Goal: Task Accomplishment & Management: Complete application form

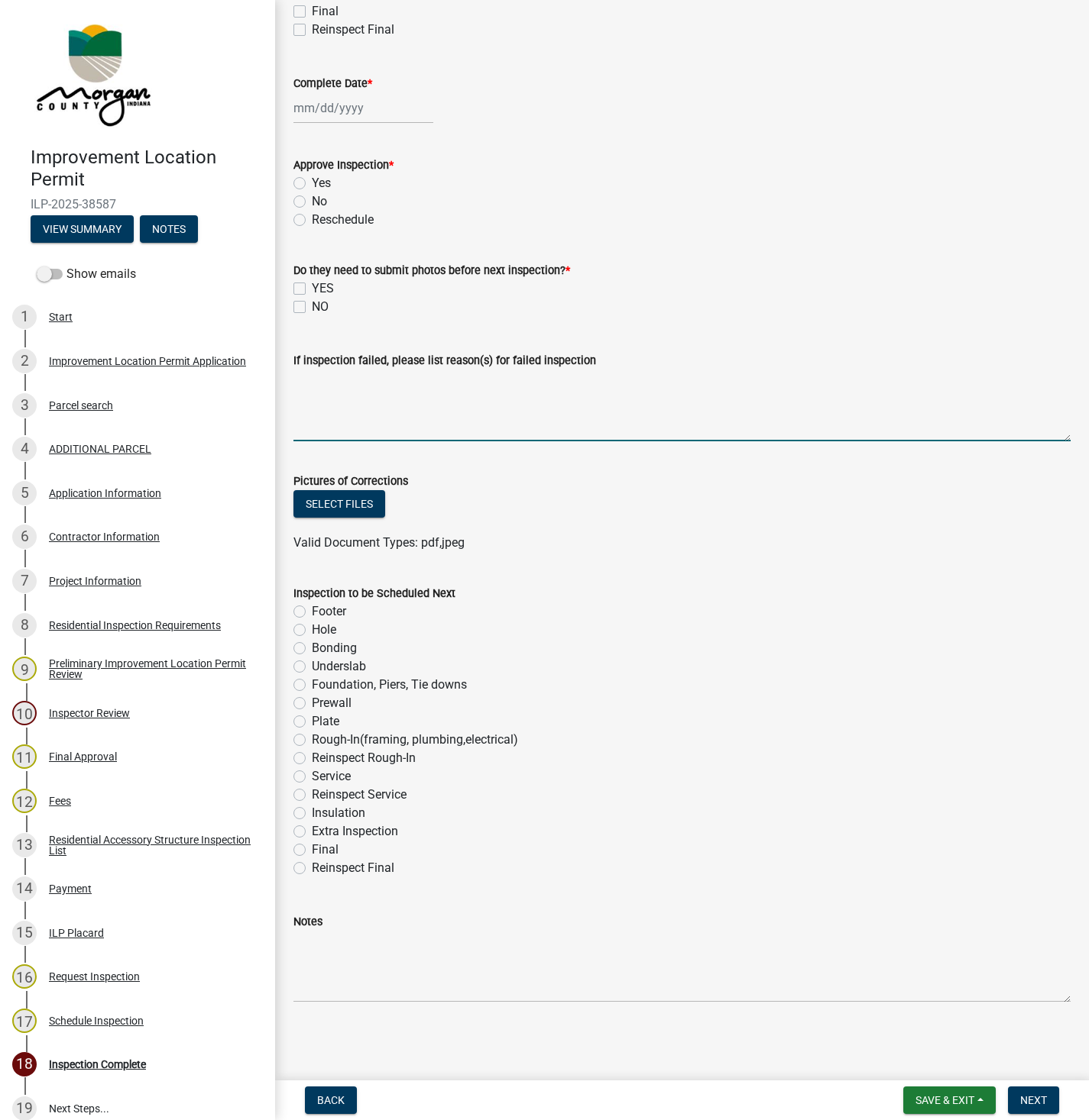
click at [754, 374] on textarea "If inspection failed, please list reason(s) for failed inspection" at bounding box center [682, 405] width 777 height 72
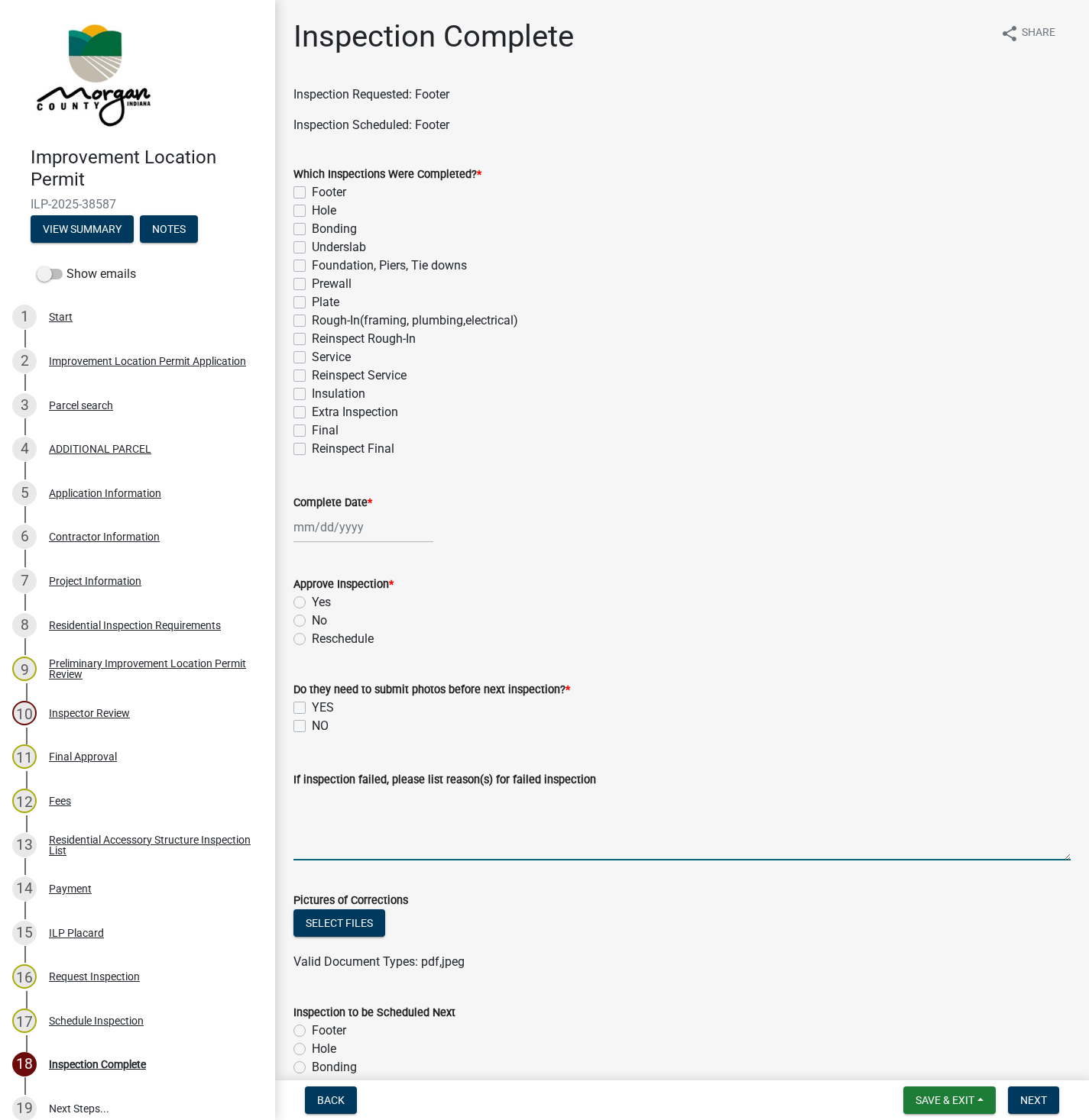
click at [311, 195] on label "Footer" at bounding box center [328, 193] width 34 height 18
click at [311, 193] on input "Footer" at bounding box center [316, 188] width 10 height 10
checkbox input "true"
checkbox input "false"
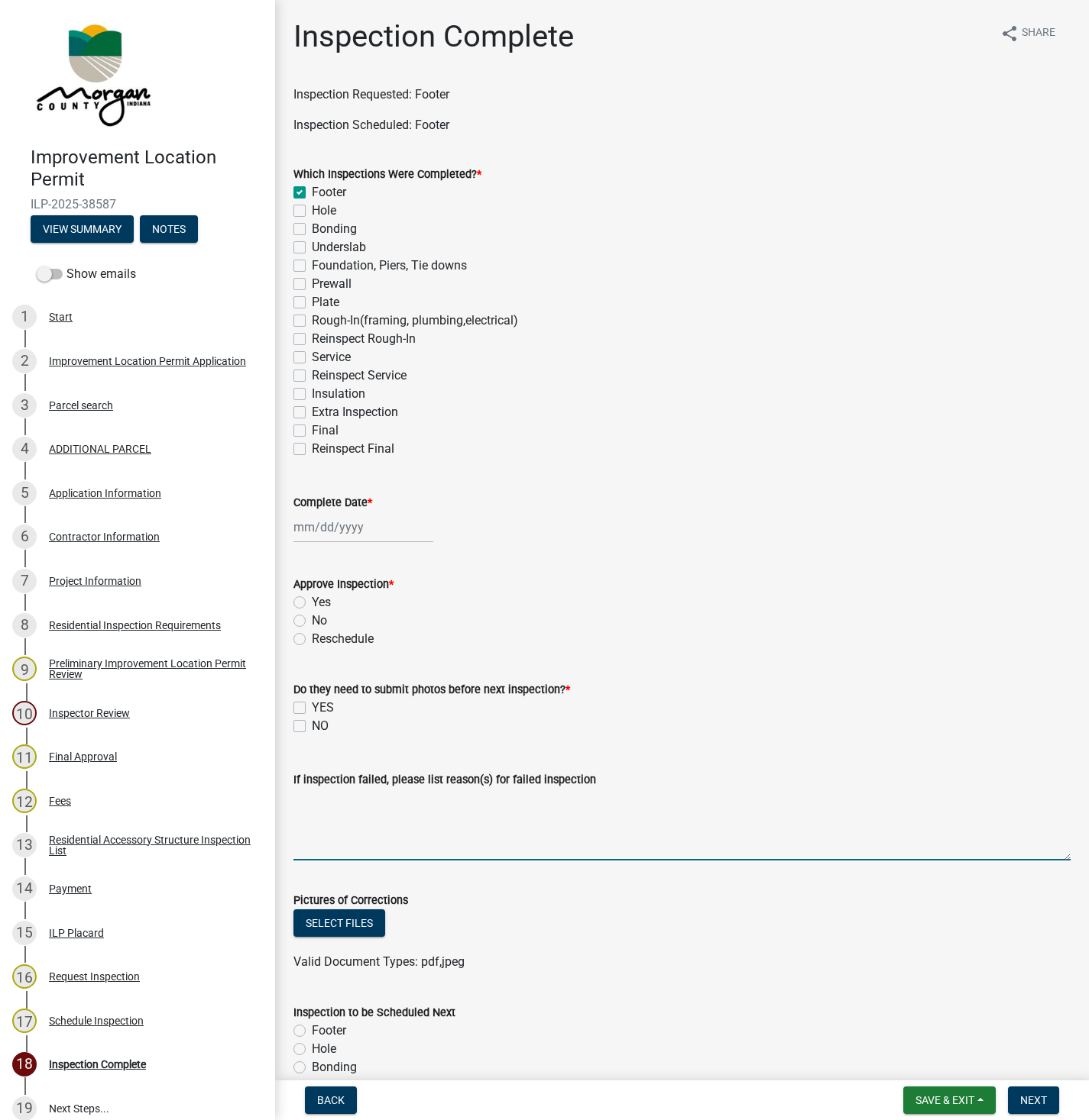
checkbox input "false"
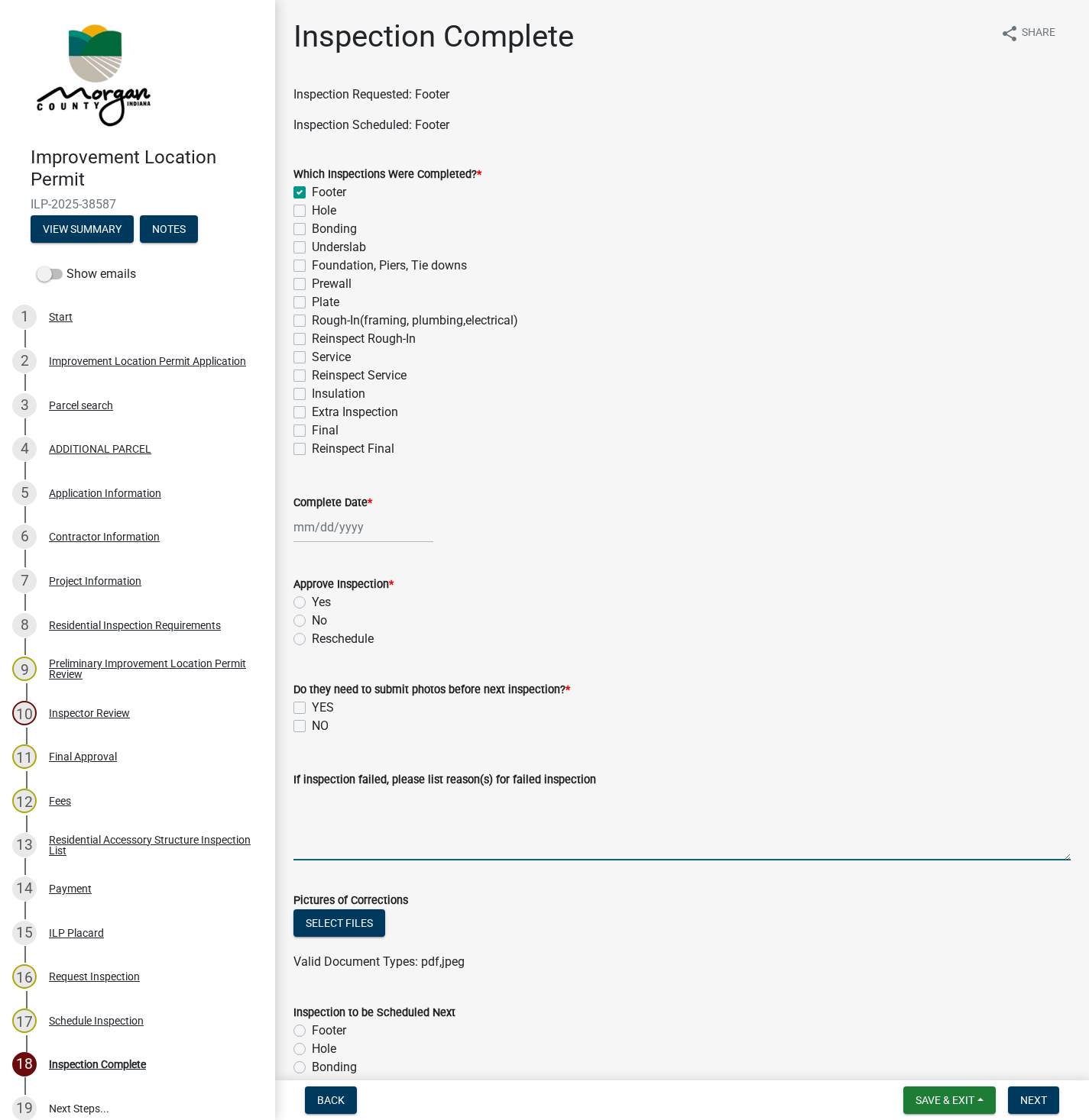
checkbox input "false"
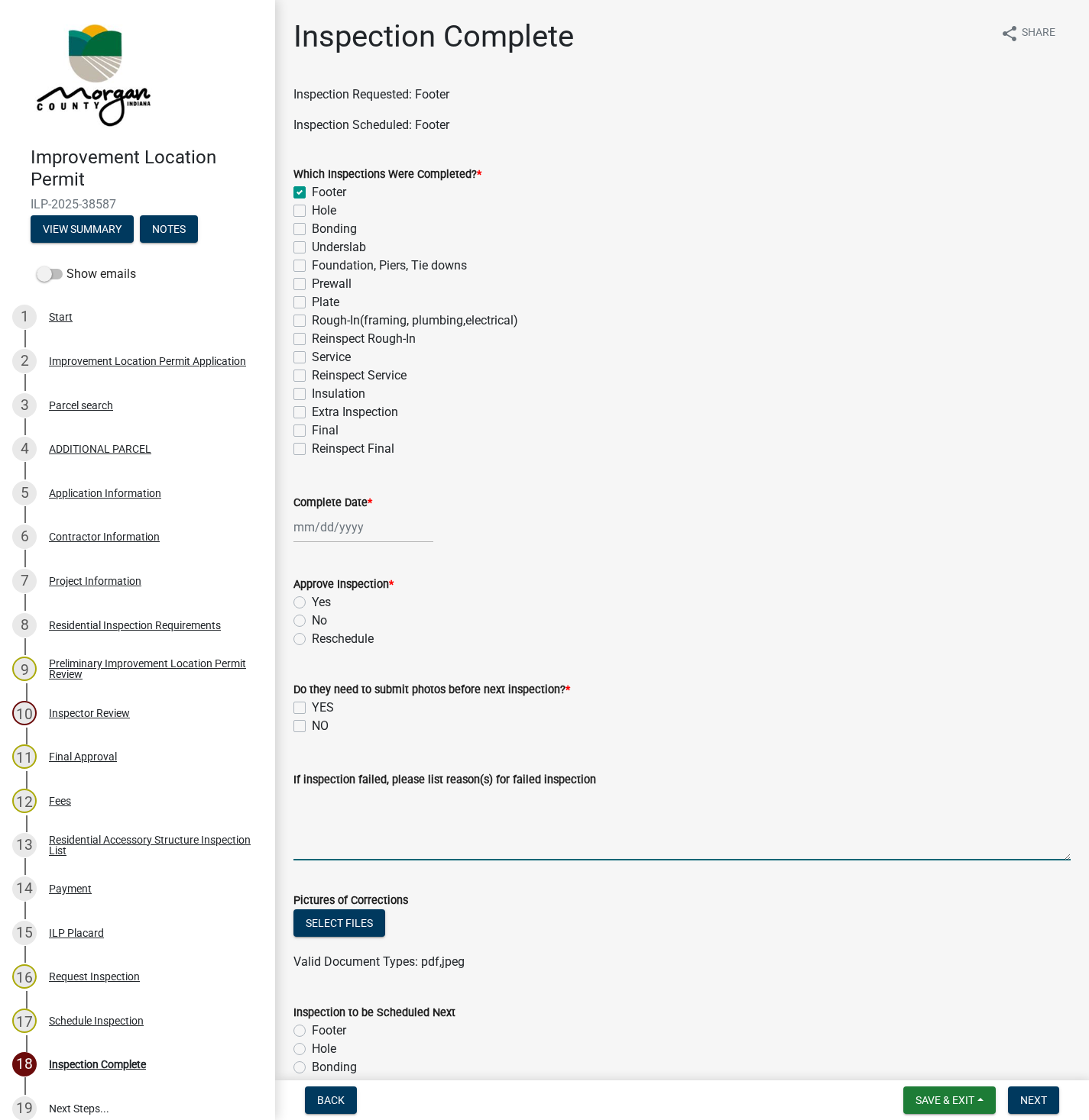
checkbox input "false"
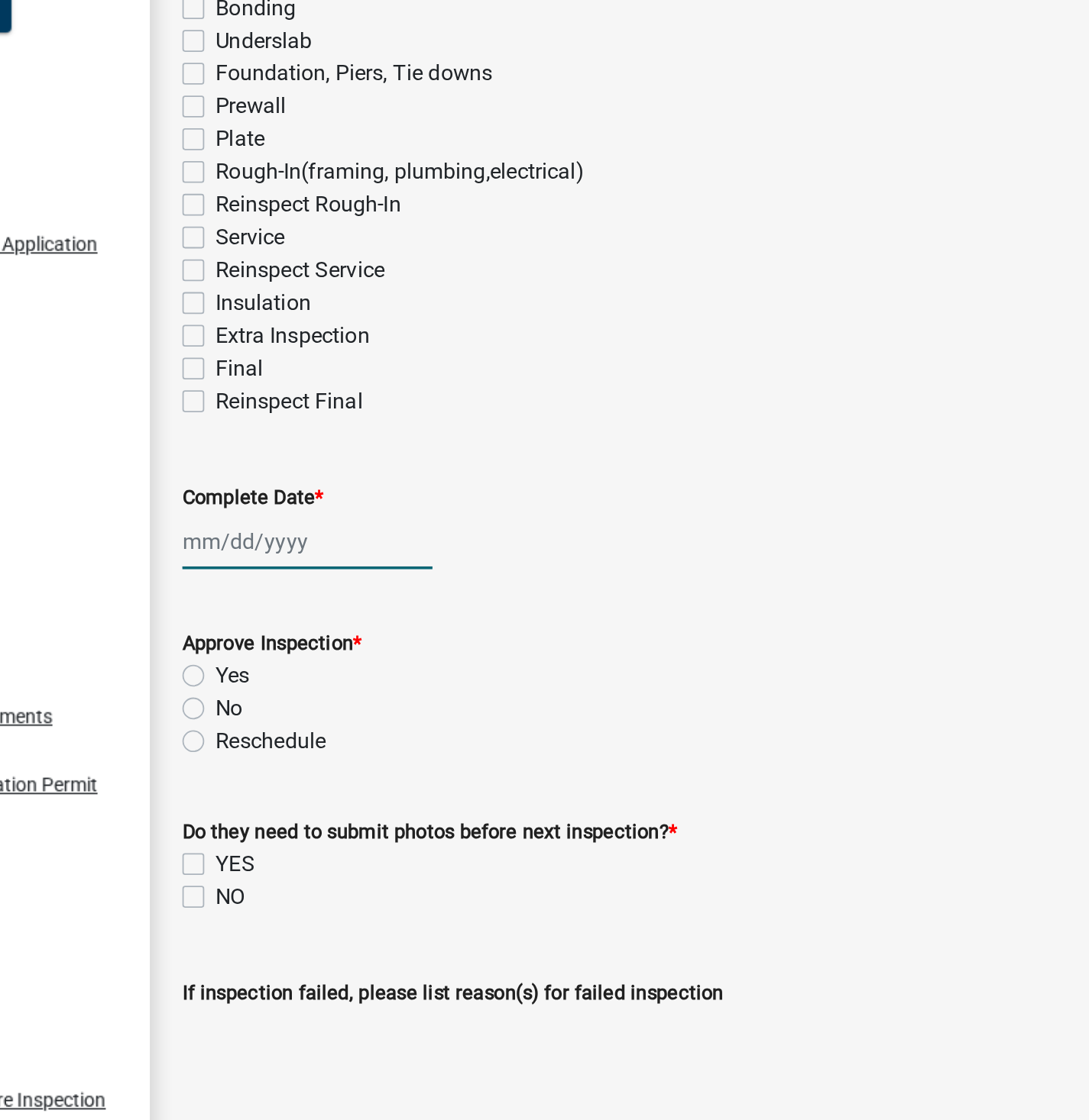
click at [347, 524] on div at bounding box center [363, 527] width 139 height 31
select select "9"
select select "2025"
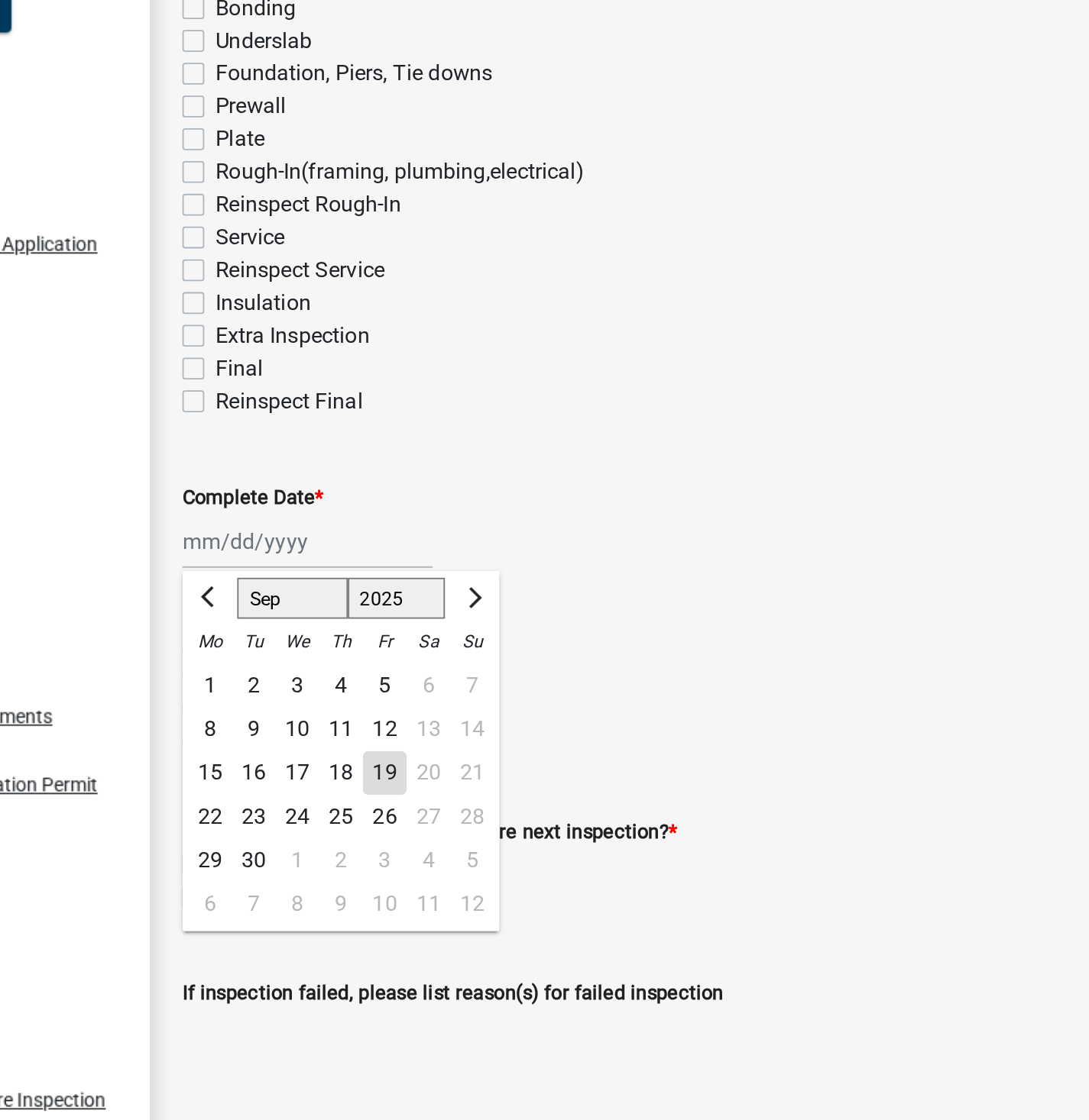
click at [408, 656] on div "19" at bounding box center [406, 657] width 24 height 24
type input "[DATE]"
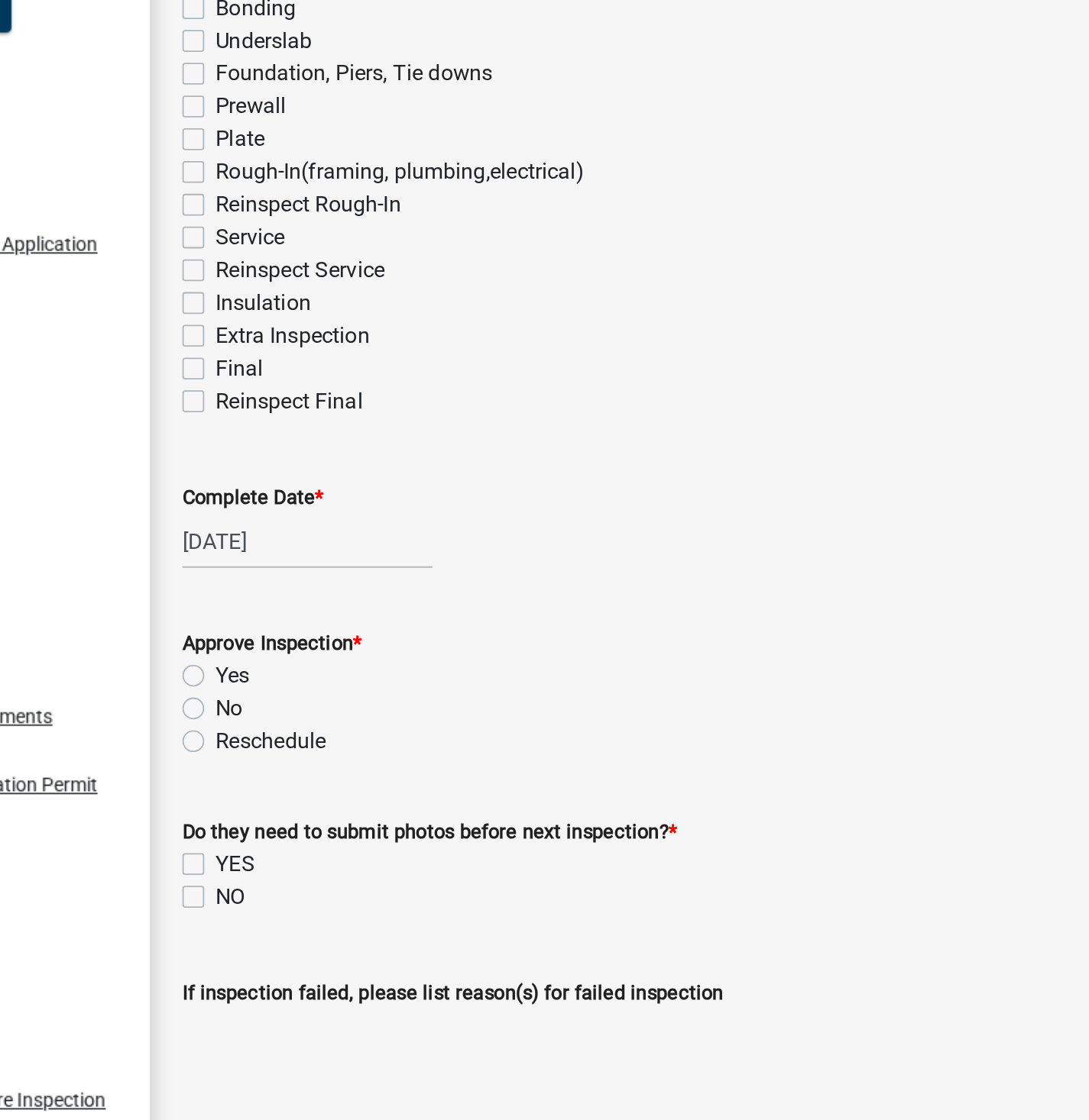
click at [311, 601] on label "Yes" at bounding box center [321, 603] width 19 height 18
click at [311, 601] on input "Yes" at bounding box center [316, 598] width 10 height 10
radio input "true"
click at [311, 725] on label "NO" at bounding box center [320, 727] width 17 height 18
click at [311, 725] on input "NO" at bounding box center [316, 722] width 10 height 10
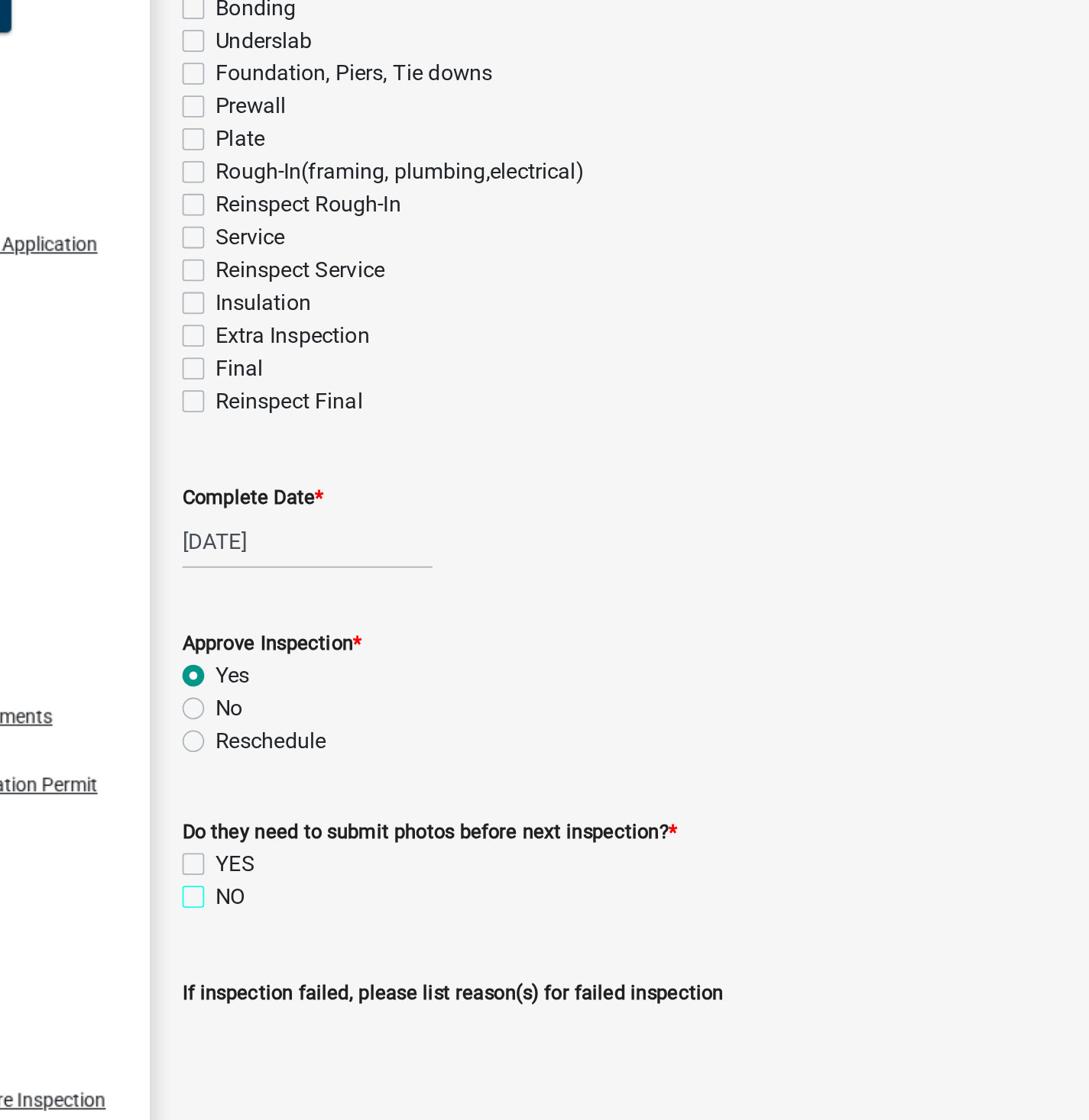
checkbox input "true"
checkbox input "false"
checkbox input "true"
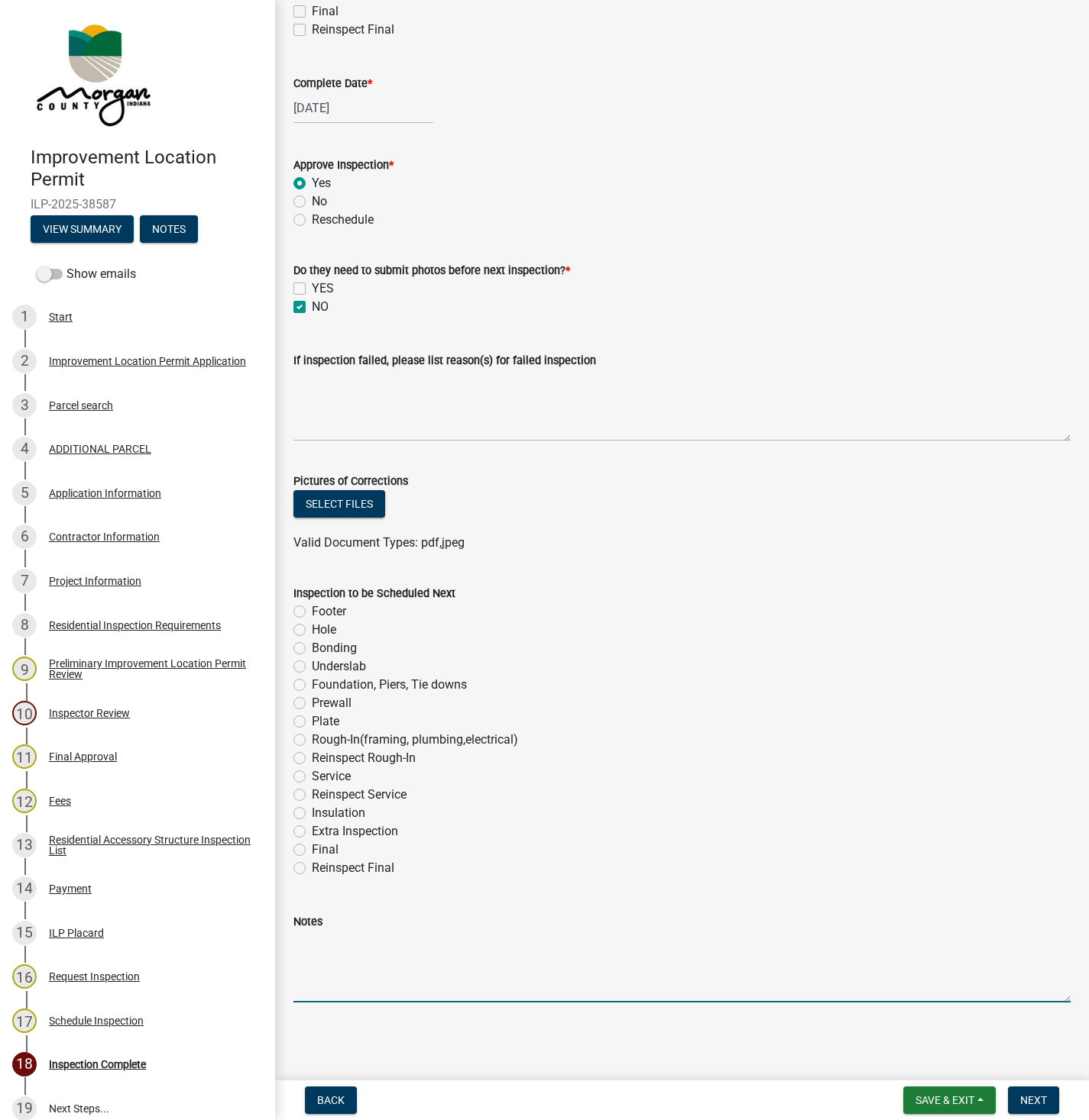
click at [351, 943] on textarea "Notes" at bounding box center [682, 967] width 777 height 72
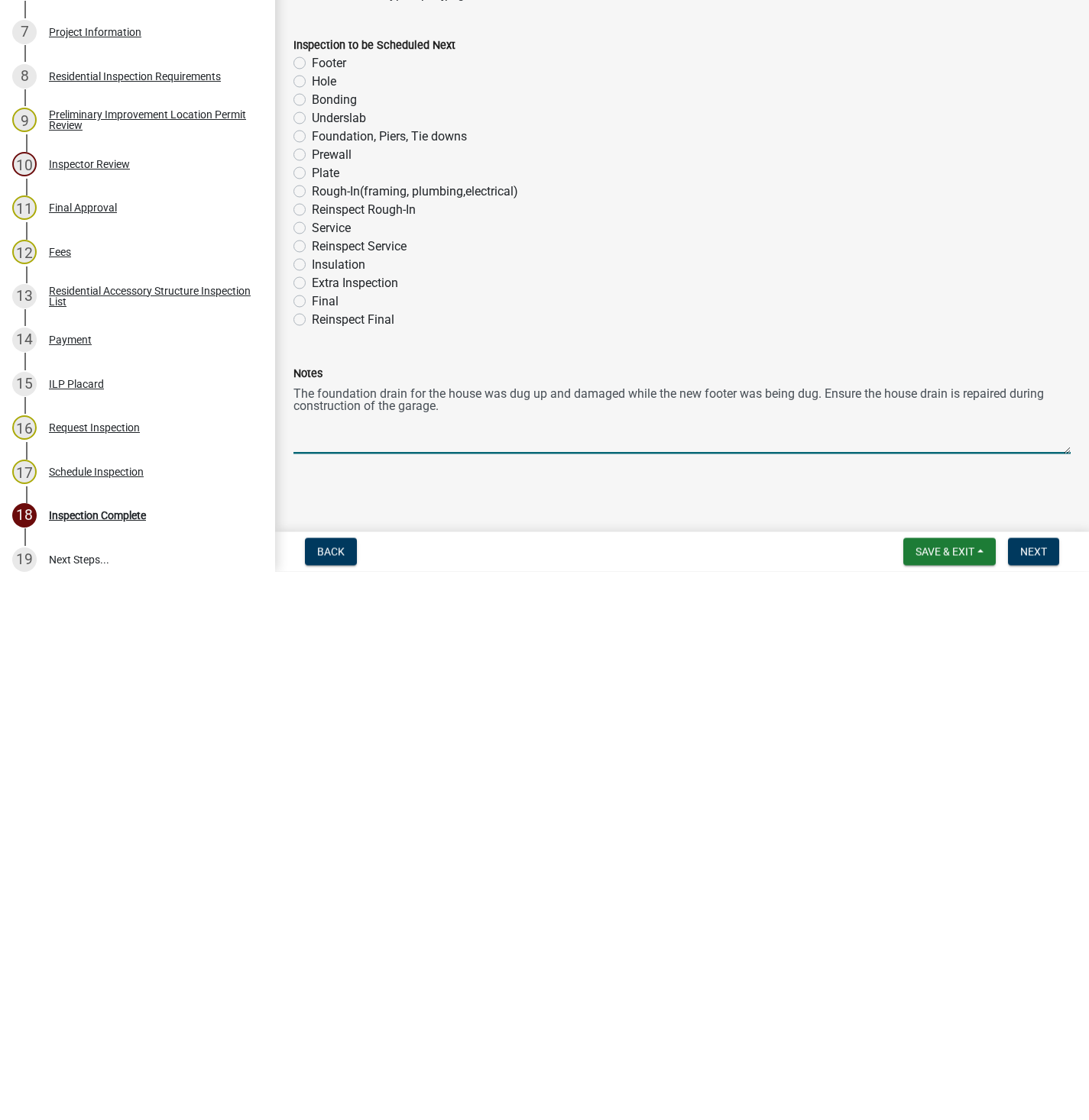
type textarea "The foundation drain for the house was dug up and damaged while the new footer …"
click at [1032, 1102] on span "Next" at bounding box center [1033, 1100] width 27 height 12
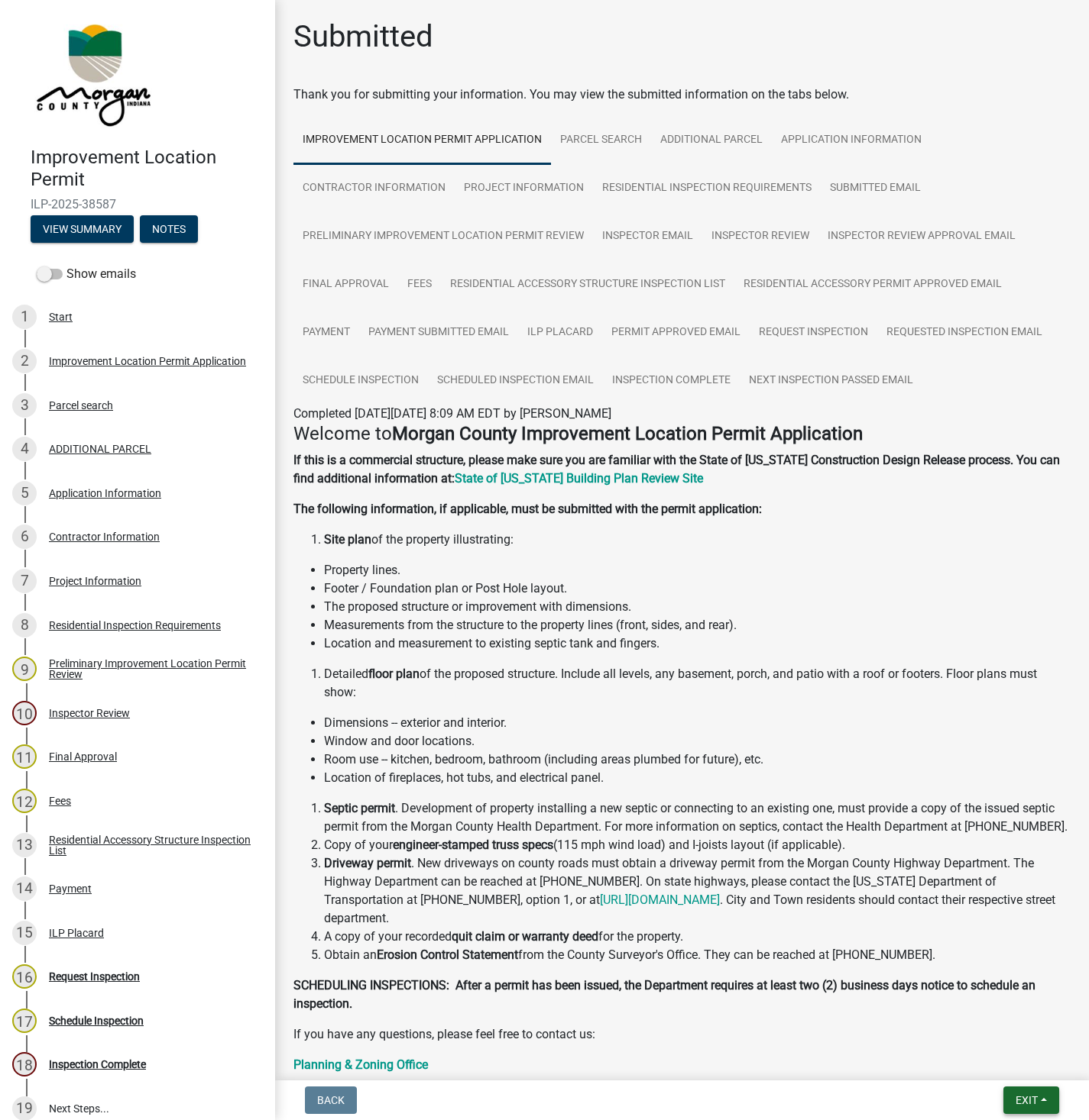
click at [1016, 1094] on span "Exit" at bounding box center [1026, 1100] width 22 height 12
click at [982, 1064] on button "Save & Exit" at bounding box center [998, 1062] width 122 height 37
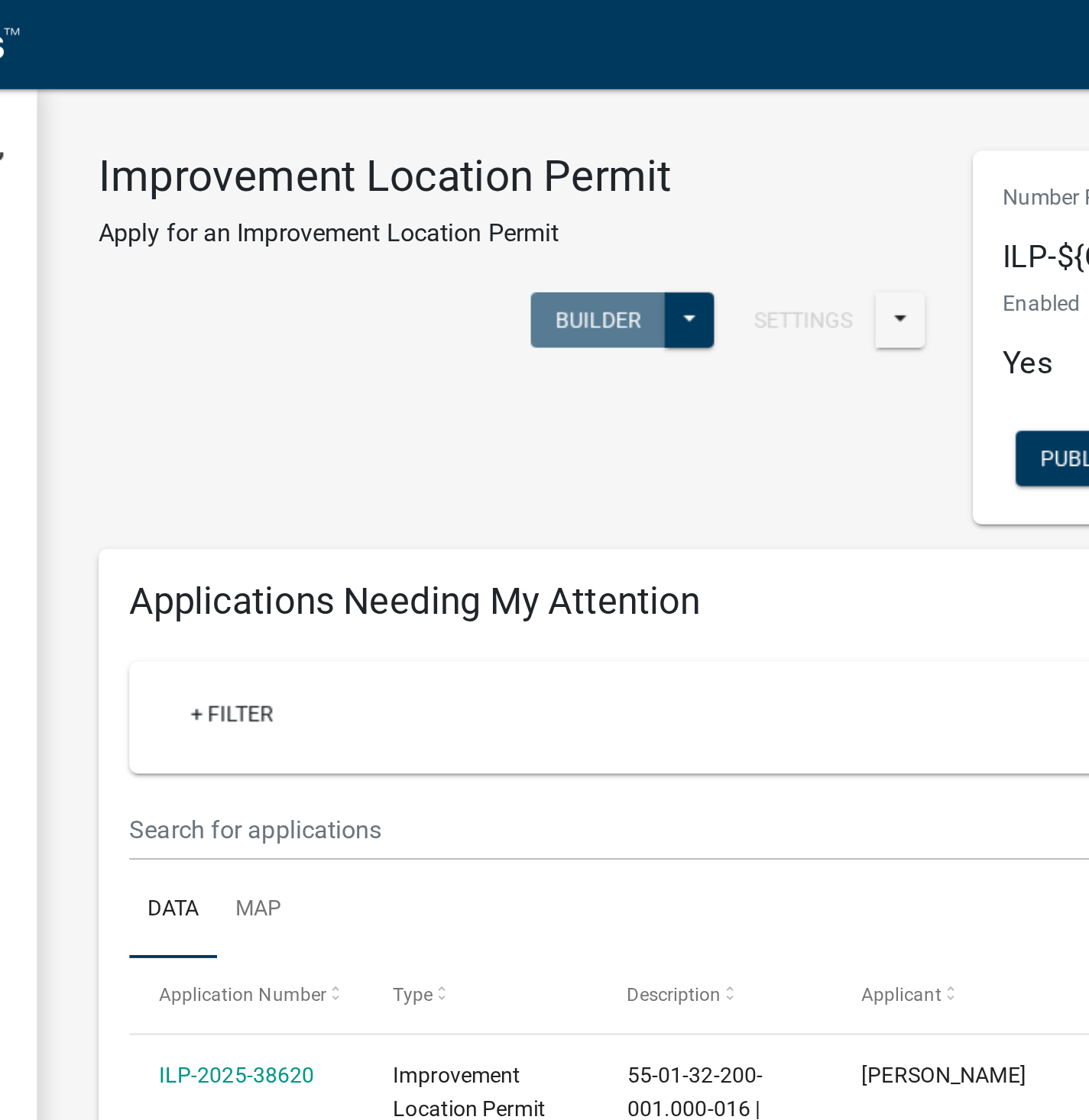
click at [589, 85] on div "Improvement Location Permit Apply for an Improvement Location Permit Settings S…" at bounding box center [419, 129] width 434 height 109
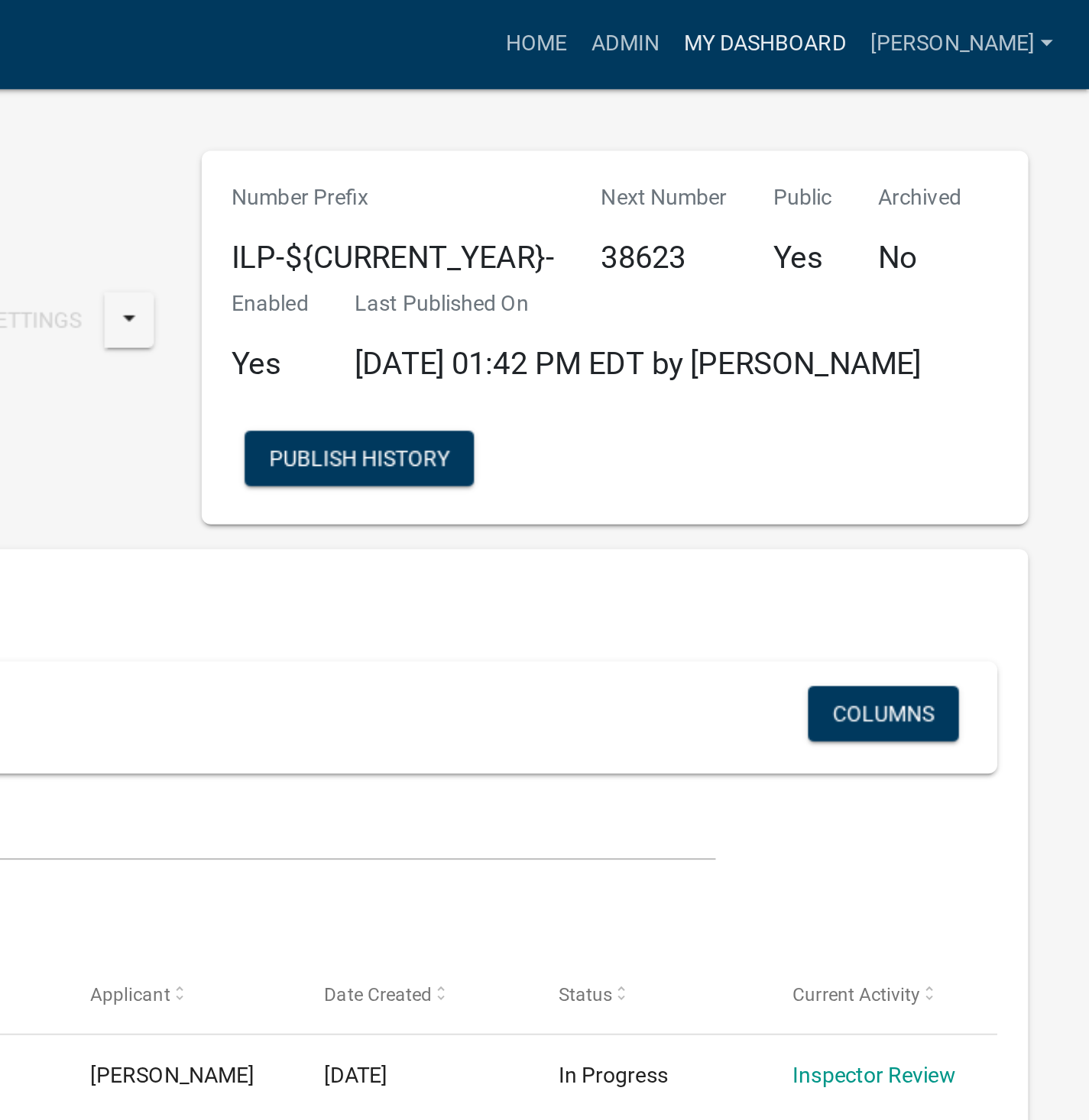
click at [965, 32] on link "My Dashboard" at bounding box center [927, 21] width 92 height 29
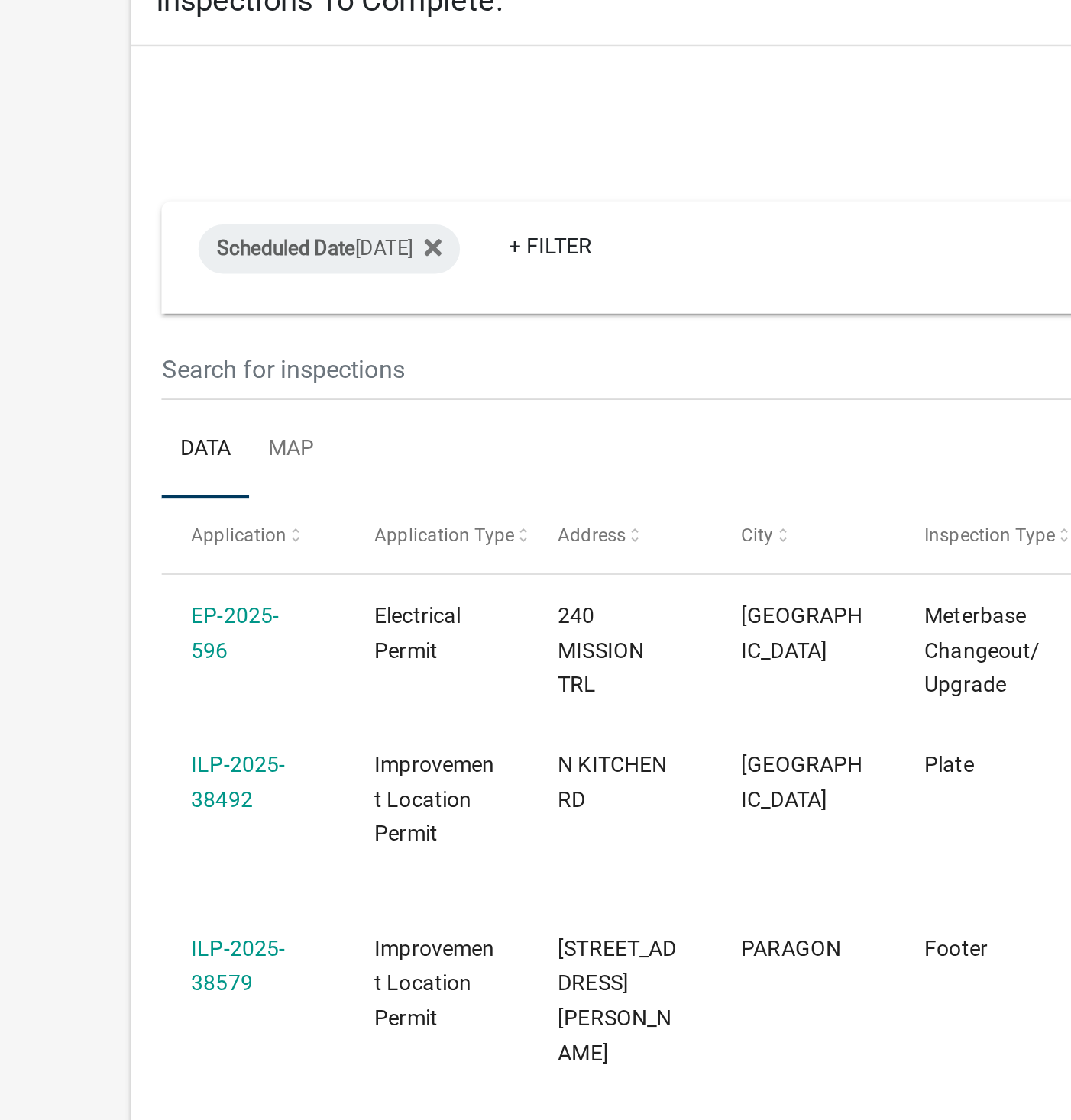
select select "1: 25"
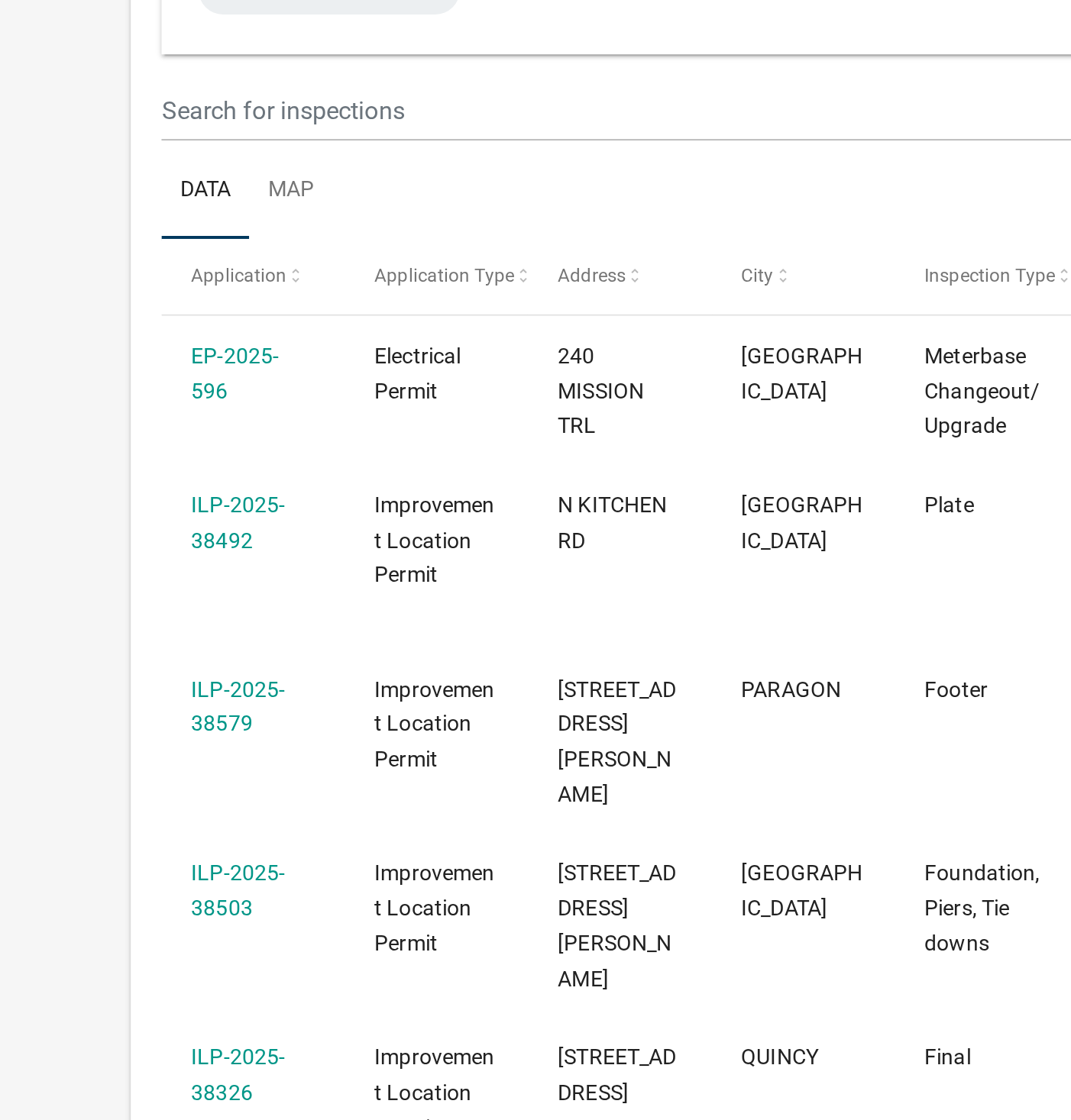
click at [111, 700] on link "ILP-2025-38503" at bounding box center [118, 714] width 46 height 30
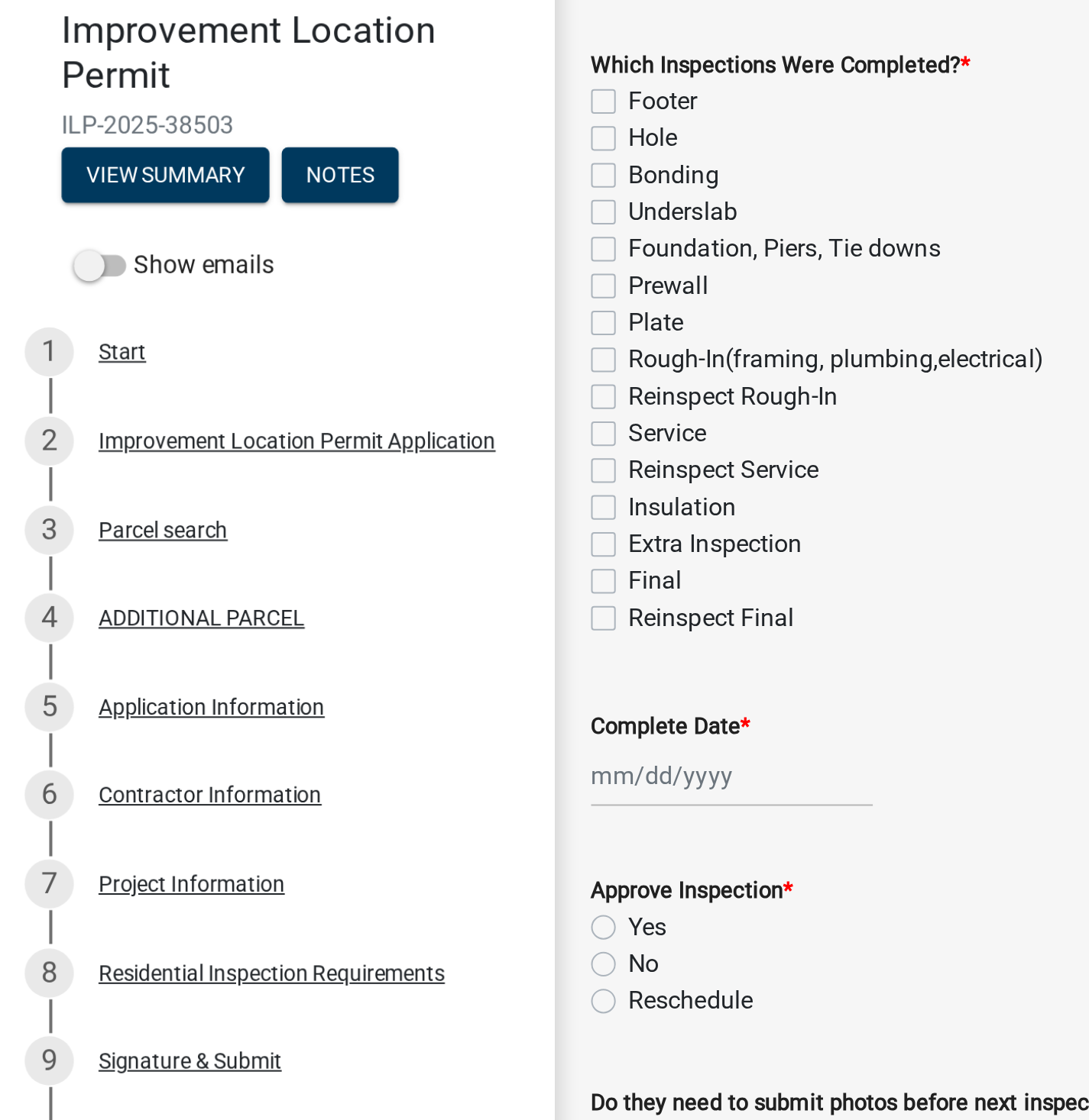
click at [311, 268] on label "Foundation, Piers, Tie downs" at bounding box center [389, 266] width 155 height 18
click at [311, 267] on input "Foundation, Piers, Tie downs" at bounding box center [316, 261] width 10 height 10
checkbox input "true"
checkbox input "false"
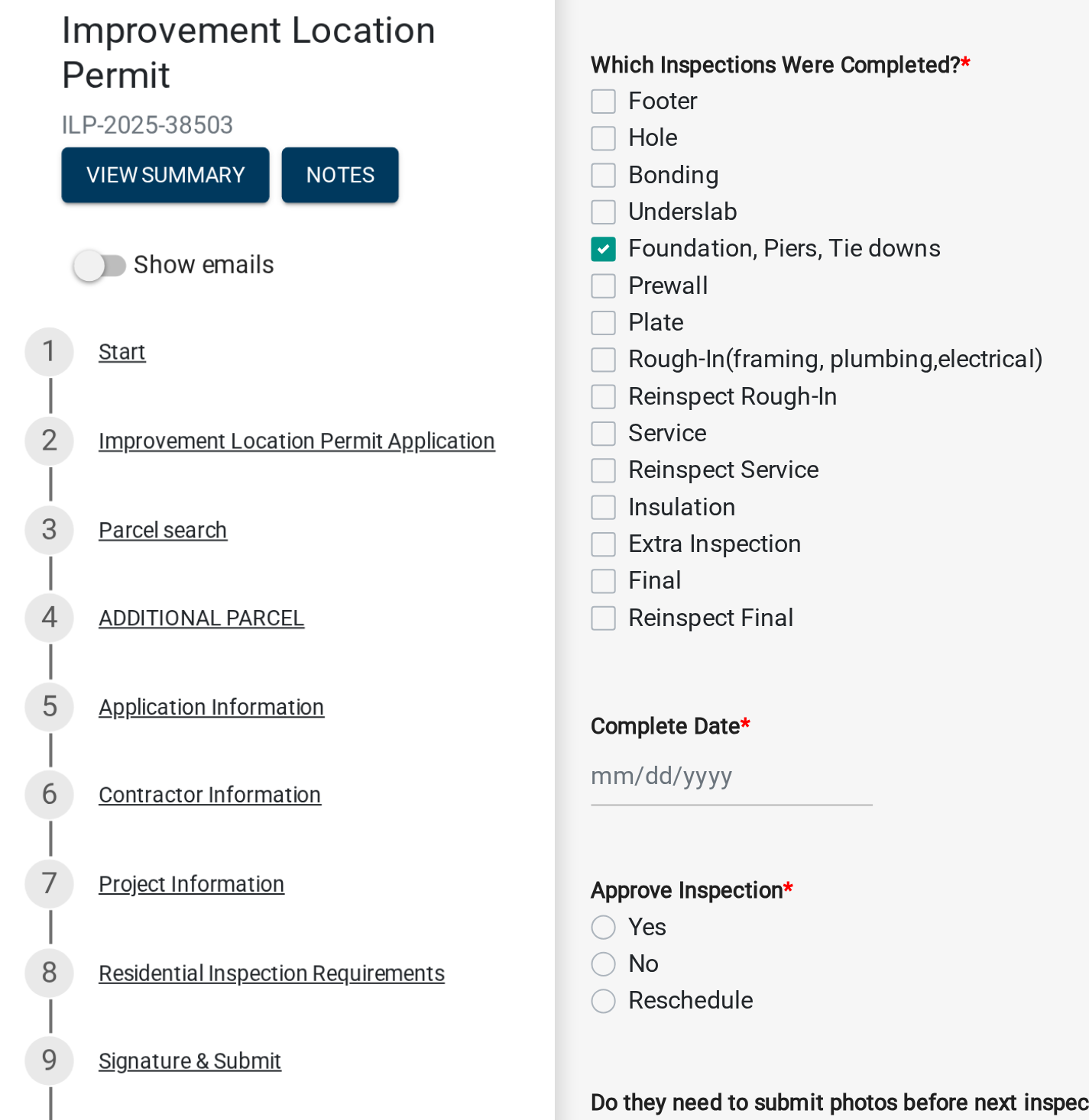
checkbox input "false"
checkbox input "true"
checkbox input "false"
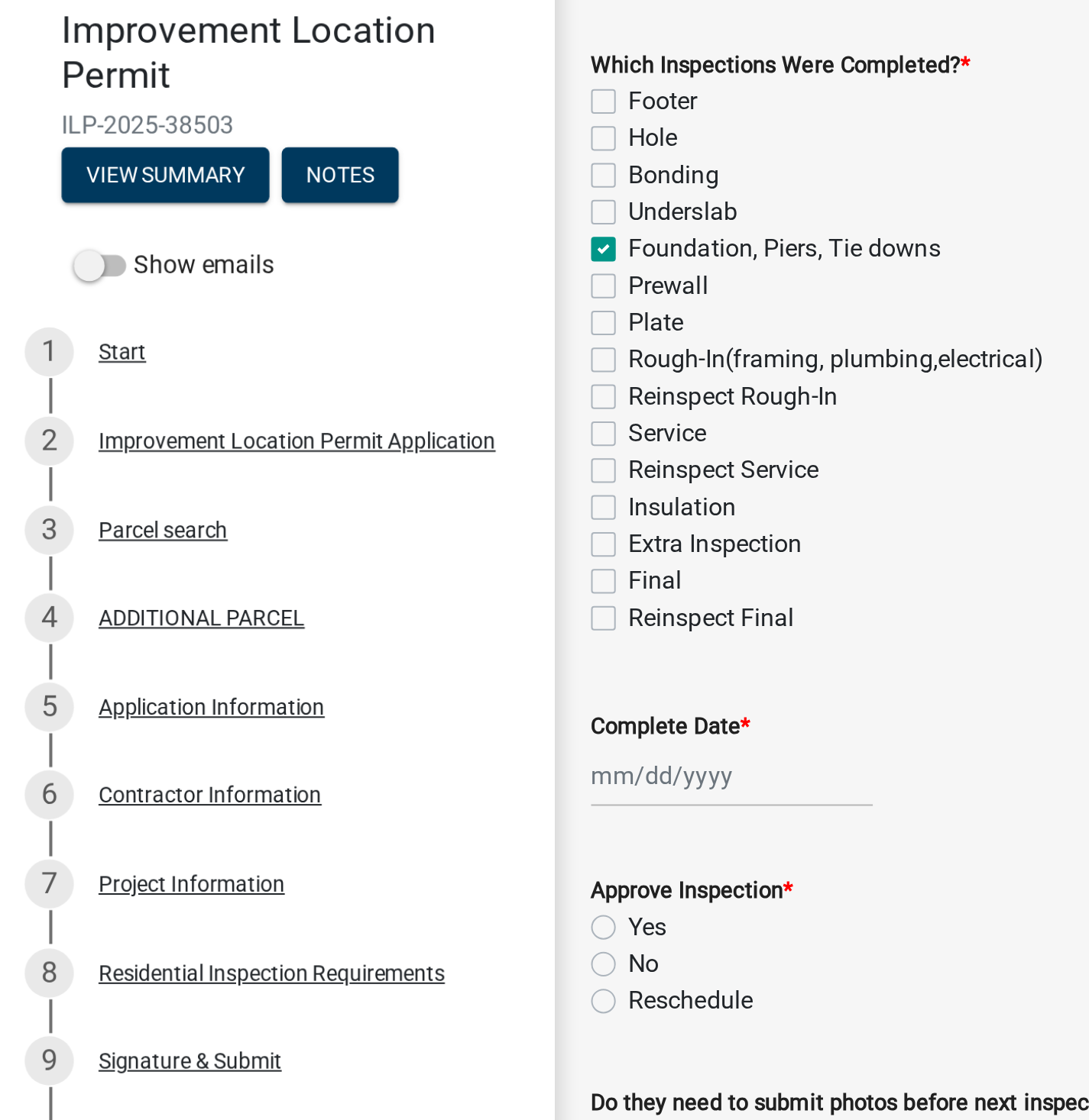
checkbox input "false"
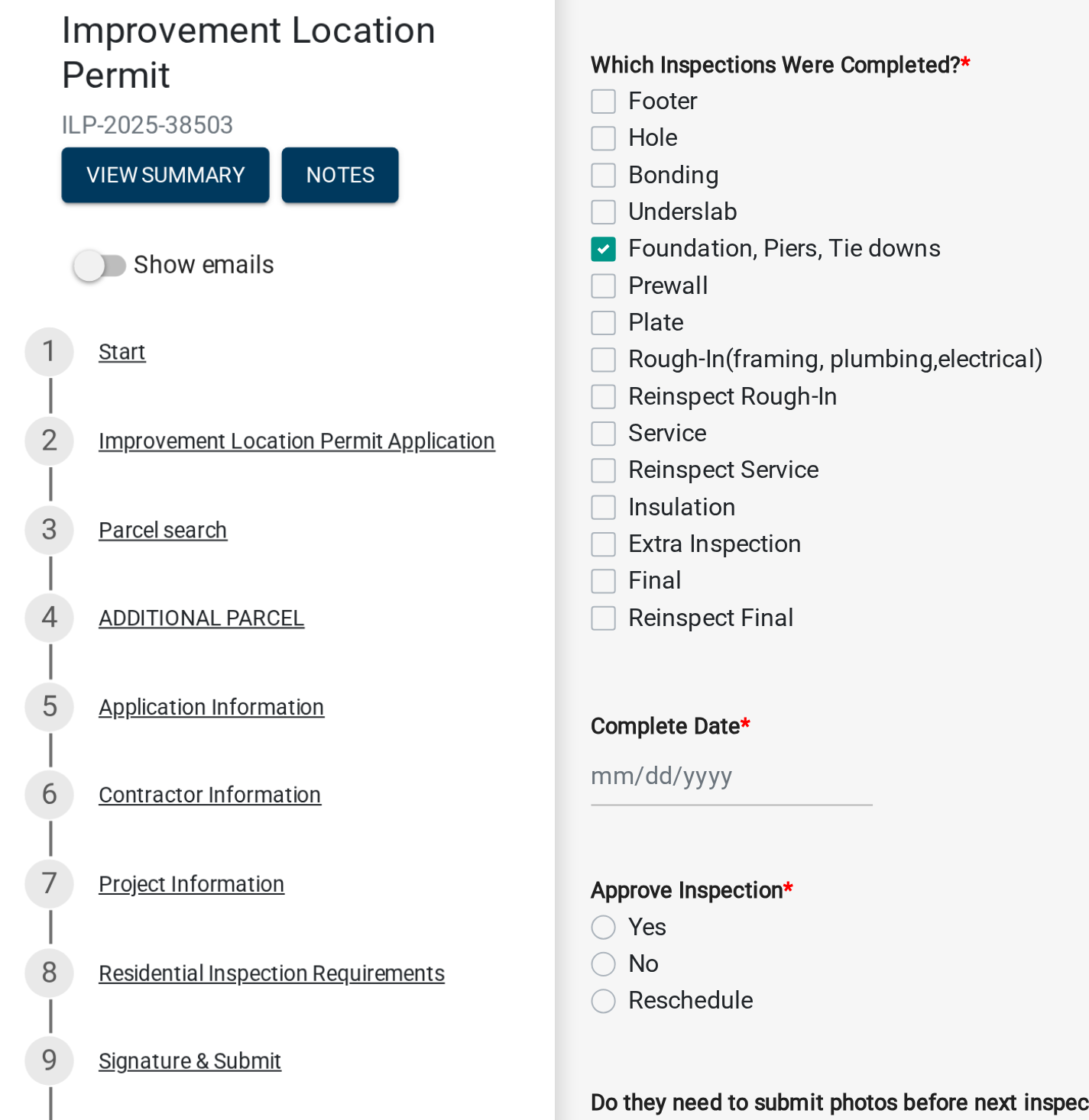
checkbox input "false"
click at [321, 530] on div at bounding box center [363, 527] width 139 height 31
select select "9"
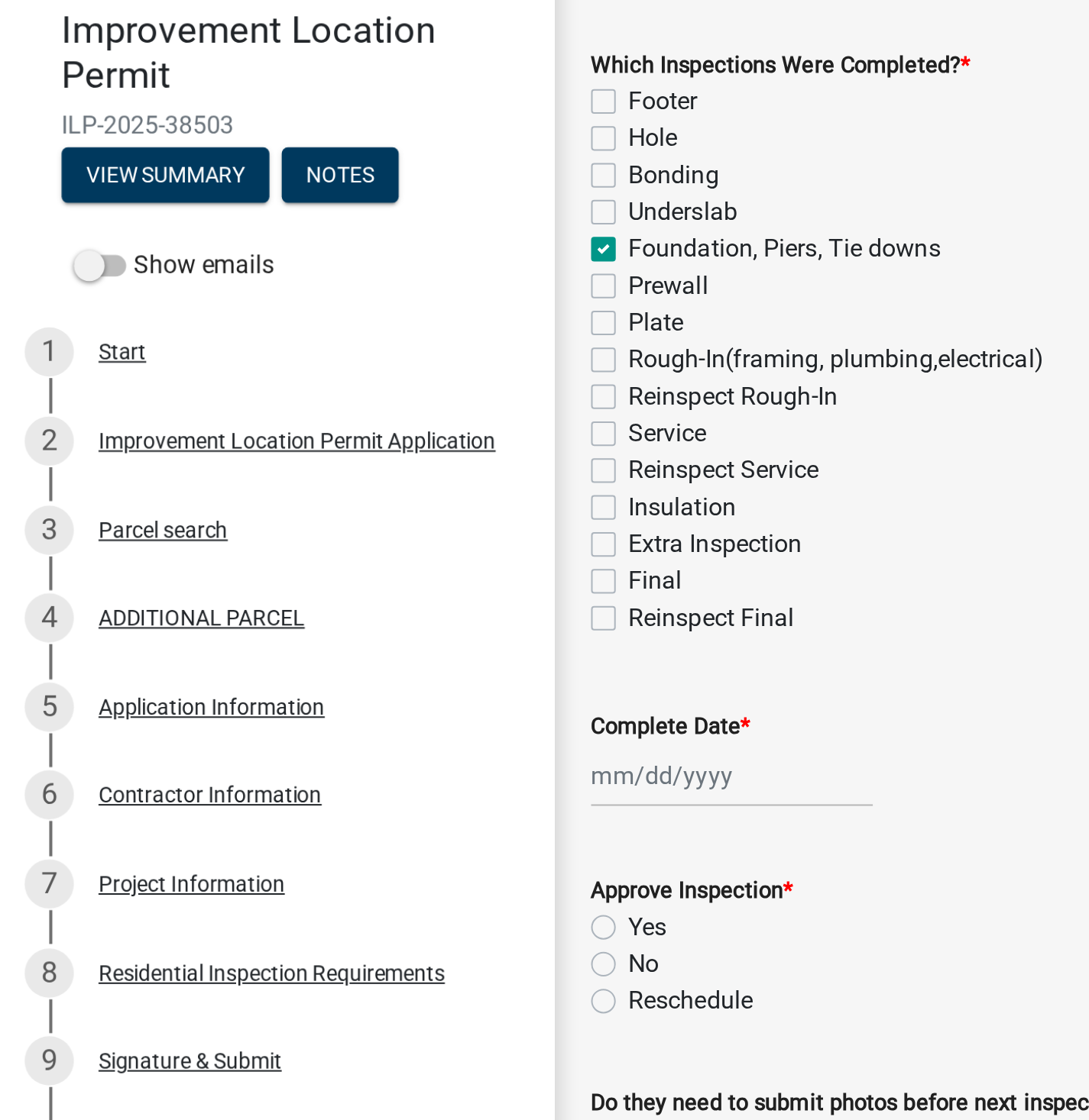
select select "2025"
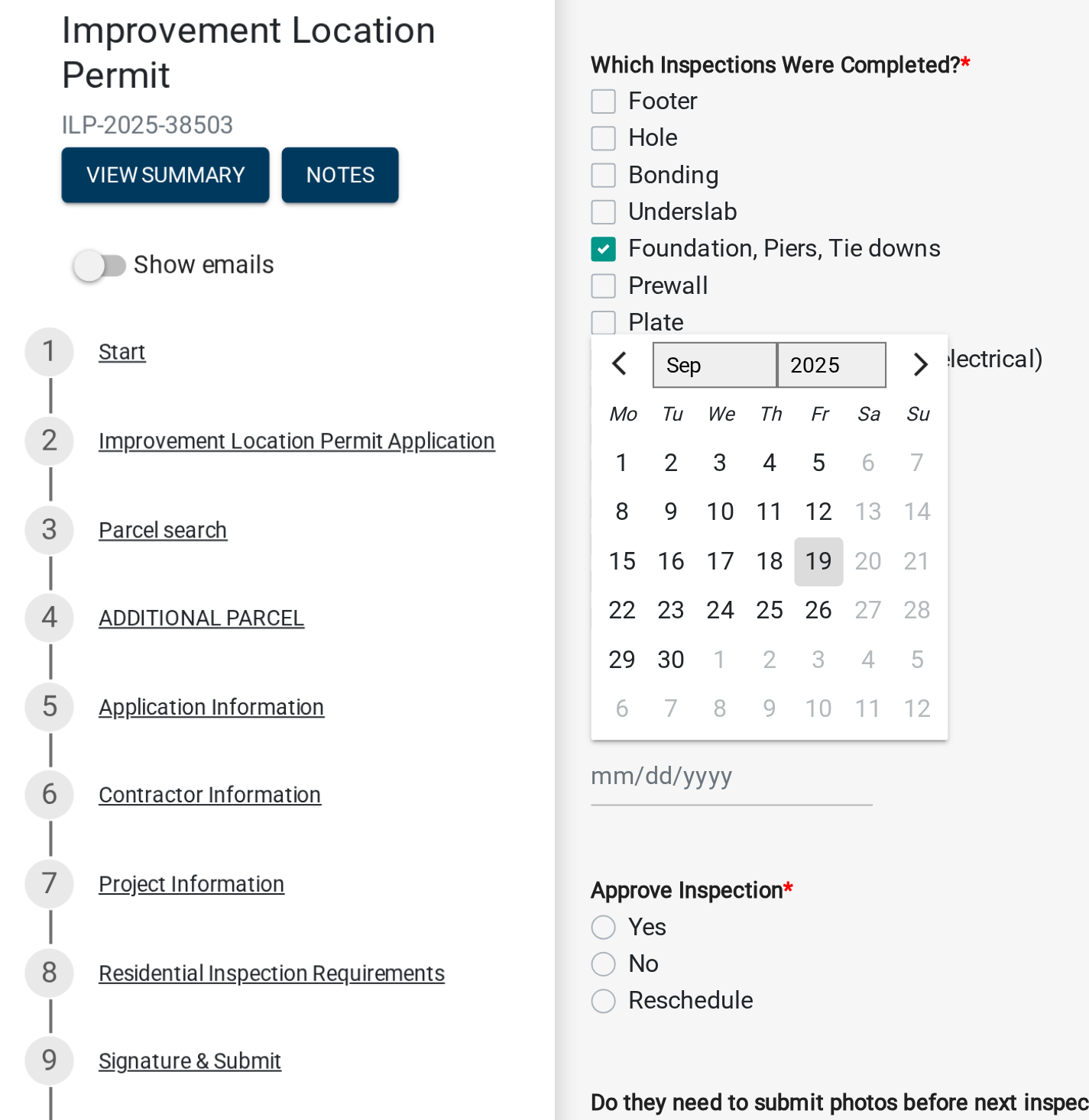
click at [408, 422] on div "19" at bounding box center [406, 421] width 24 height 24
type input "[DATE]"
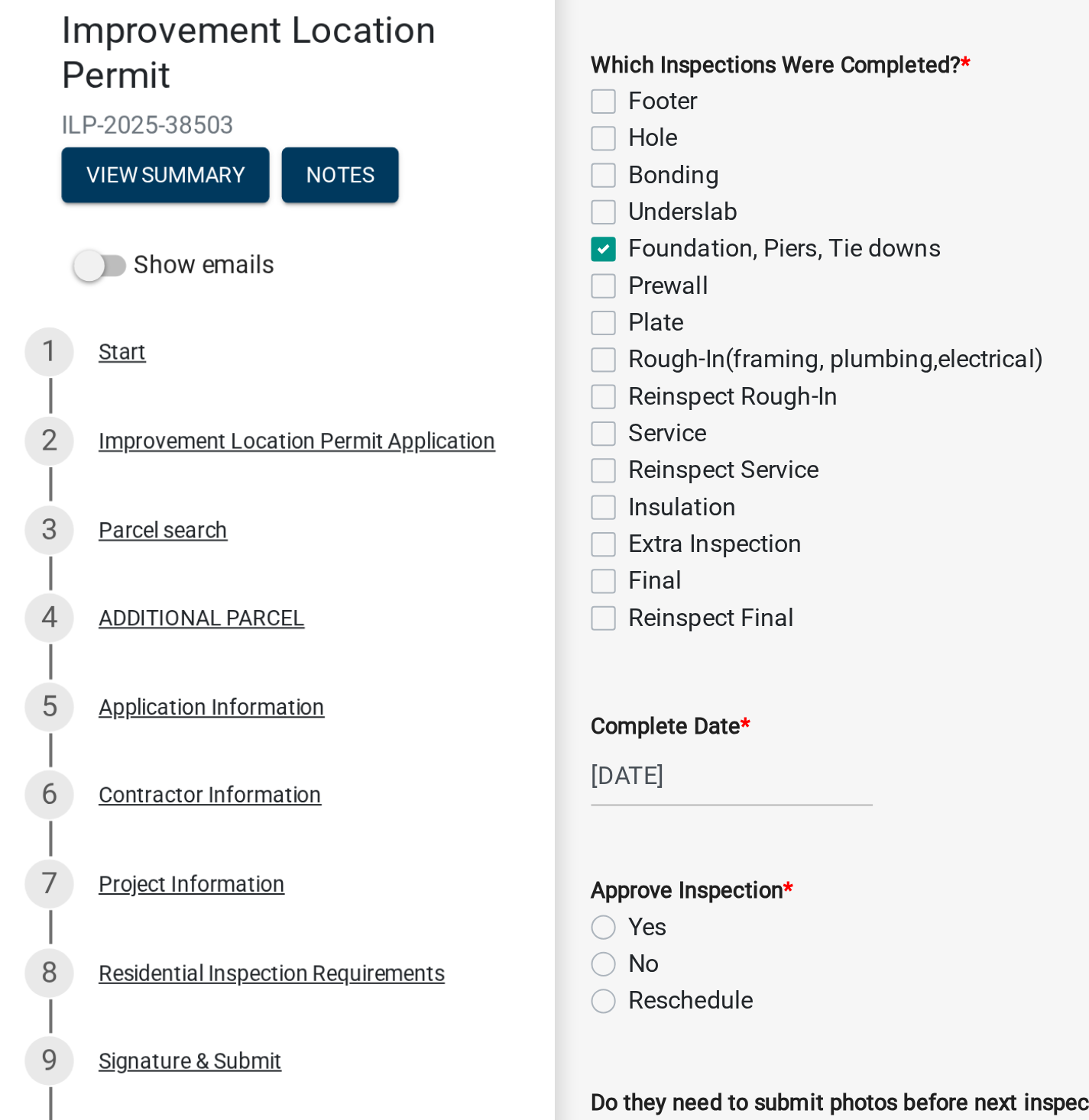
click at [311, 606] on label "Yes" at bounding box center [321, 603] width 19 height 18
click at [311, 603] on input "Yes" at bounding box center [316, 598] width 10 height 10
radio input "true"
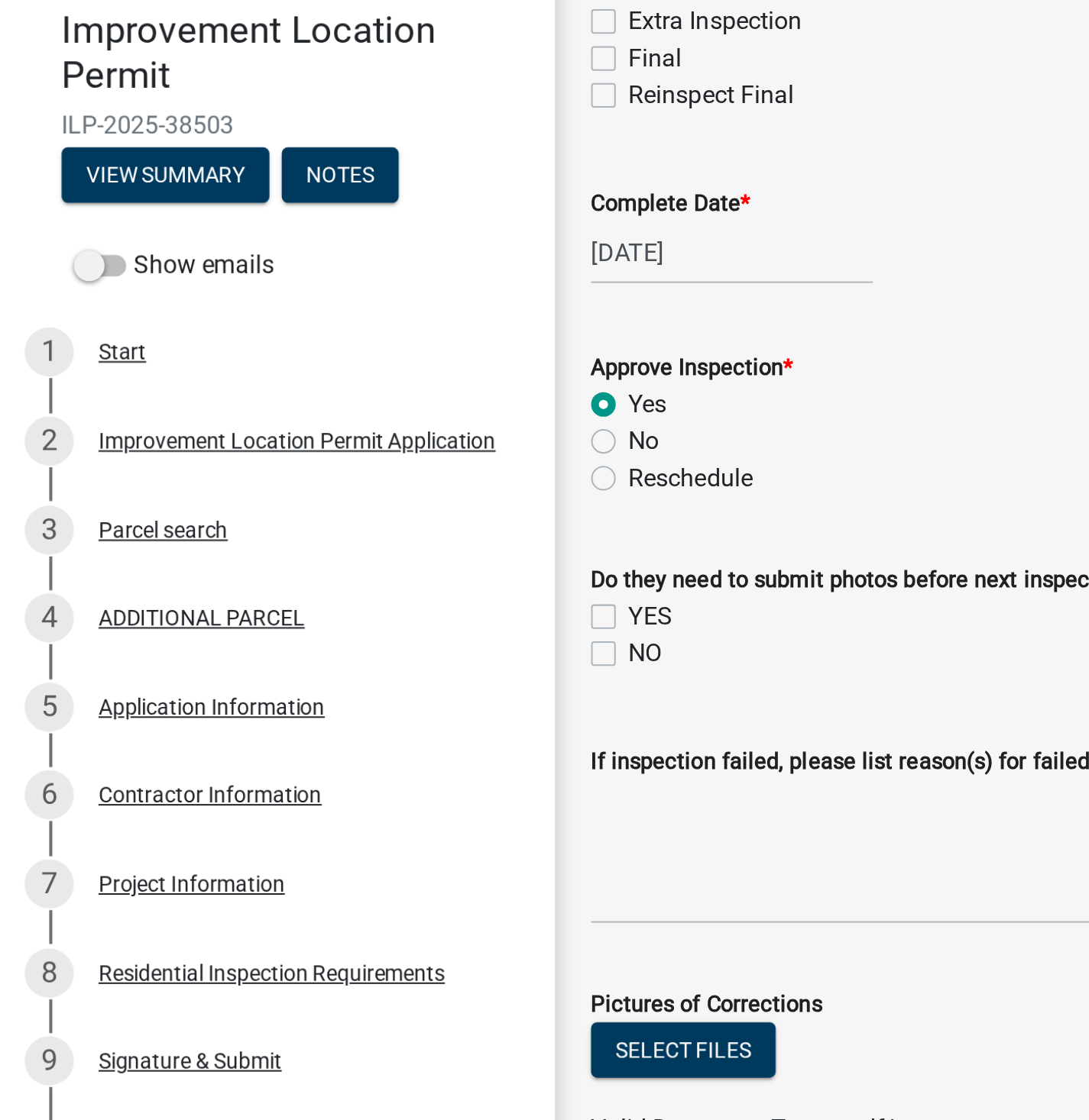
click at [311, 468] on label "NO" at bounding box center [320, 466] width 17 height 18
click at [311, 467] on input "NO" at bounding box center [316, 462] width 10 height 10
checkbox input "true"
checkbox input "false"
checkbox input "true"
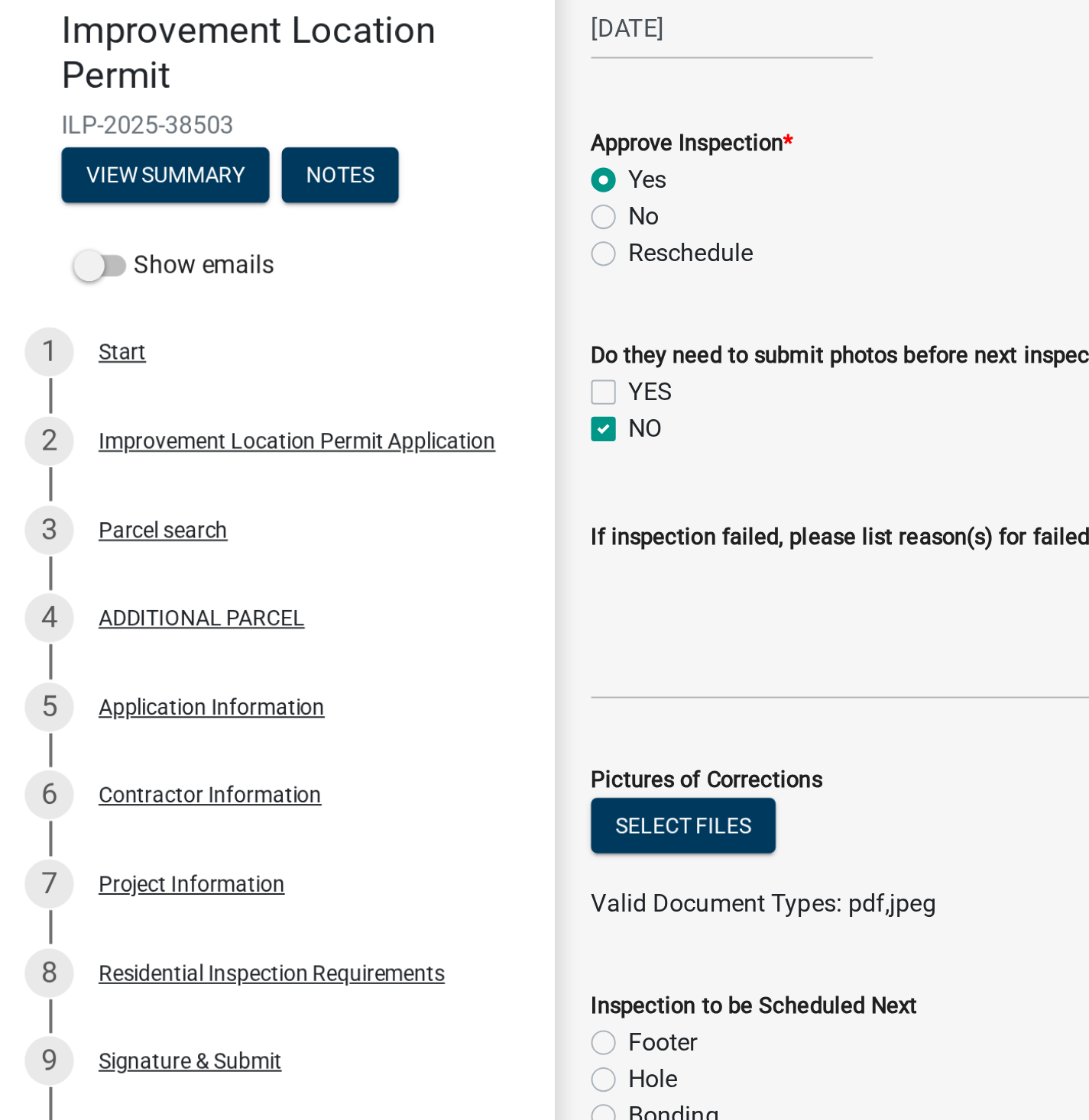
scroll to position [419, 0]
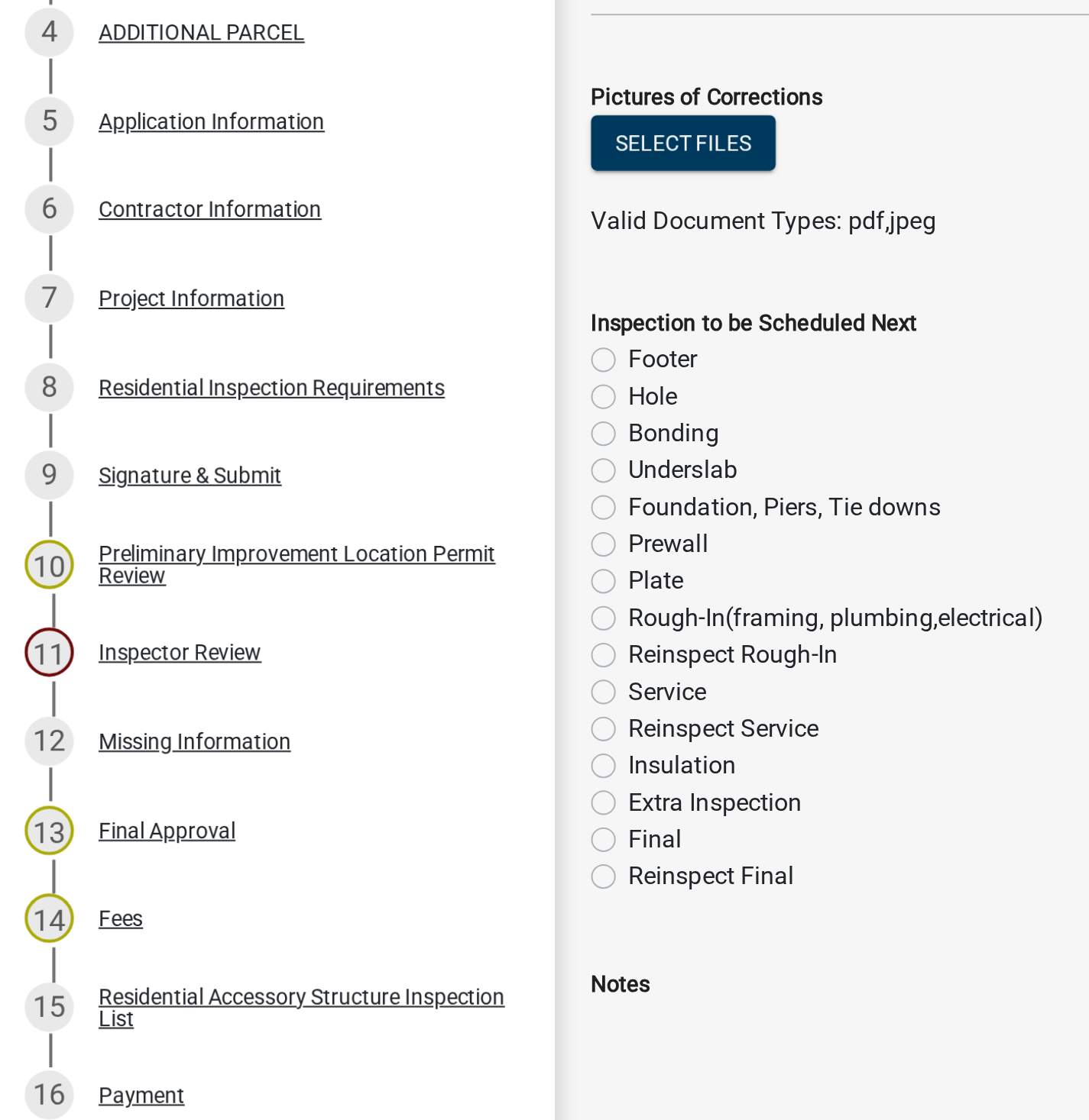
click at [311, 681] on label "Foundation, Piers, Tie downs" at bounding box center [389, 685] width 155 height 18
click at [311, 681] on input "Foundation, Piers, Tie downs" at bounding box center [316, 680] width 10 height 10
radio input "true"
click at [311, 665] on label "Underslab" at bounding box center [338, 667] width 54 height 18
click at [311, 665] on input "Underslab" at bounding box center [316, 662] width 10 height 10
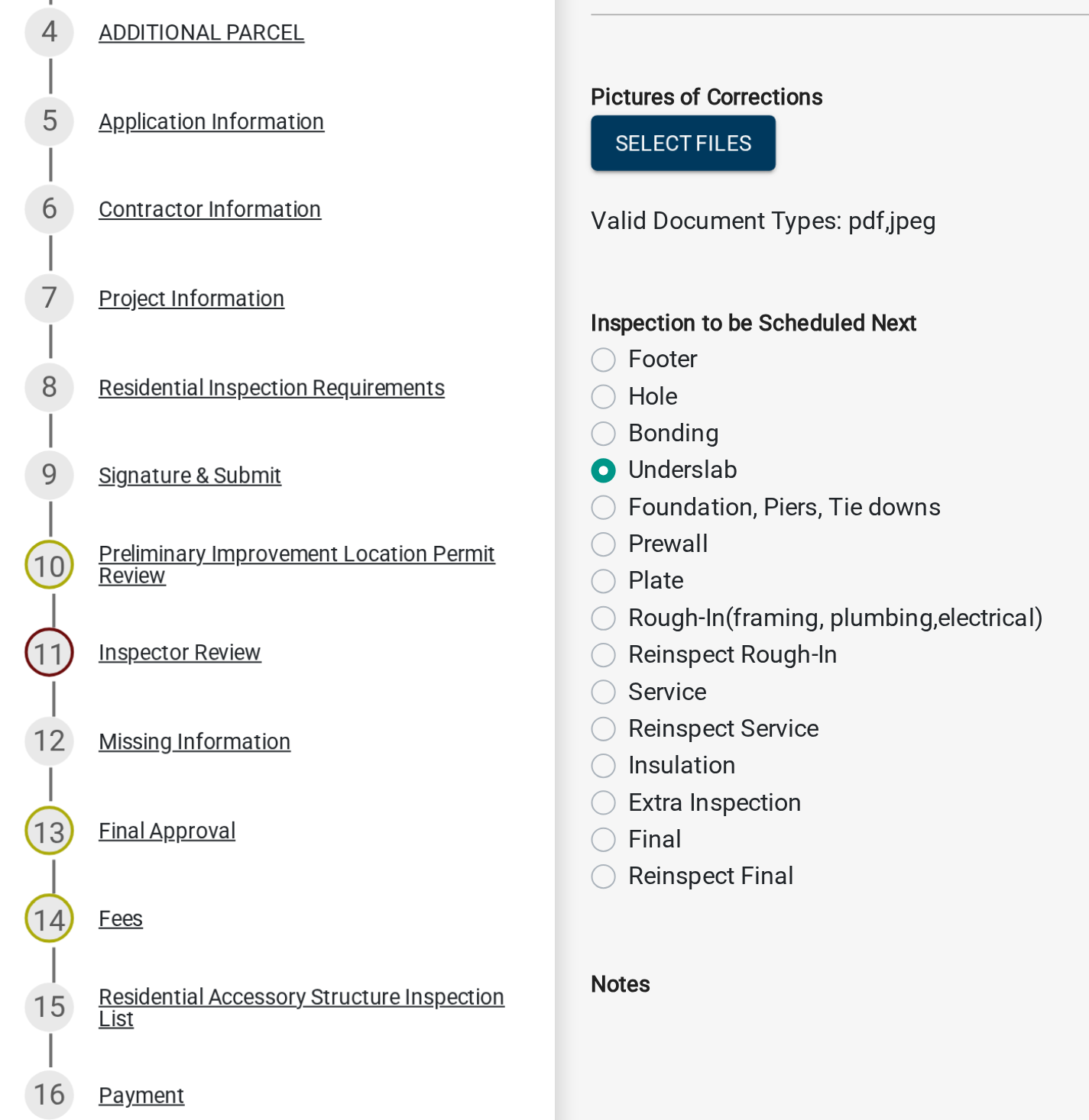
radio input "true"
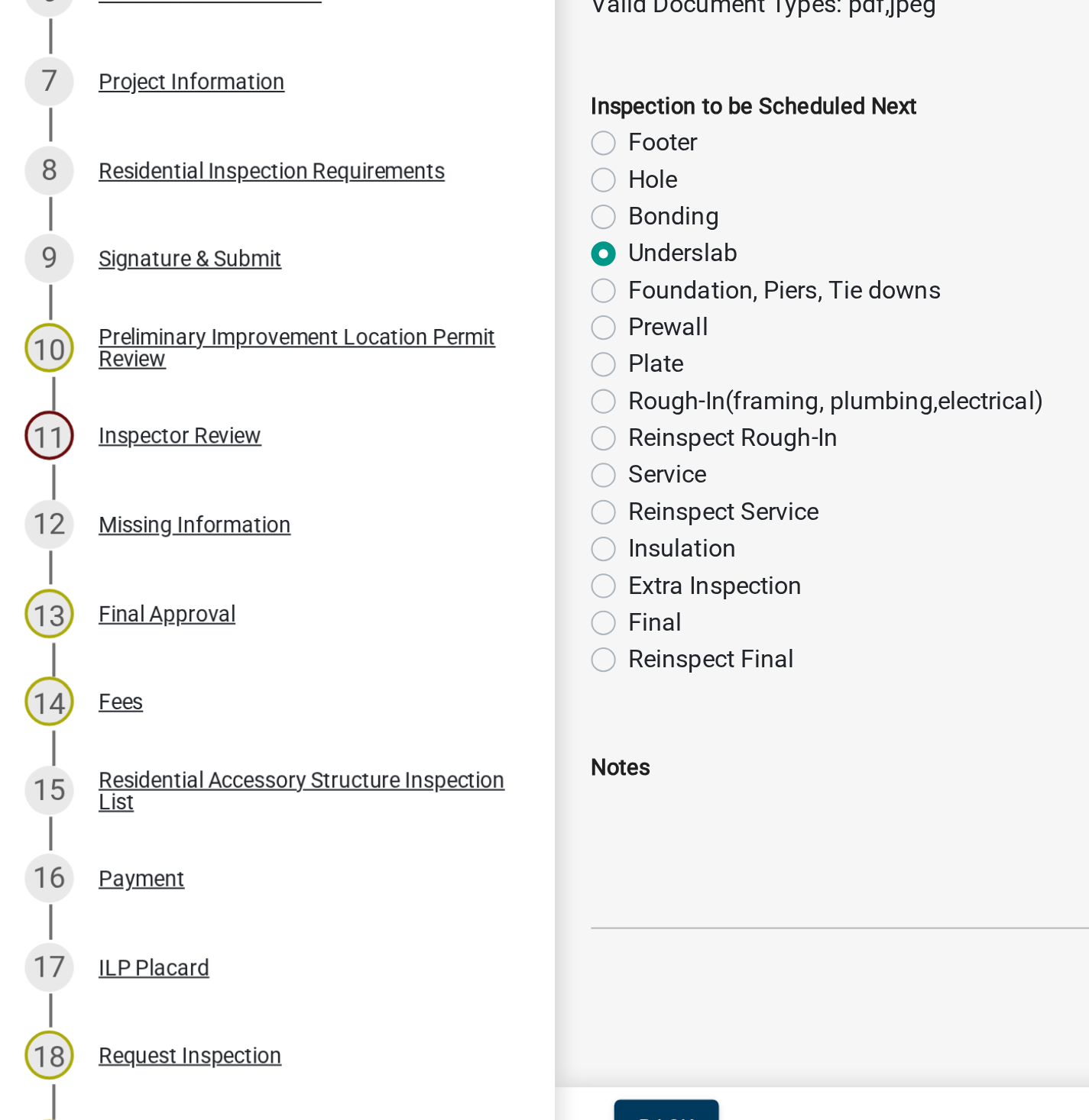
scroll to position [0, 0]
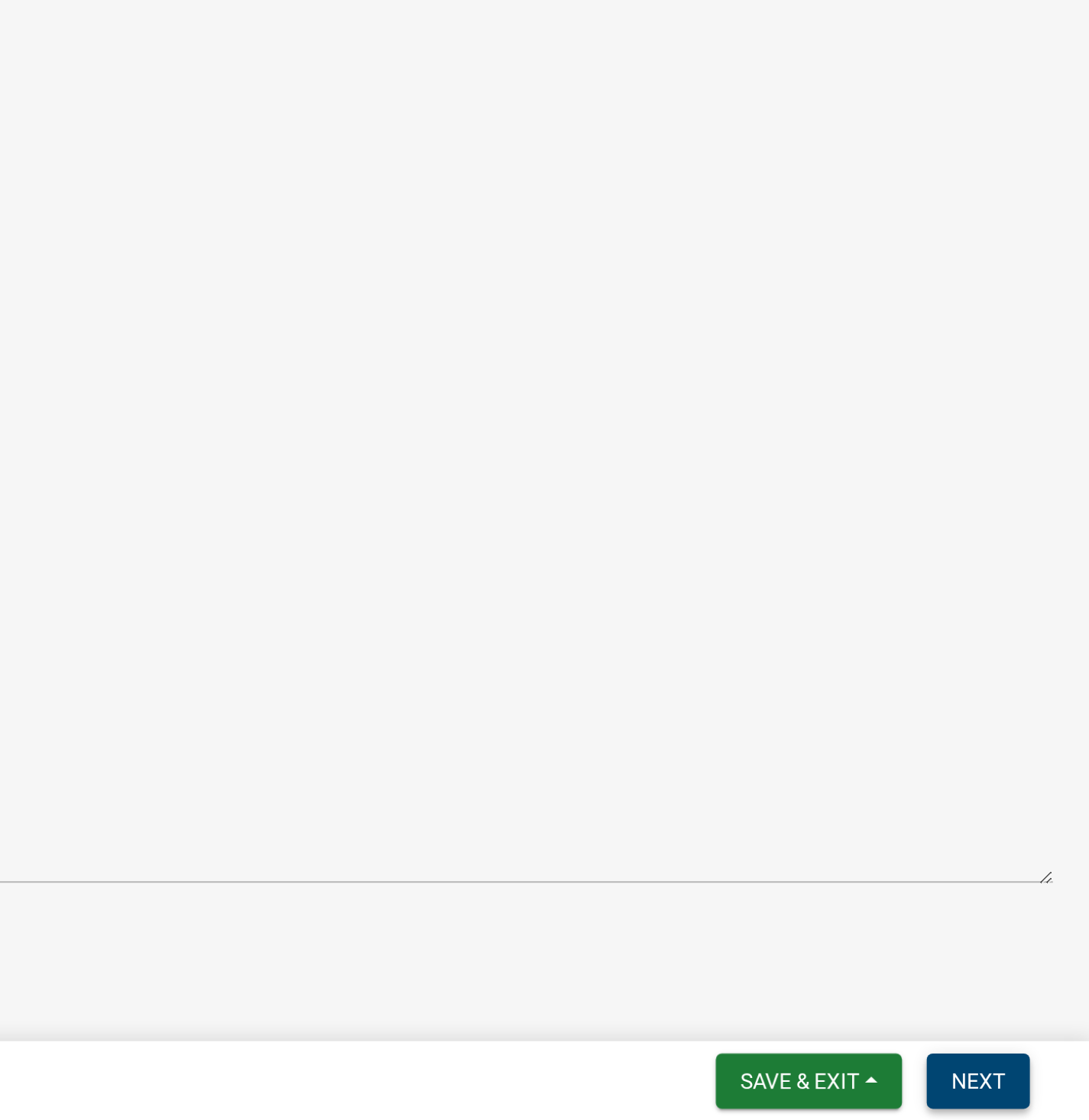
click at [1032, 1098] on span "Next" at bounding box center [1033, 1100] width 27 height 12
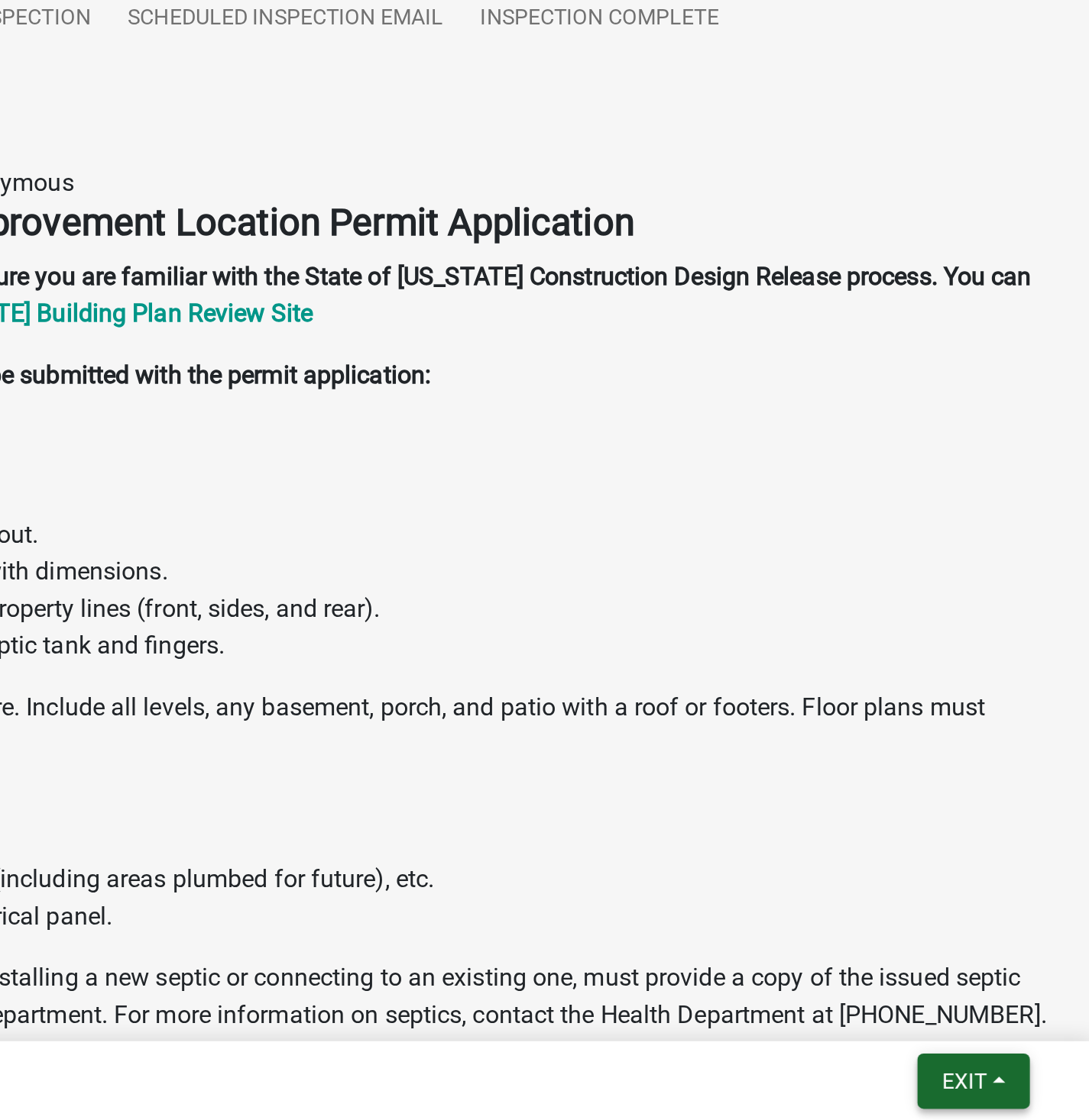
click at [1020, 1090] on button "Exit" at bounding box center [1031, 1101] width 55 height 28
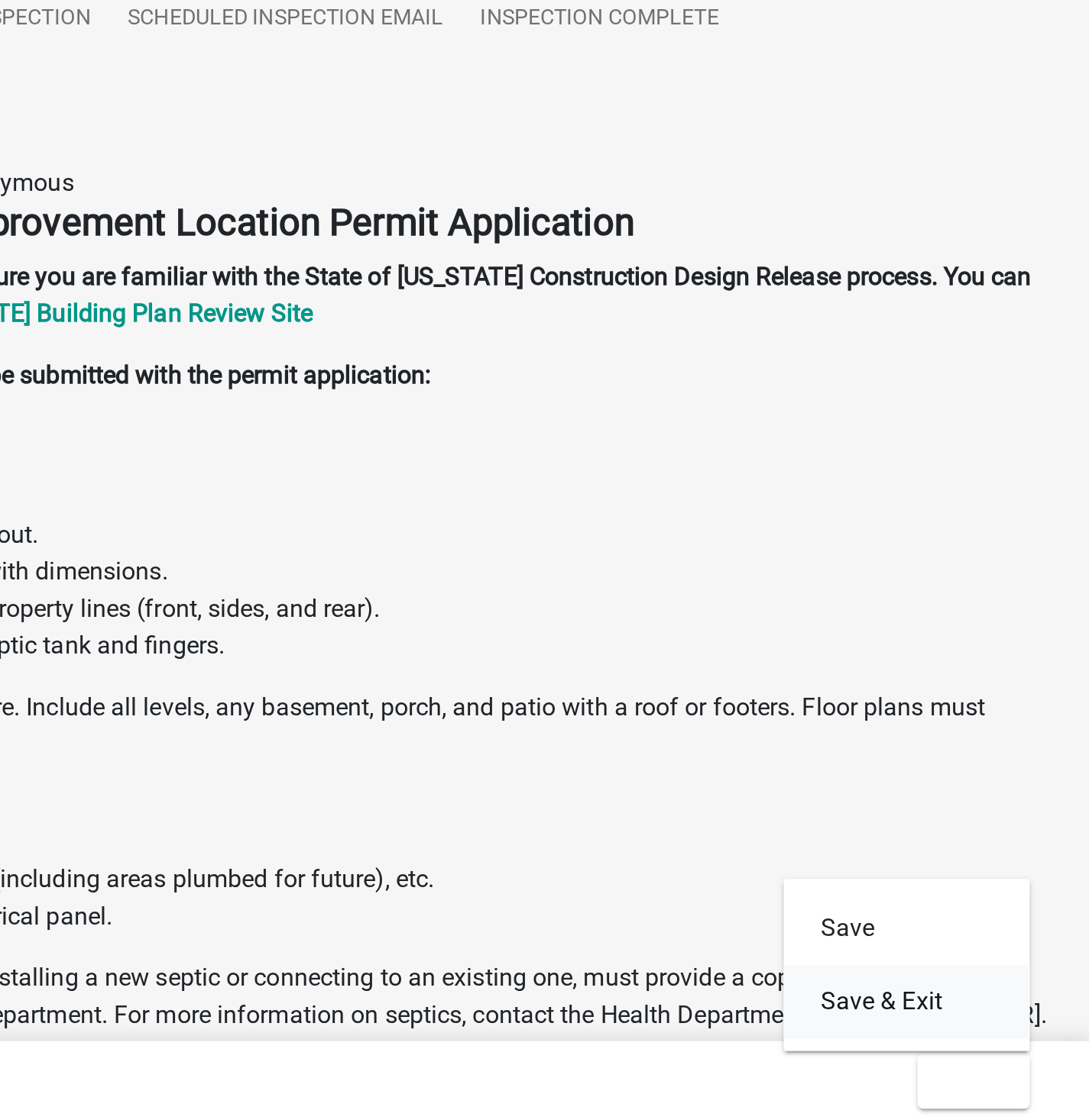
click at [982, 1067] on button "Save & Exit" at bounding box center [998, 1062] width 122 height 37
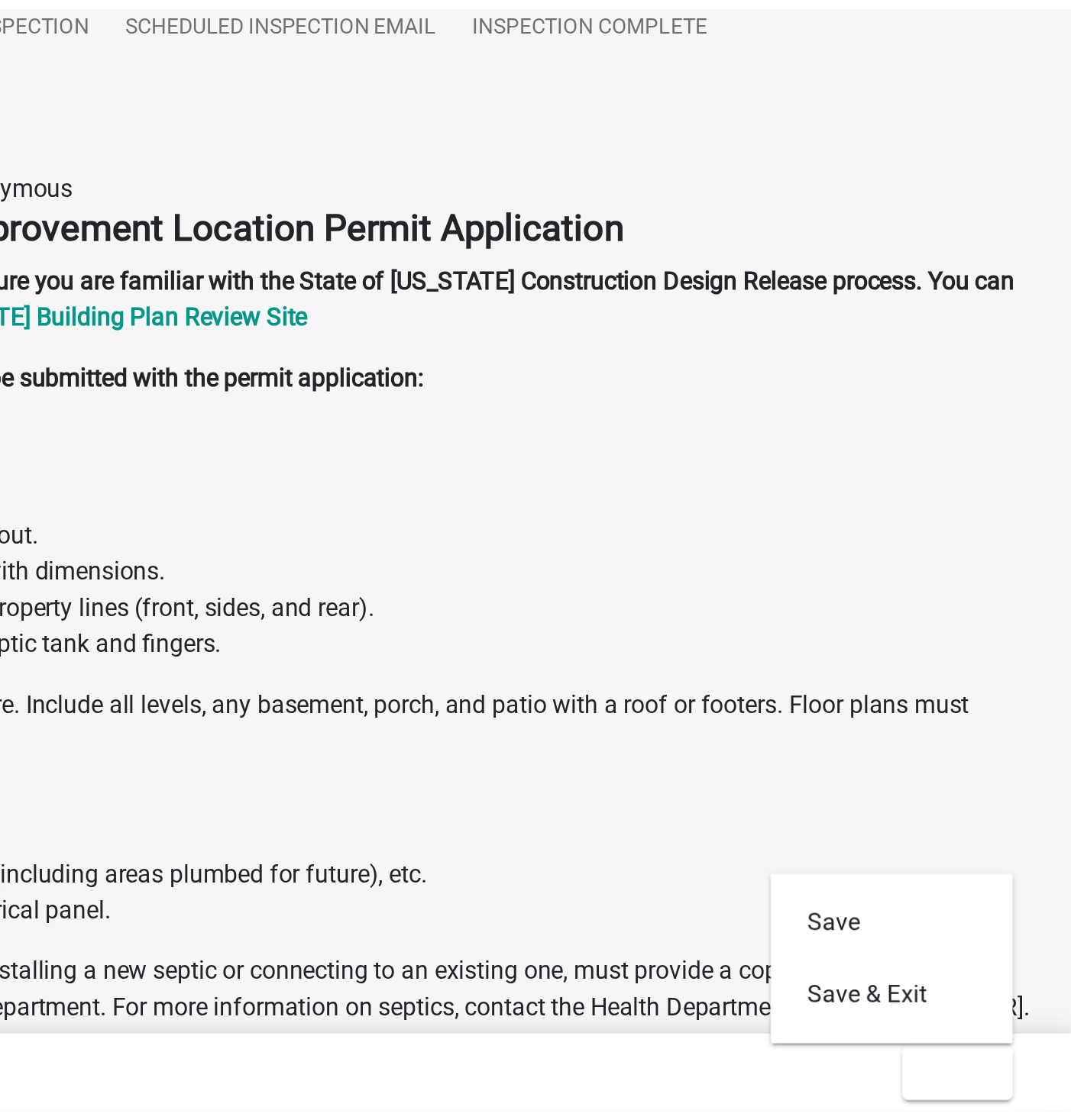
scroll to position [44, 0]
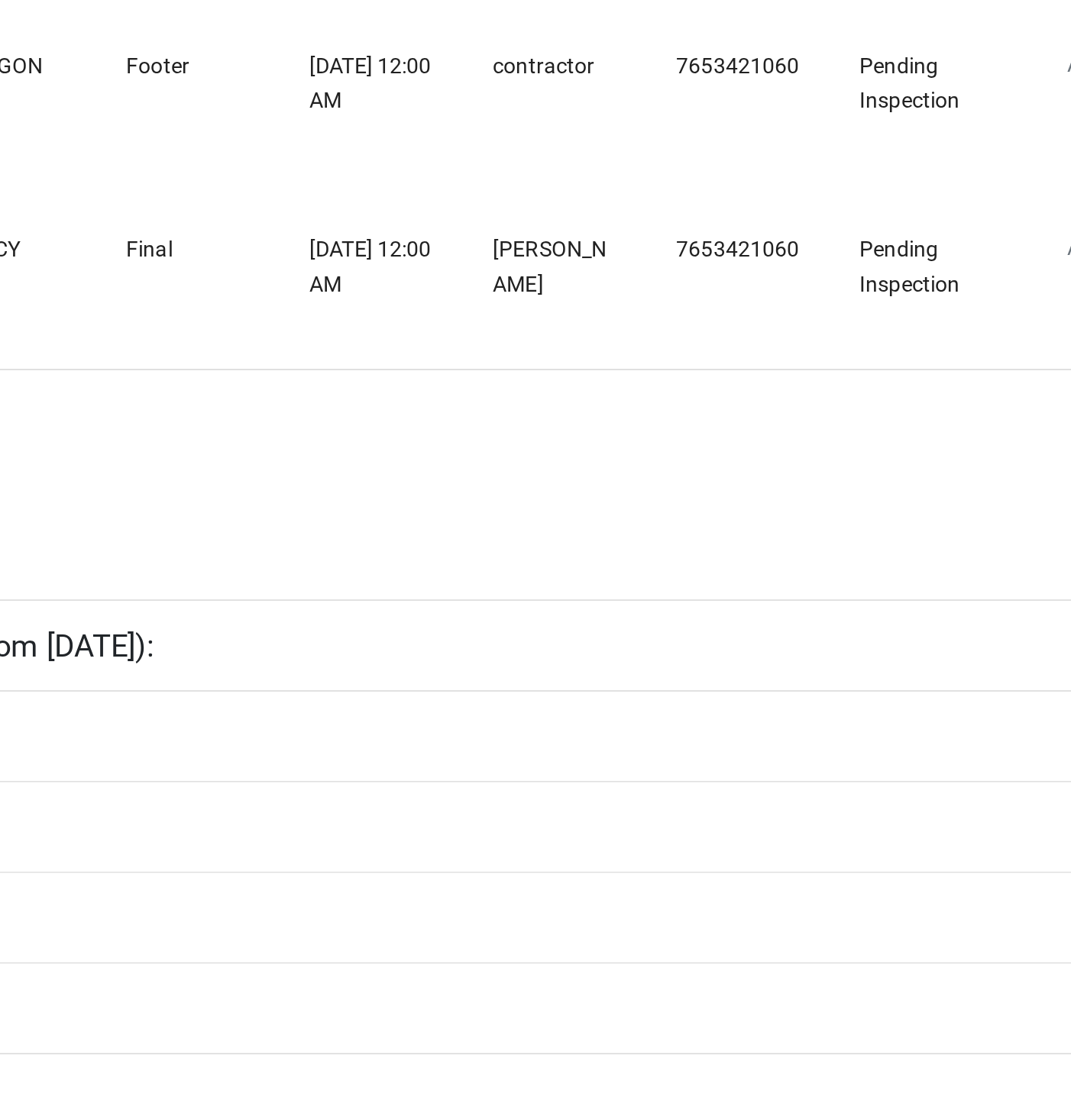
scroll to position [43, 0]
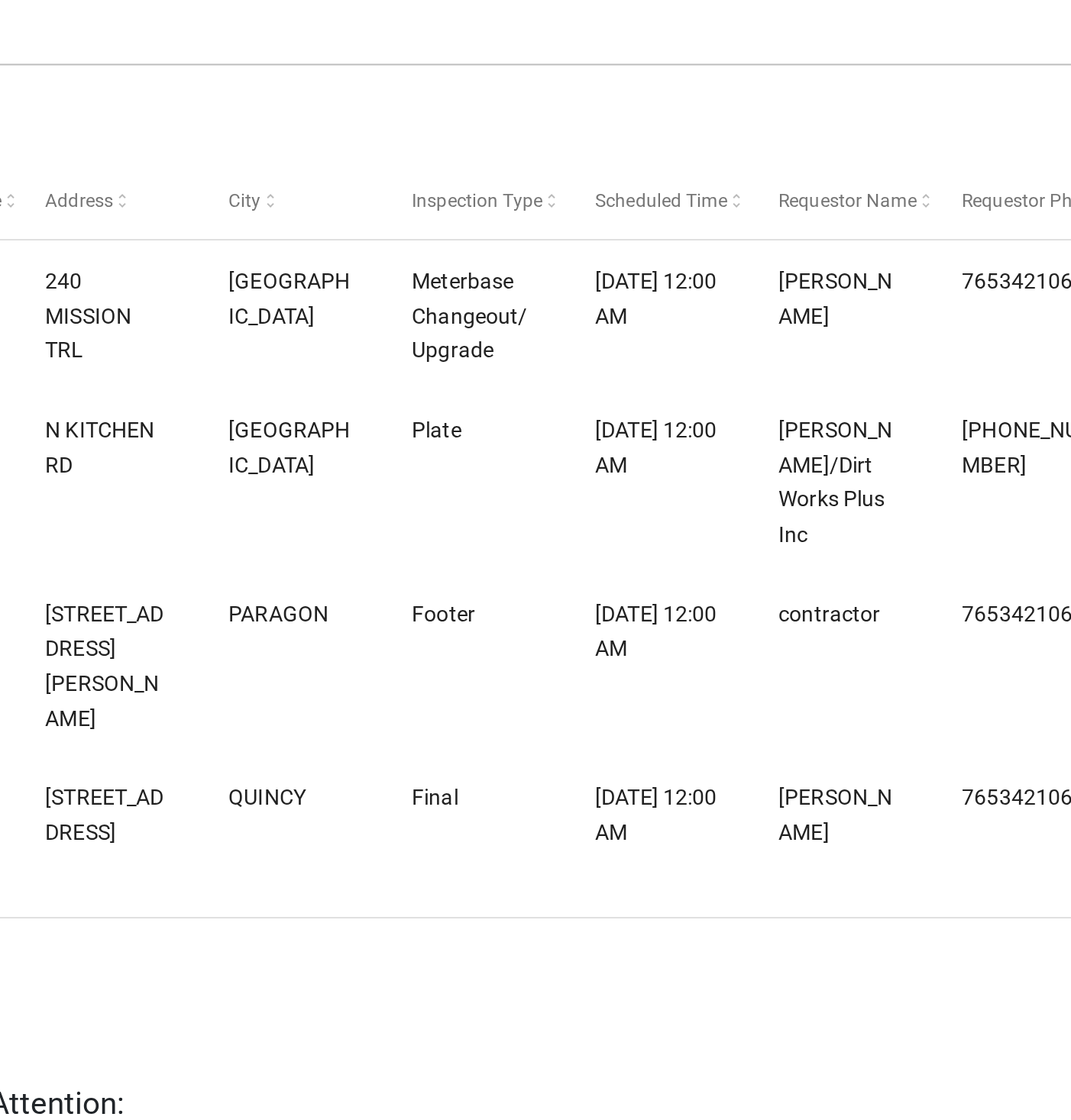
select select "1: 25"
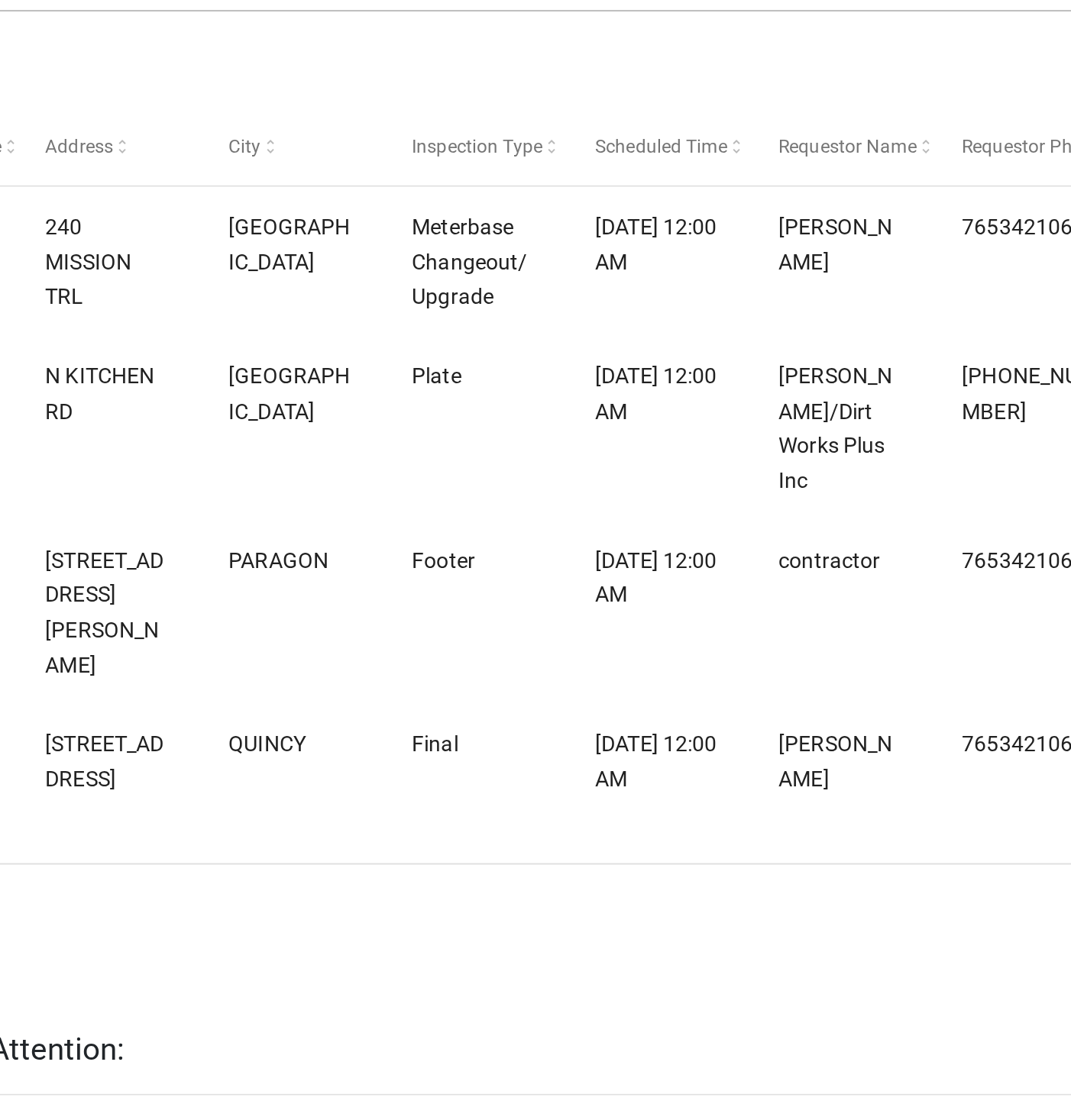
scroll to position [17, 0]
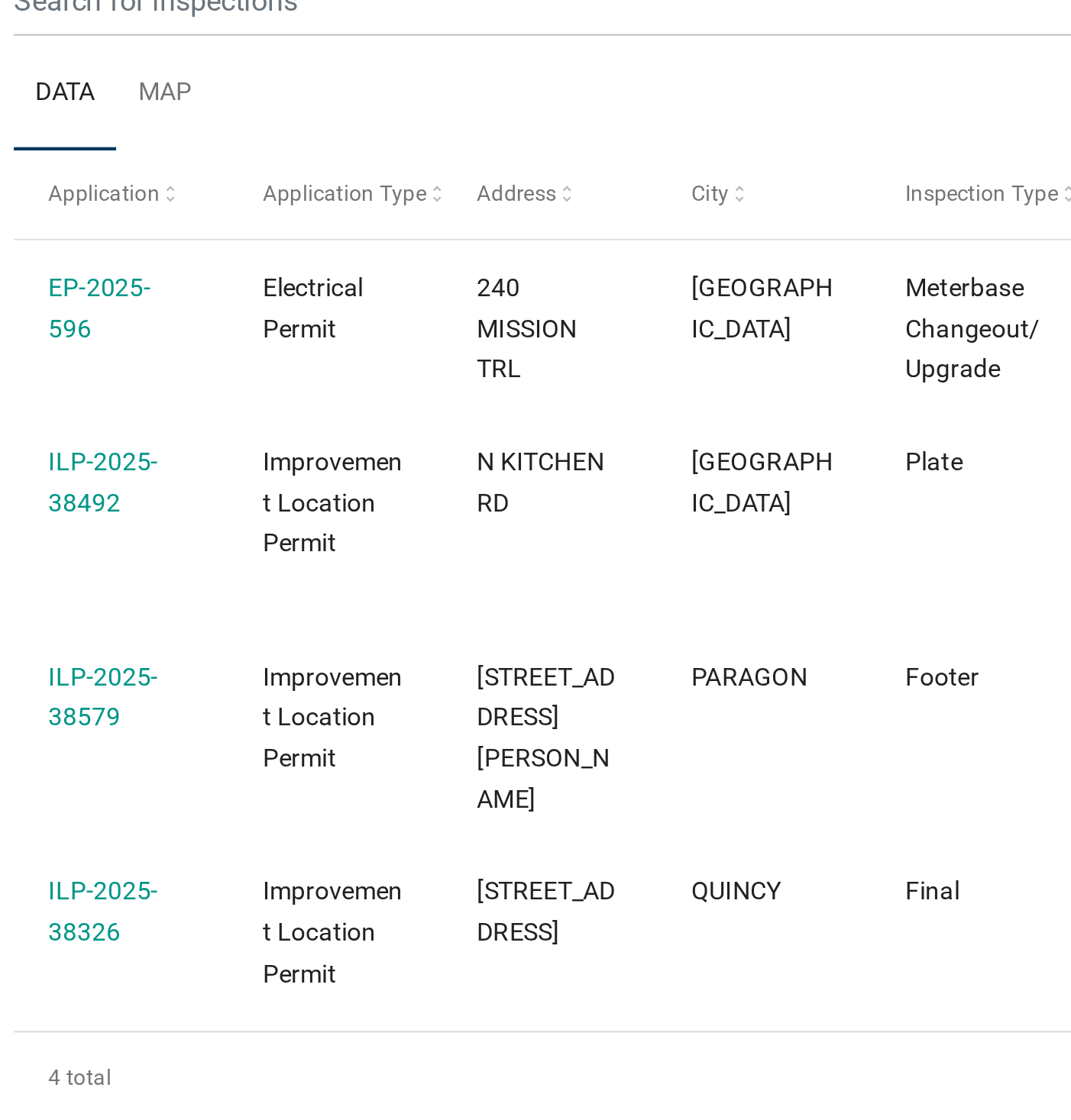
click at [122, 510] on link "ILP-2025-38492" at bounding box center [118, 514] width 46 height 30
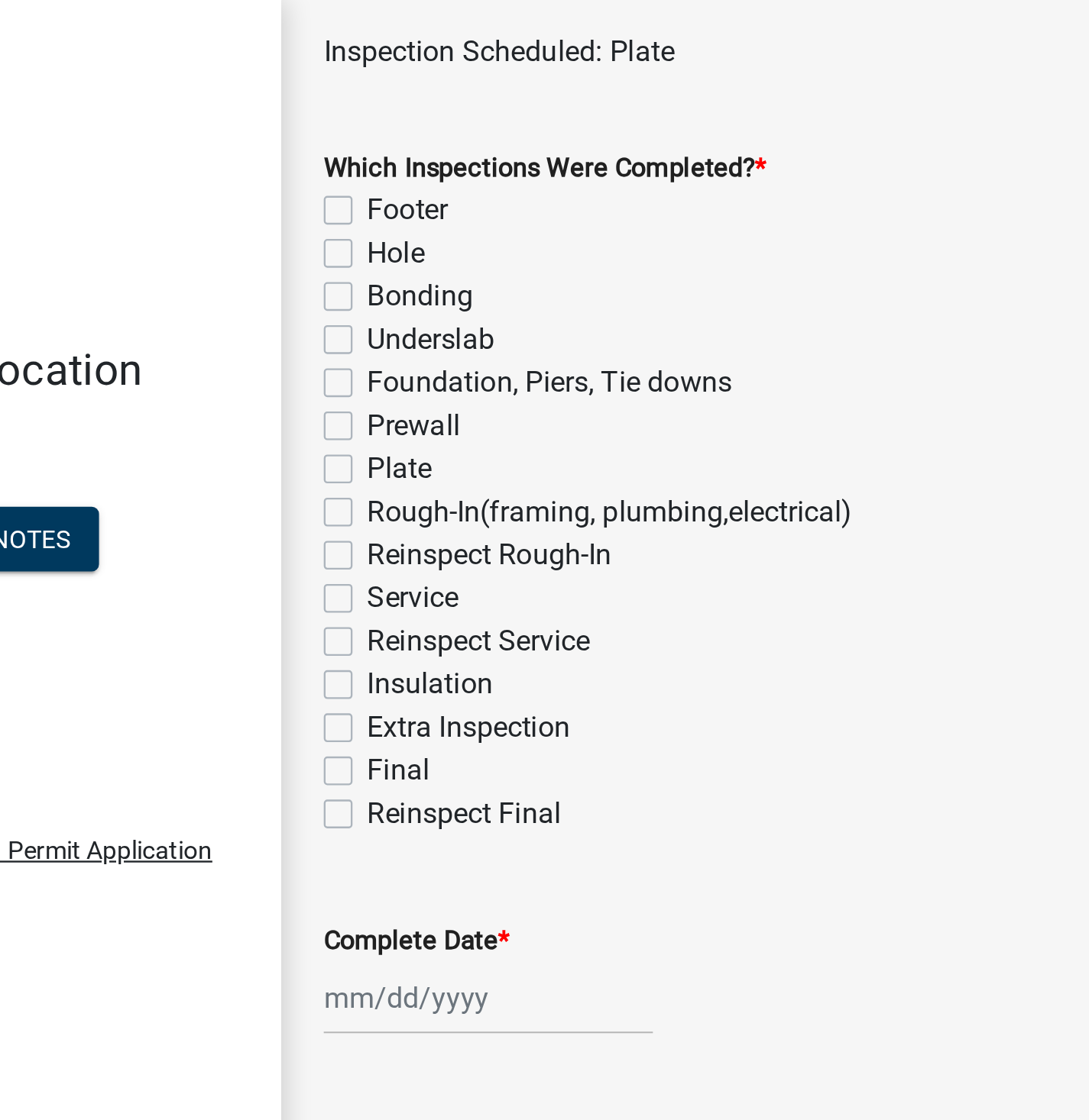
scroll to position [103, 0]
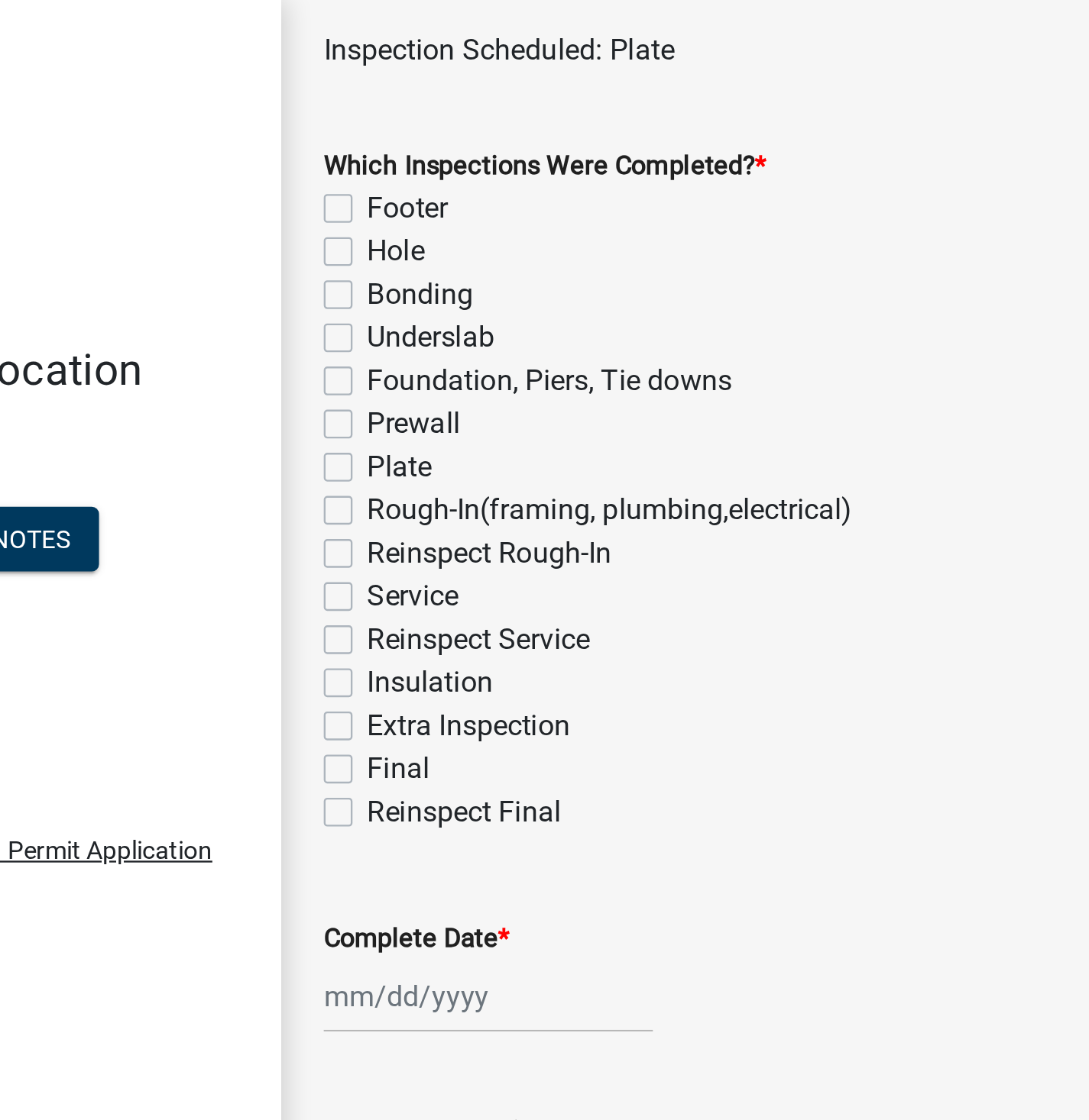
click at [311, 197] on label "Plate" at bounding box center [325, 199] width 28 height 18
click at [311, 197] on input "Plate" at bounding box center [316, 194] width 10 height 10
checkbox input "true"
checkbox input "false"
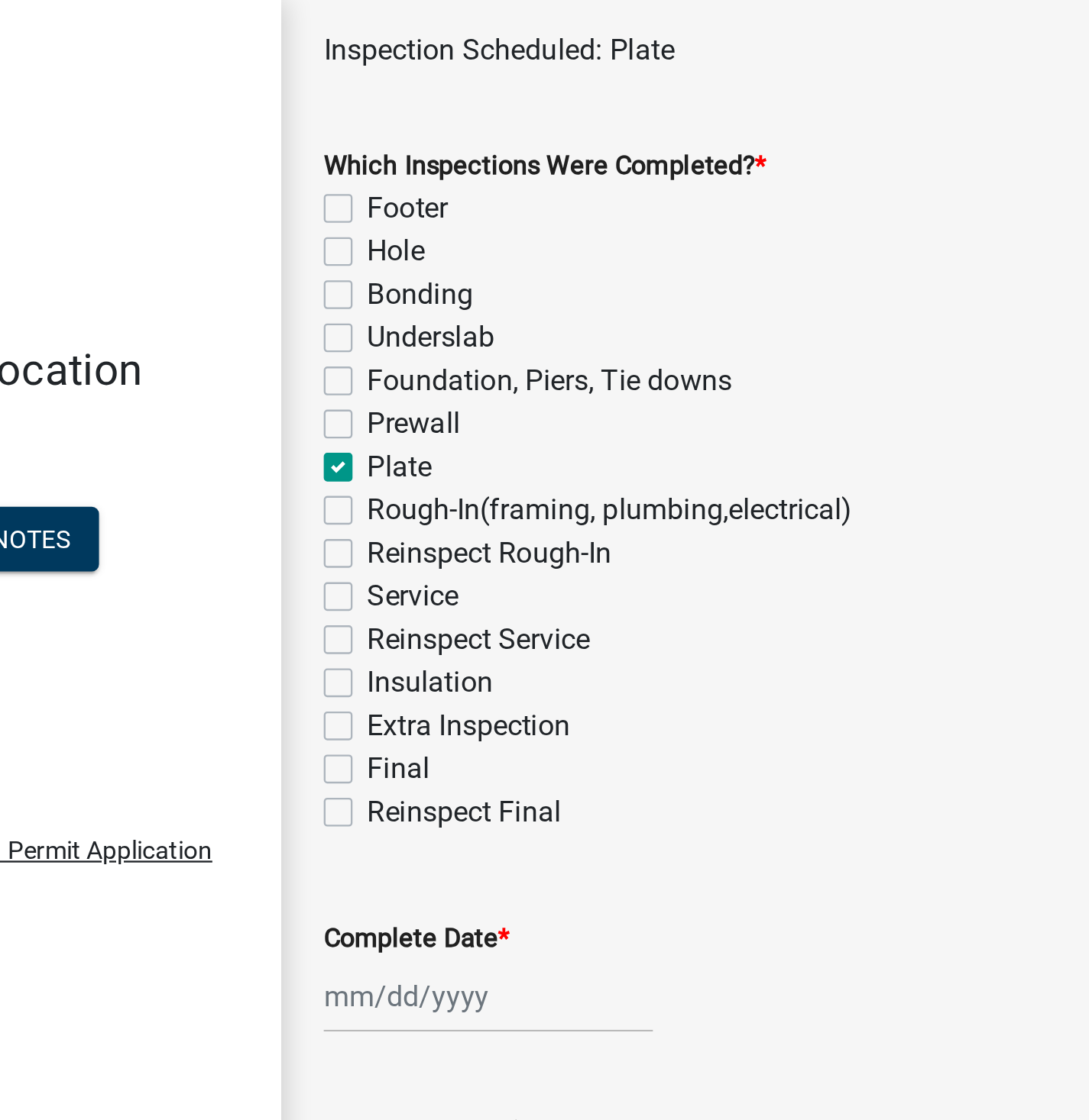
checkbox input "false"
checkbox input "true"
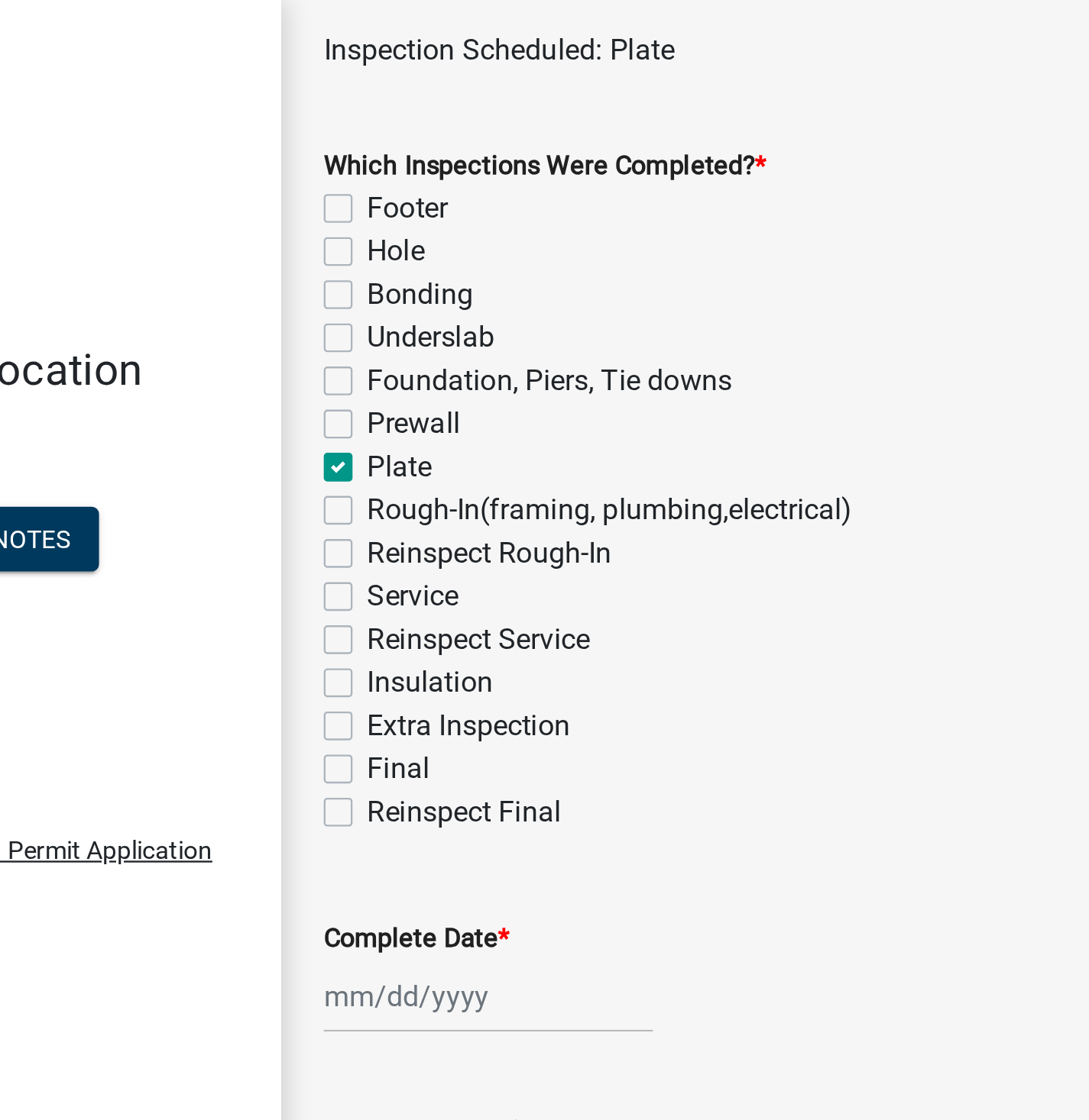
checkbox input "false"
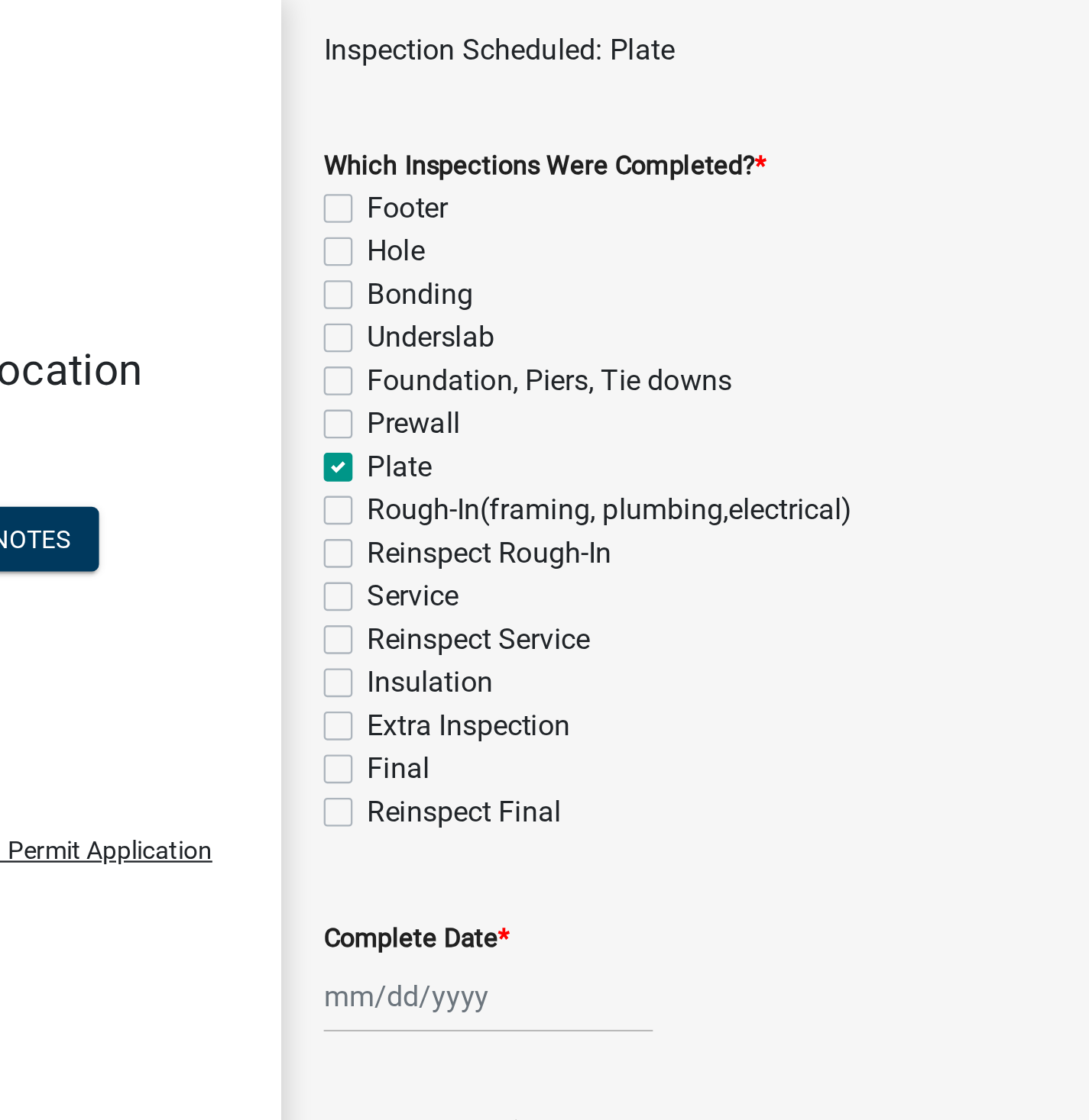
checkbox input "false"
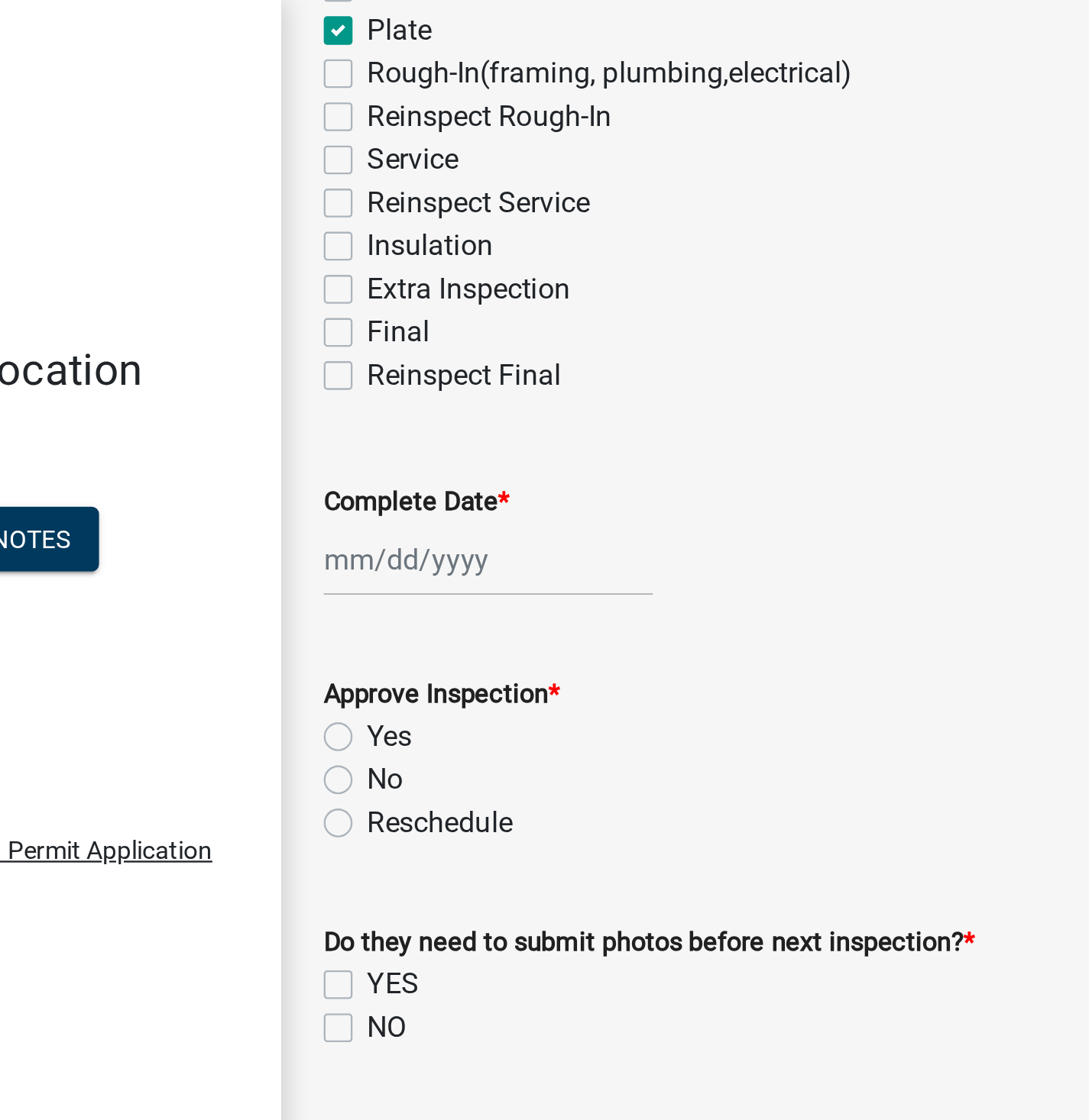
scroll to position [295, 0]
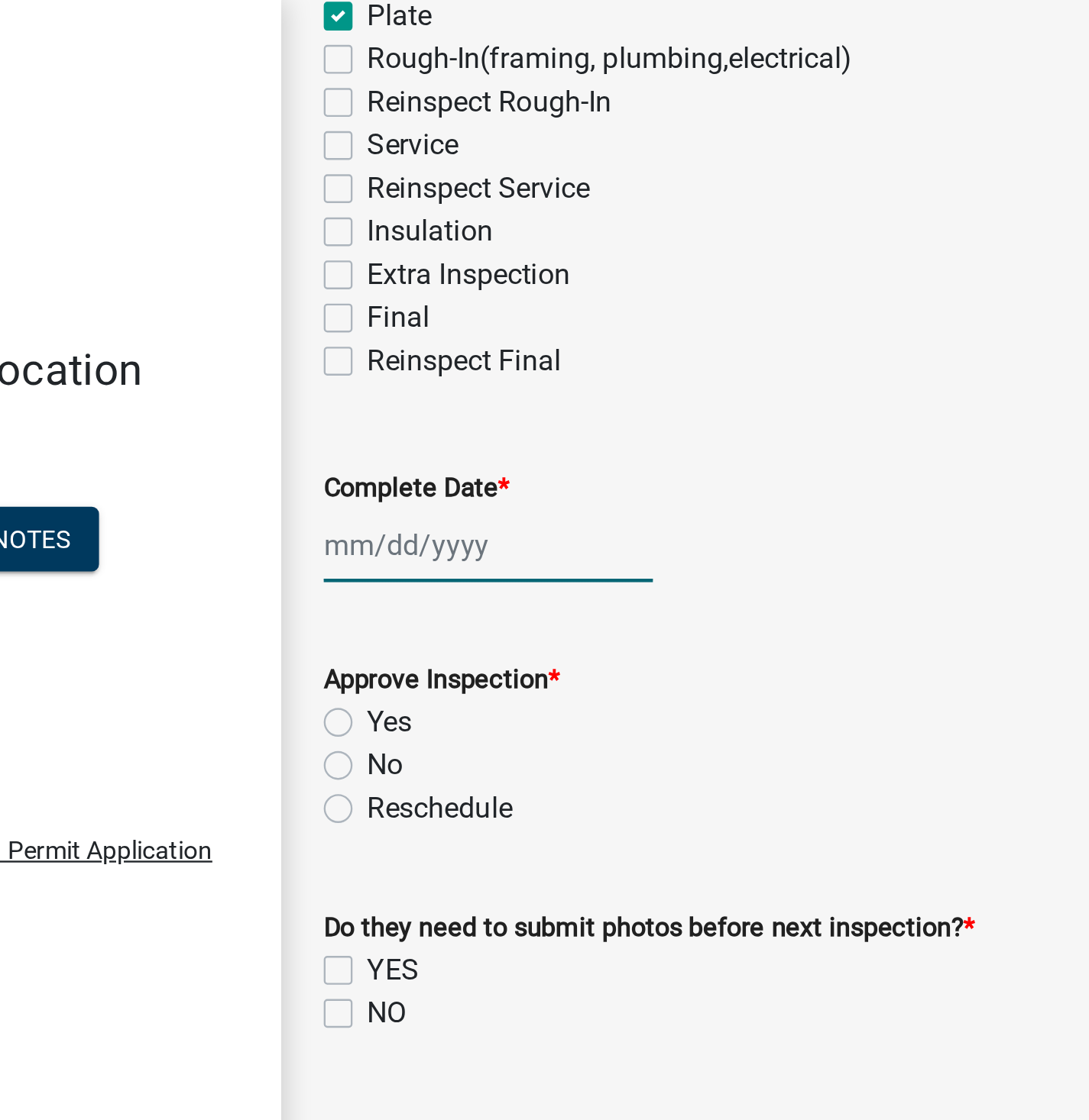
click at [346, 230] on div at bounding box center [363, 232] width 139 height 31
select select "9"
select select "2025"
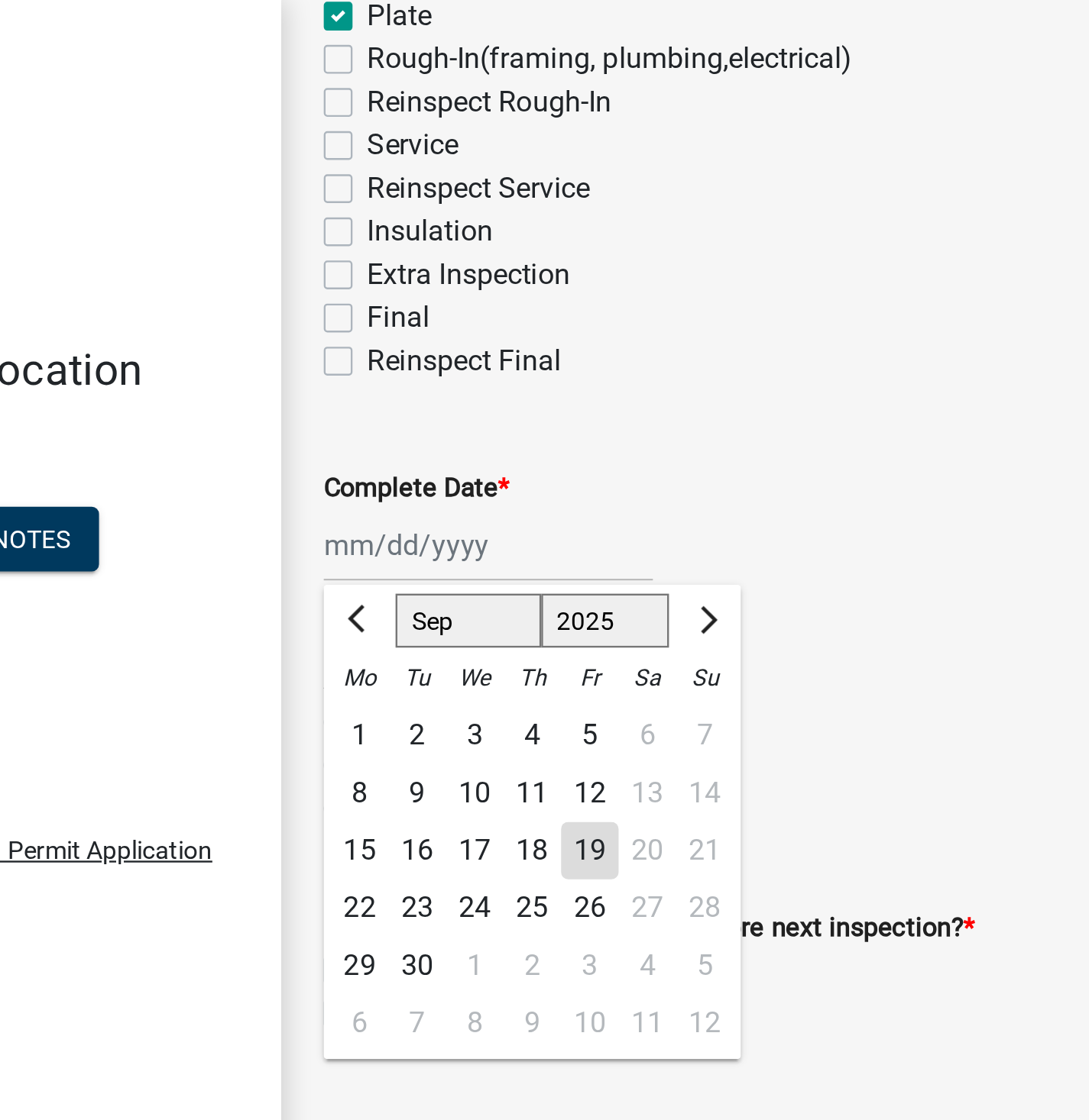
click at [416, 360] on div "19" at bounding box center [406, 362] width 24 height 24
type input "[DATE]"
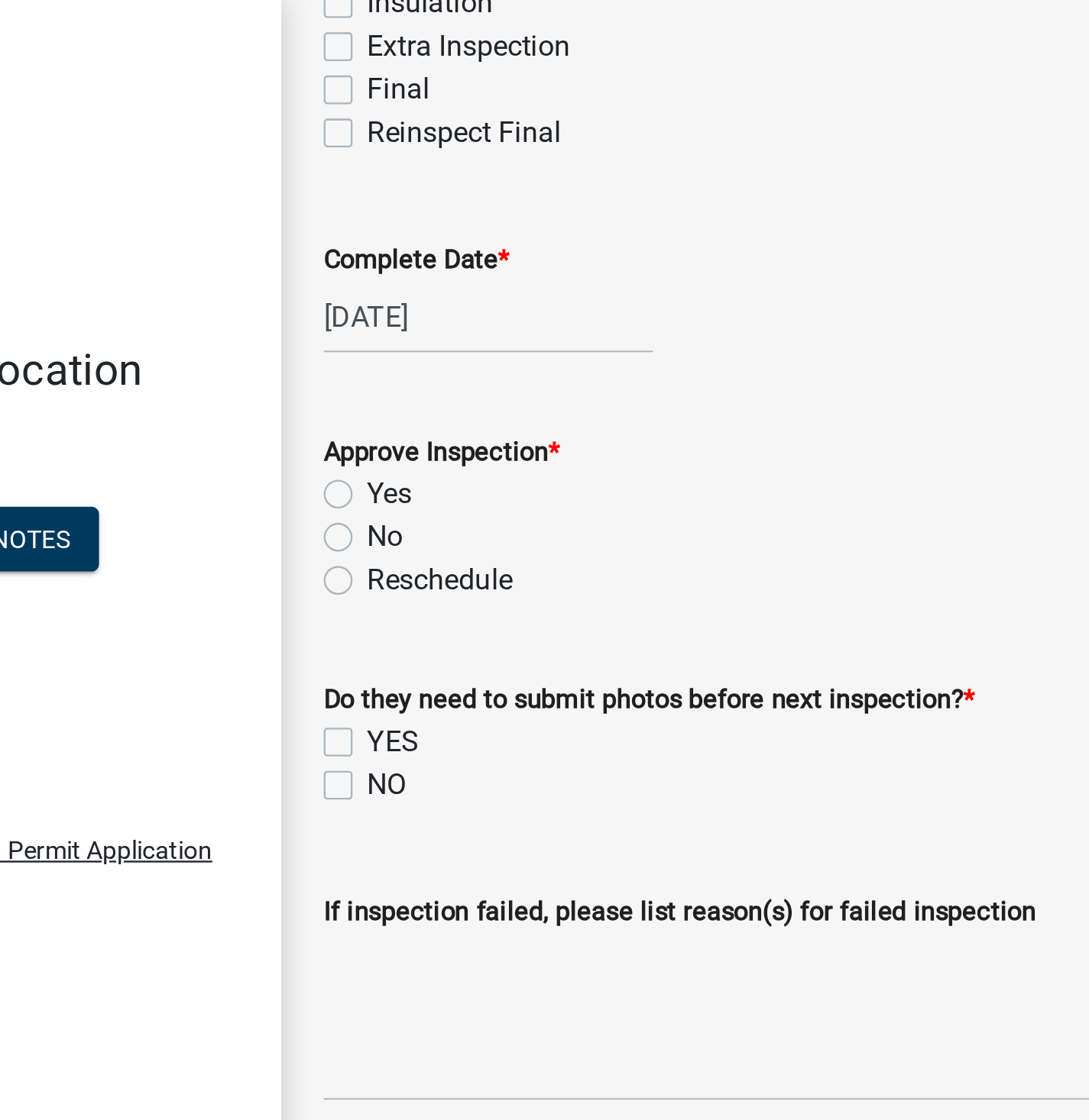
scroll to position [419, 0]
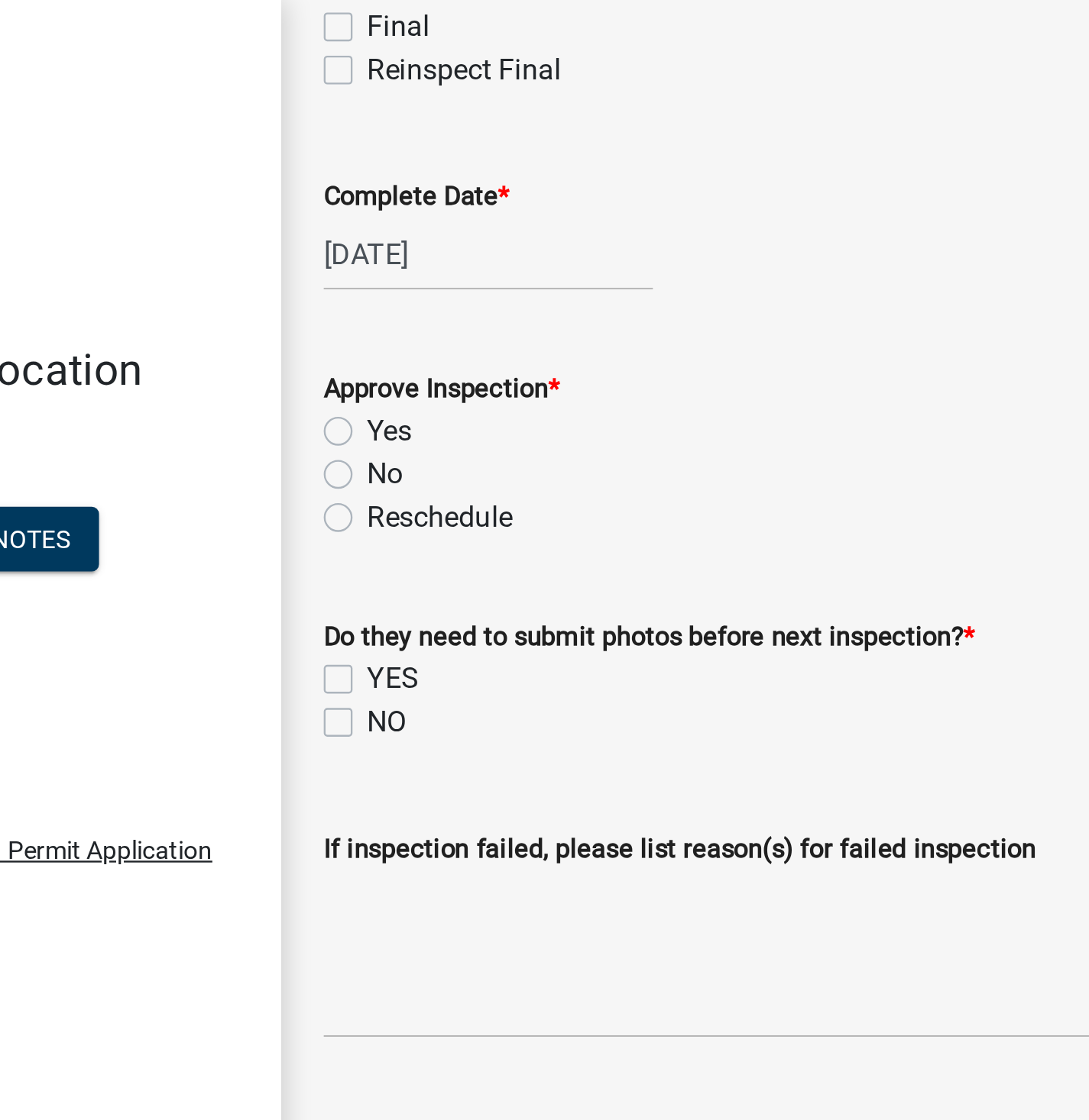
click at [311, 184] on label "Yes" at bounding box center [321, 184] width 19 height 18
click at [311, 184] on input "Yes" at bounding box center [316, 179] width 10 height 10
radio input "true"
click at [311, 307] on label "NO" at bounding box center [320, 307] width 17 height 18
click at [311, 307] on input "NO" at bounding box center [316, 303] width 10 height 10
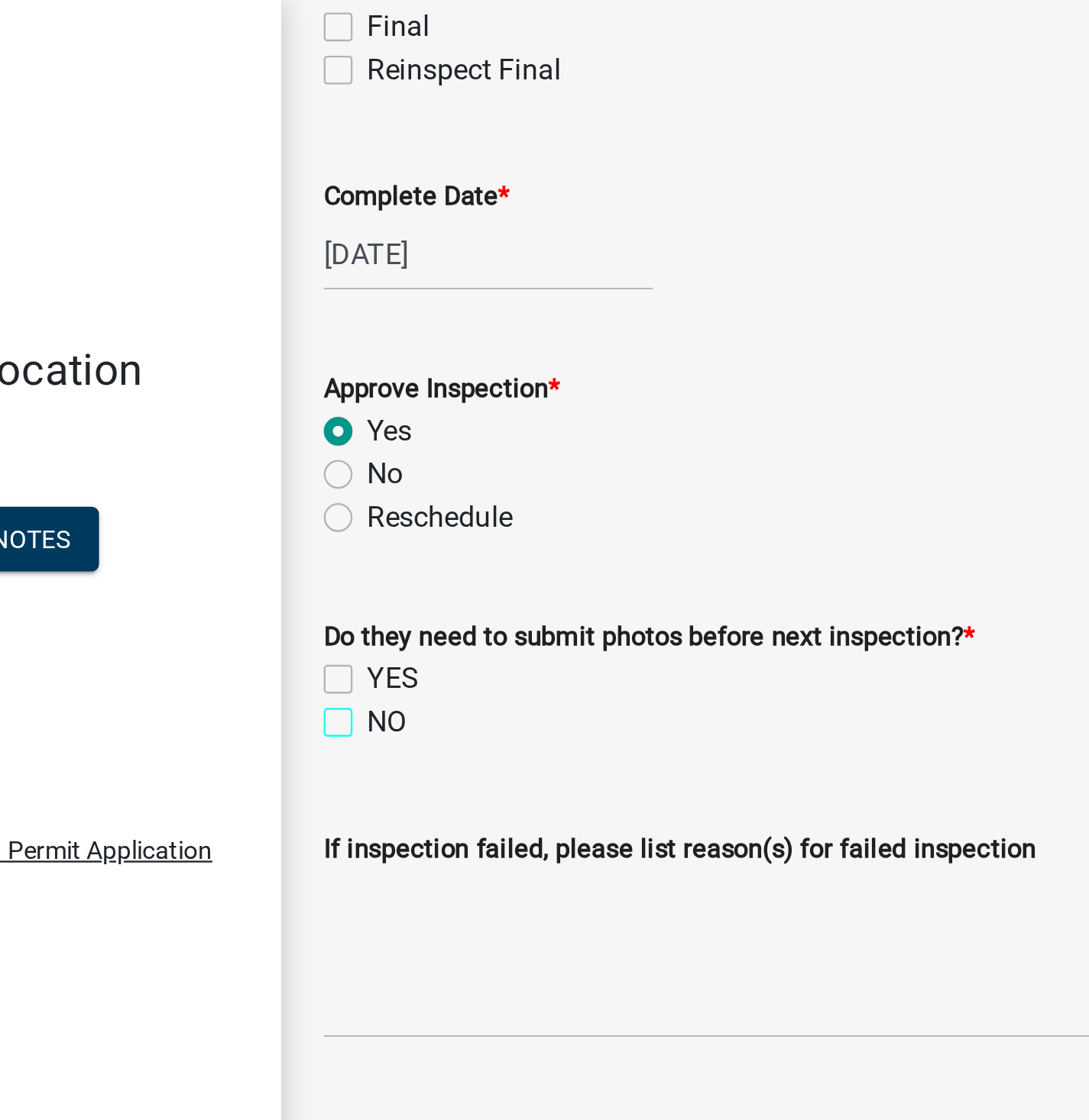
checkbox input "true"
checkbox input "false"
checkbox input "true"
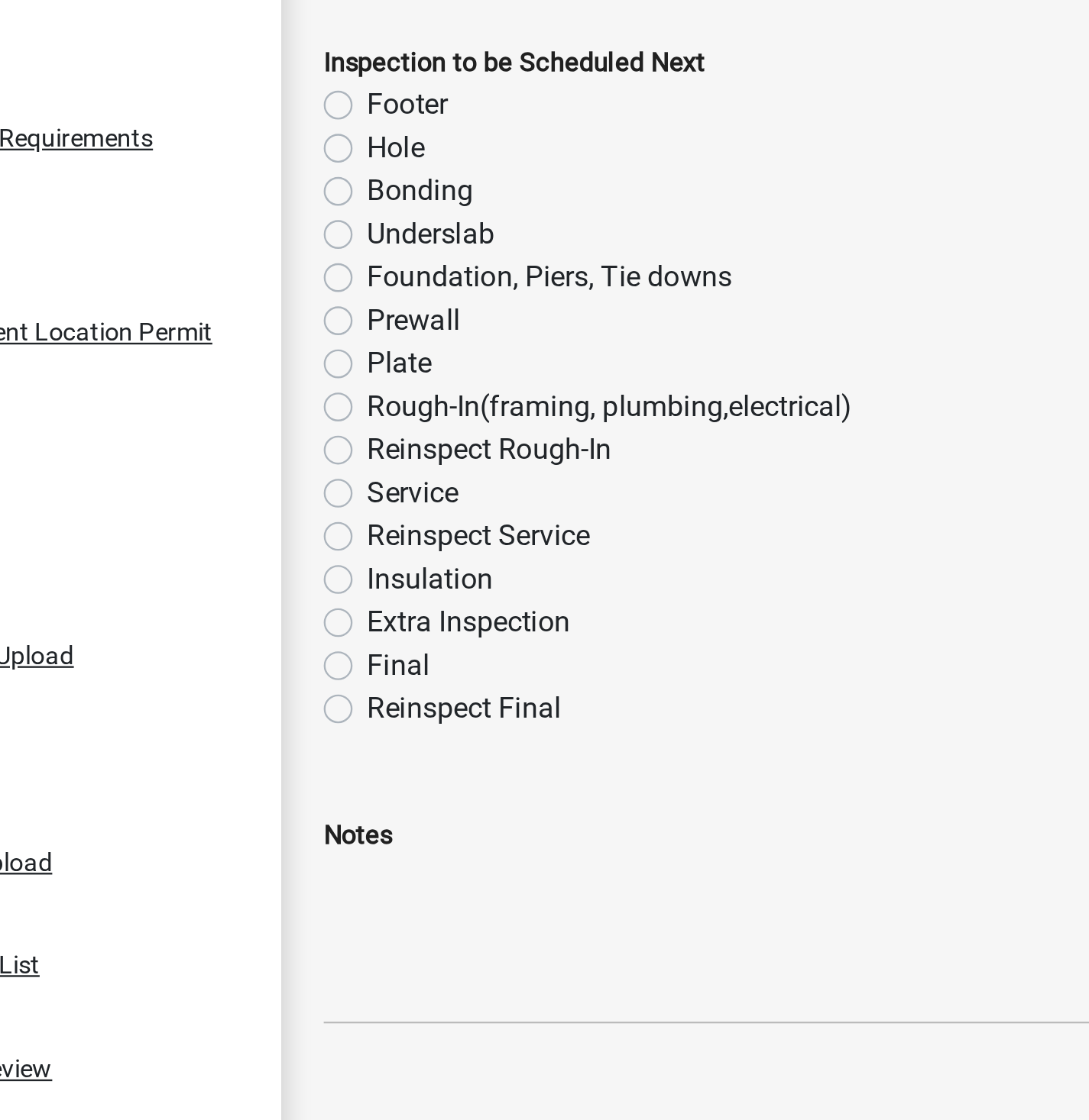
click at [311, 736] on label "Rough-In(framing, plumbing,electrical)" at bounding box center [414, 741] width 206 height 18
click at [311, 736] on input "Rough-In(framing, plumbing,electrical)" at bounding box center [316, 736] width 10 height 10
radio input "true"
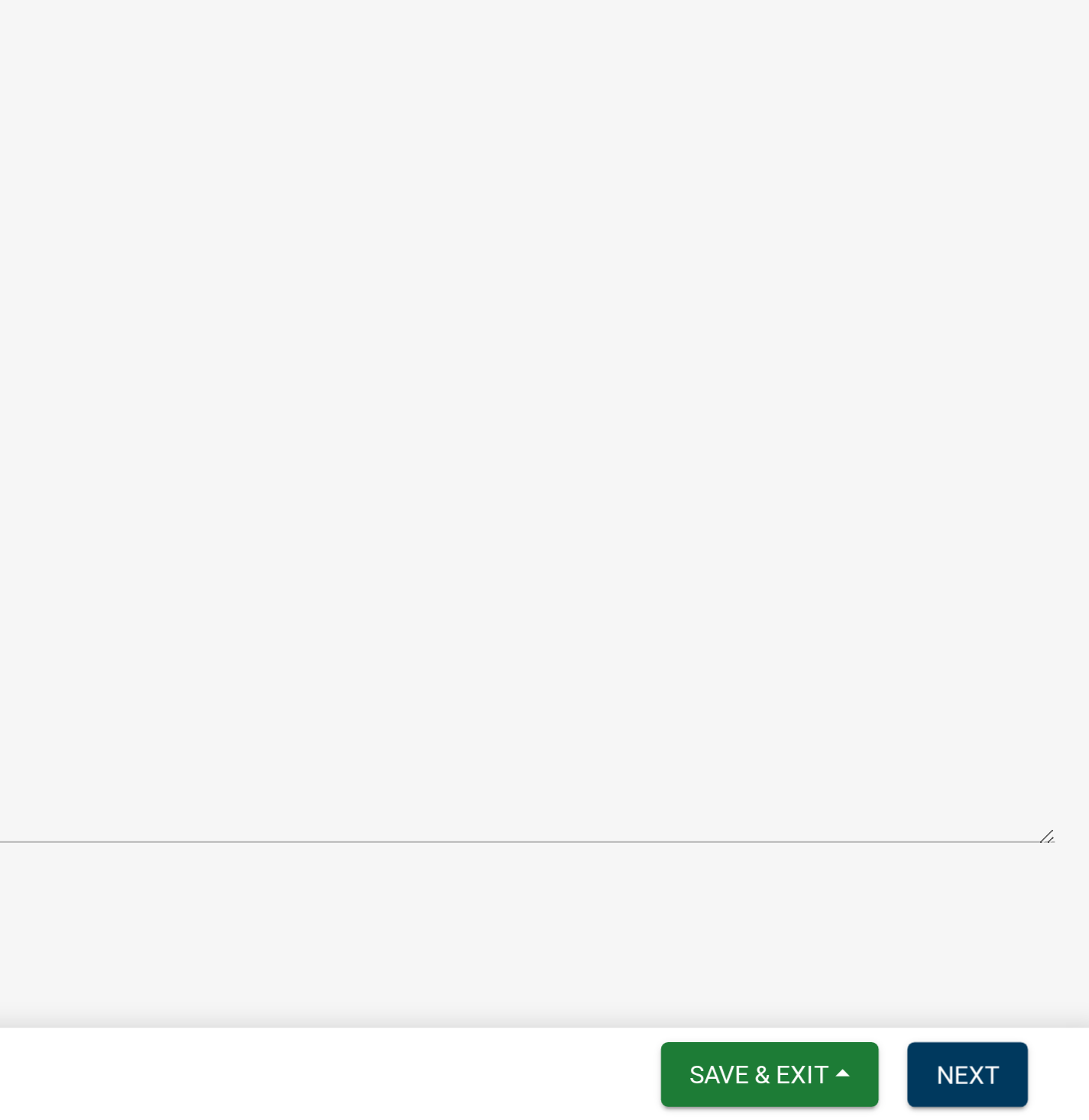
scroll to position [0, 0]
click at [1029, 1095] on span "Next" at bounding box center [1033, 1100] width 27 height 12
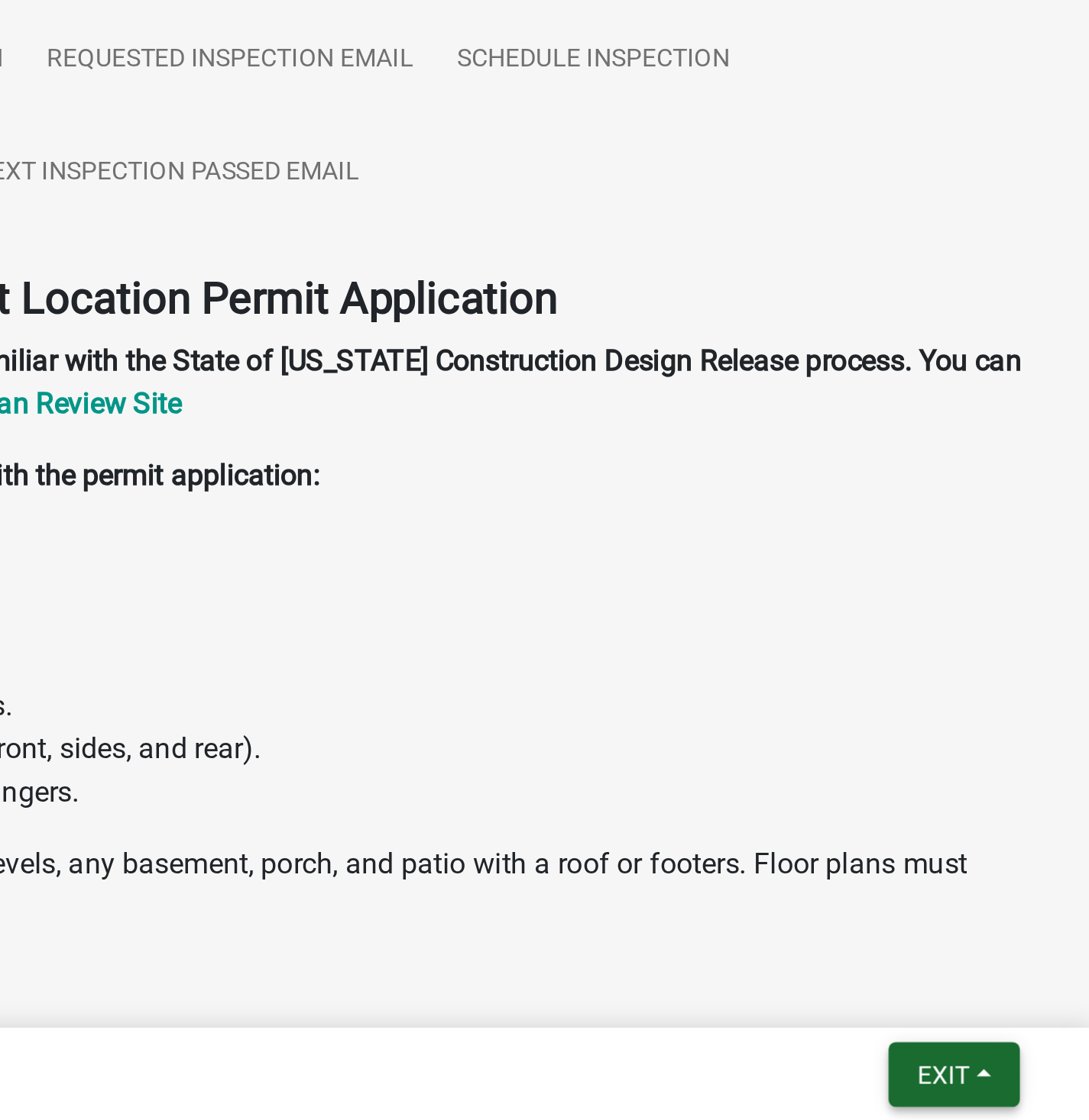
click at [1027, 1098] on span "Exit" at bounding box center [1026, 1100] width 22 height 12
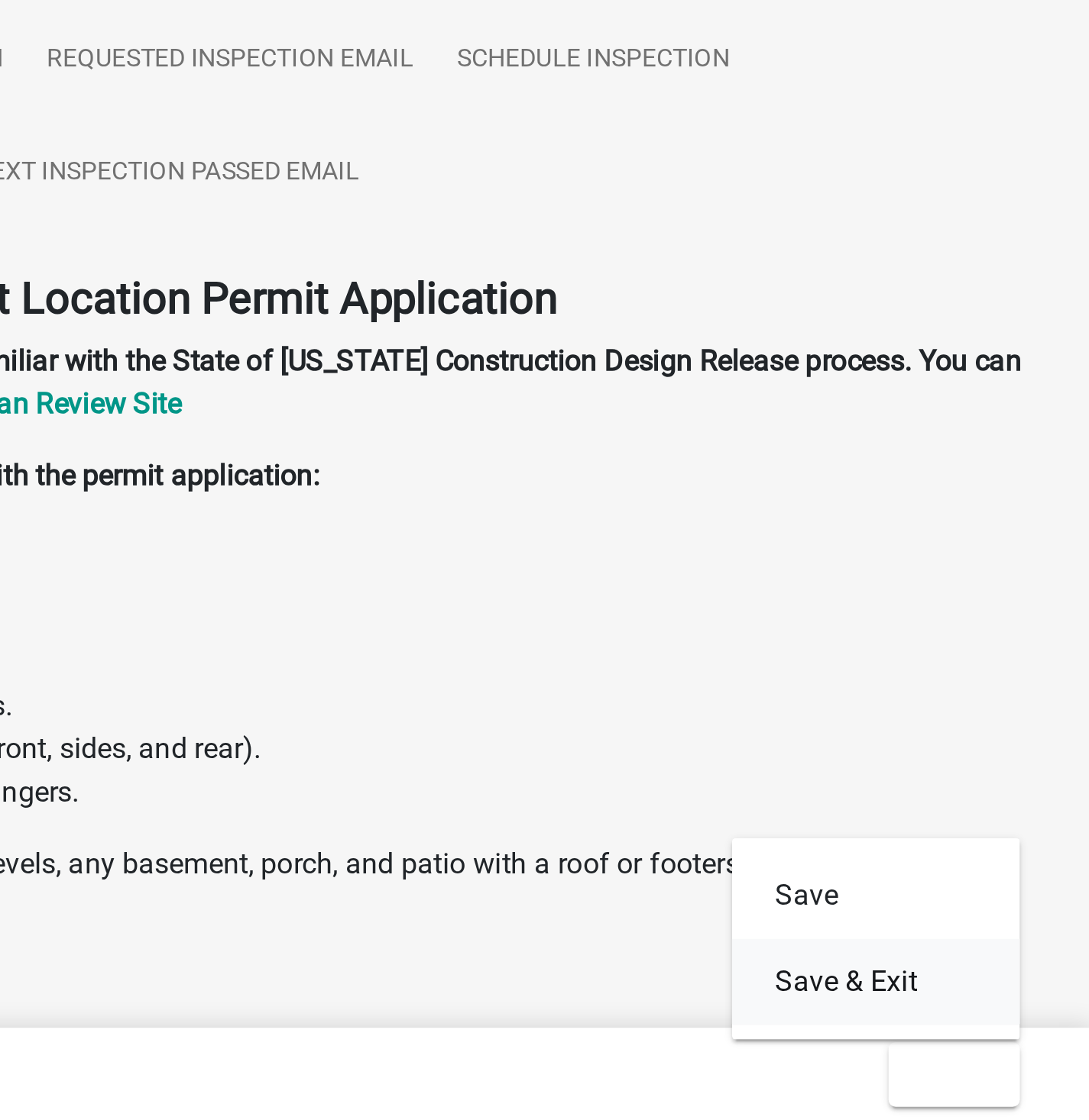
click at [986, 1066] on button "Save & Exit" at bounding box center [998, 1062] width 122 height 37
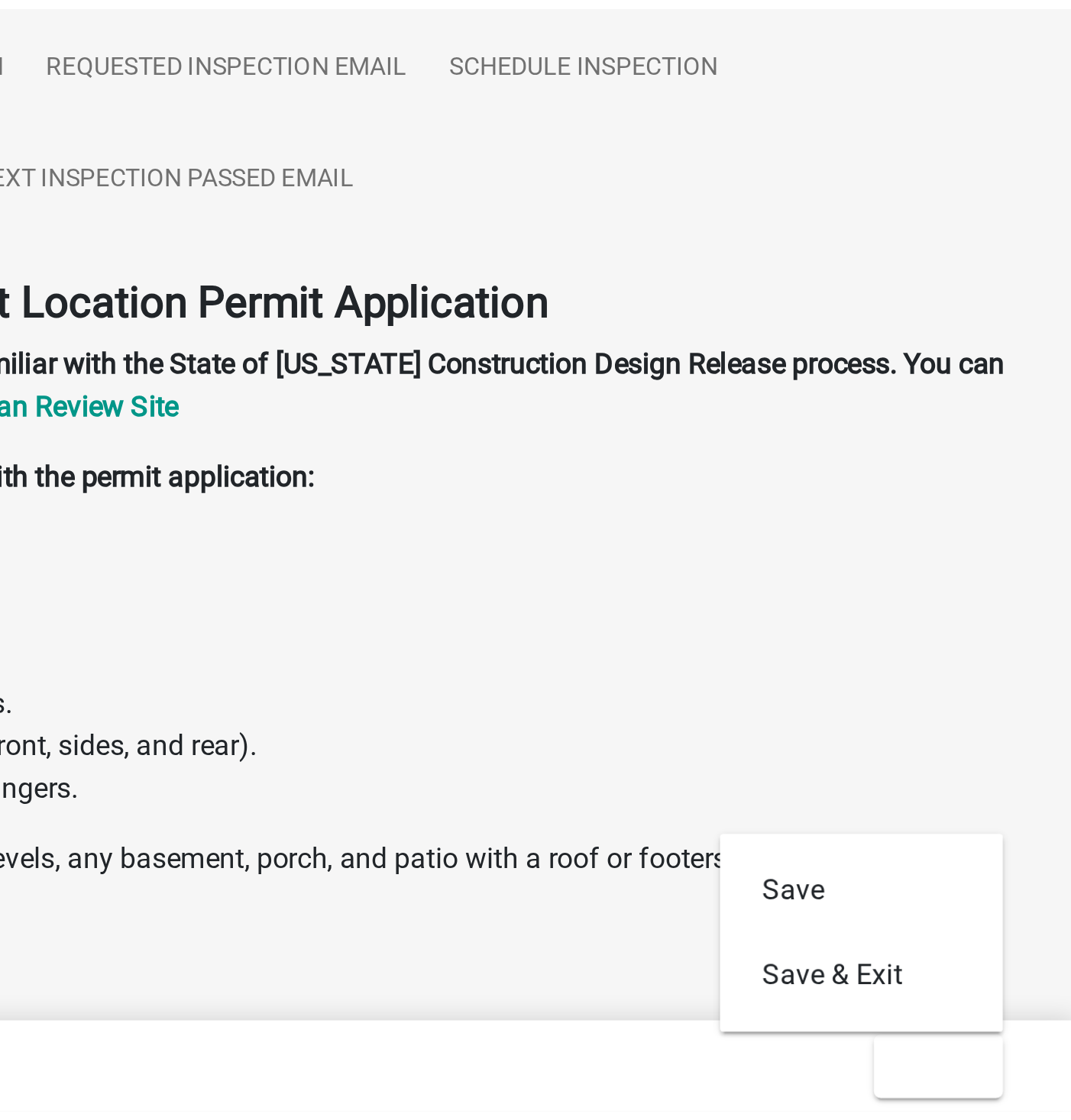
scroll to position [44, 0]
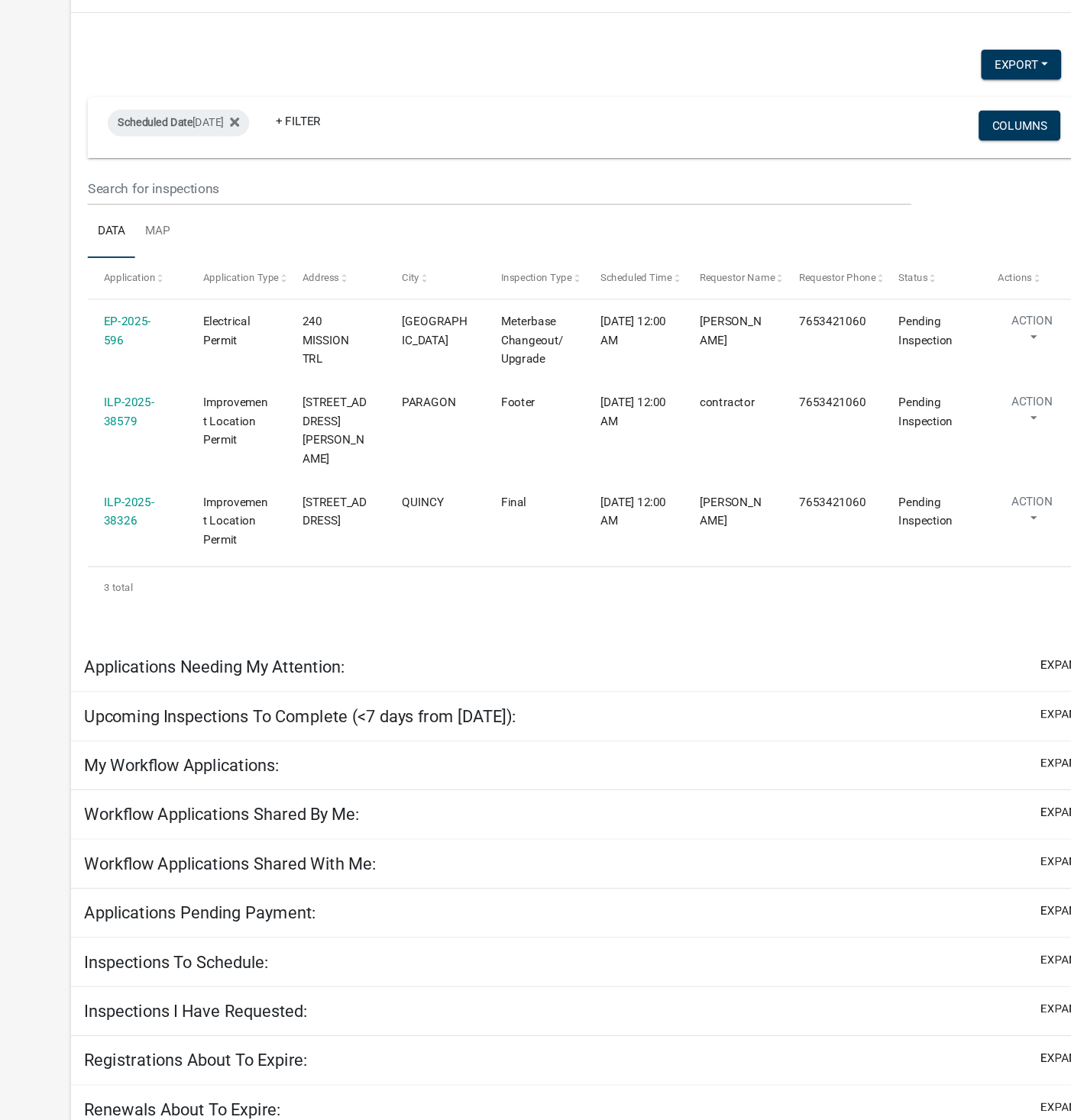
scroll to position [43, 0]
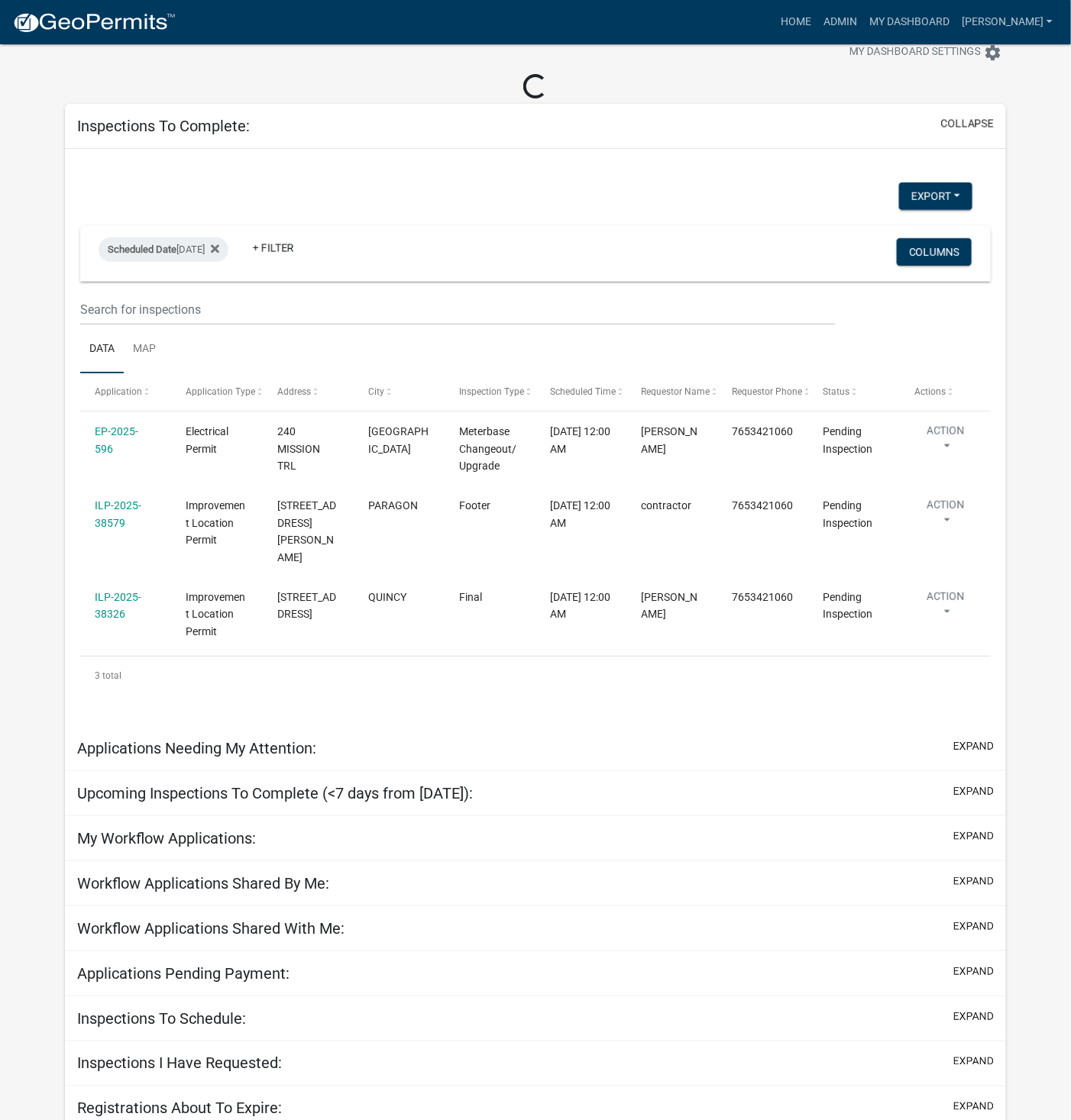
select select "1: 25"
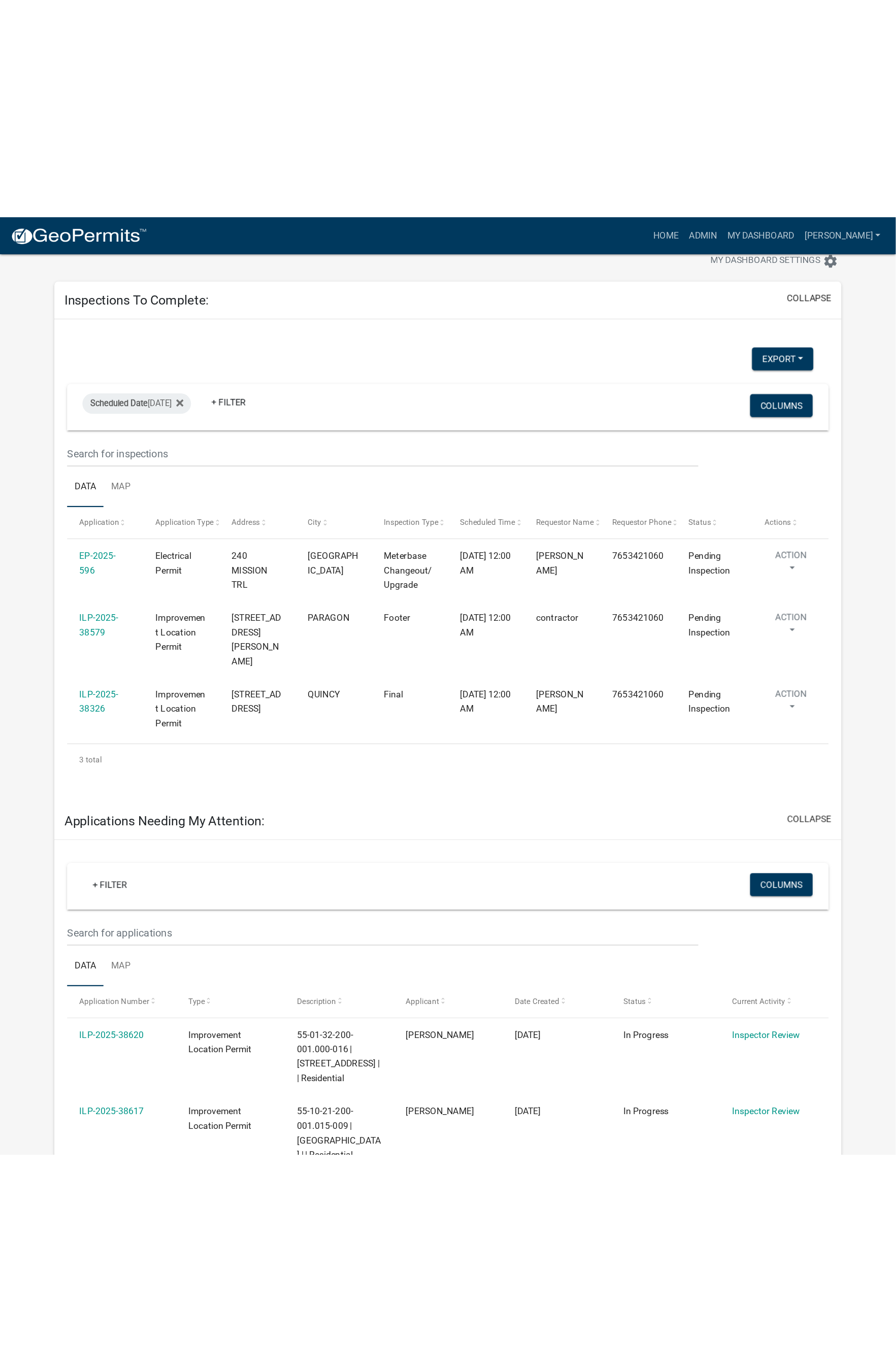
scroll to position [17, 0]
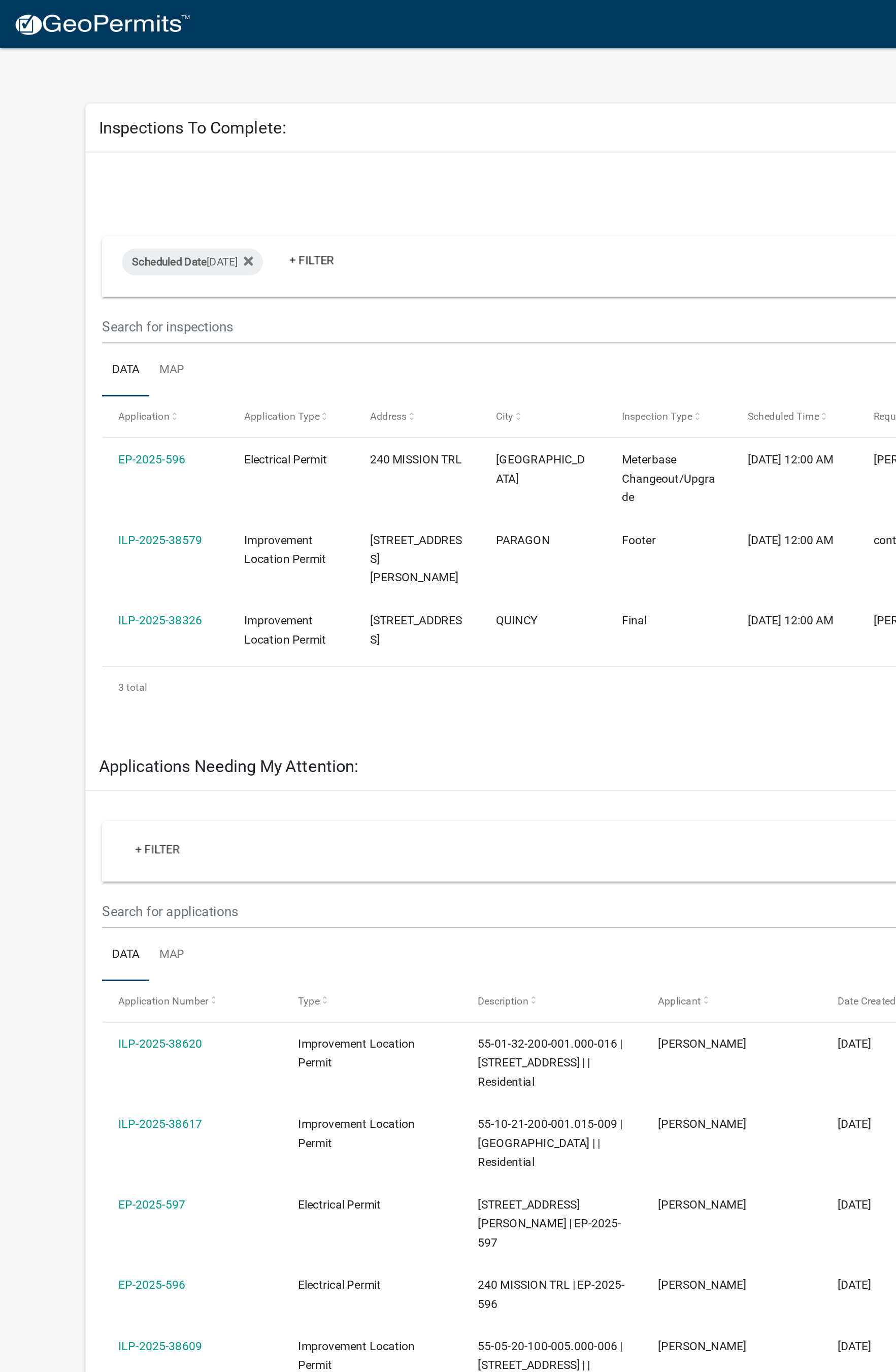
click at [92, 279] on link "EP-2025-596" at bounding box center [92, 281] width 41 height 8
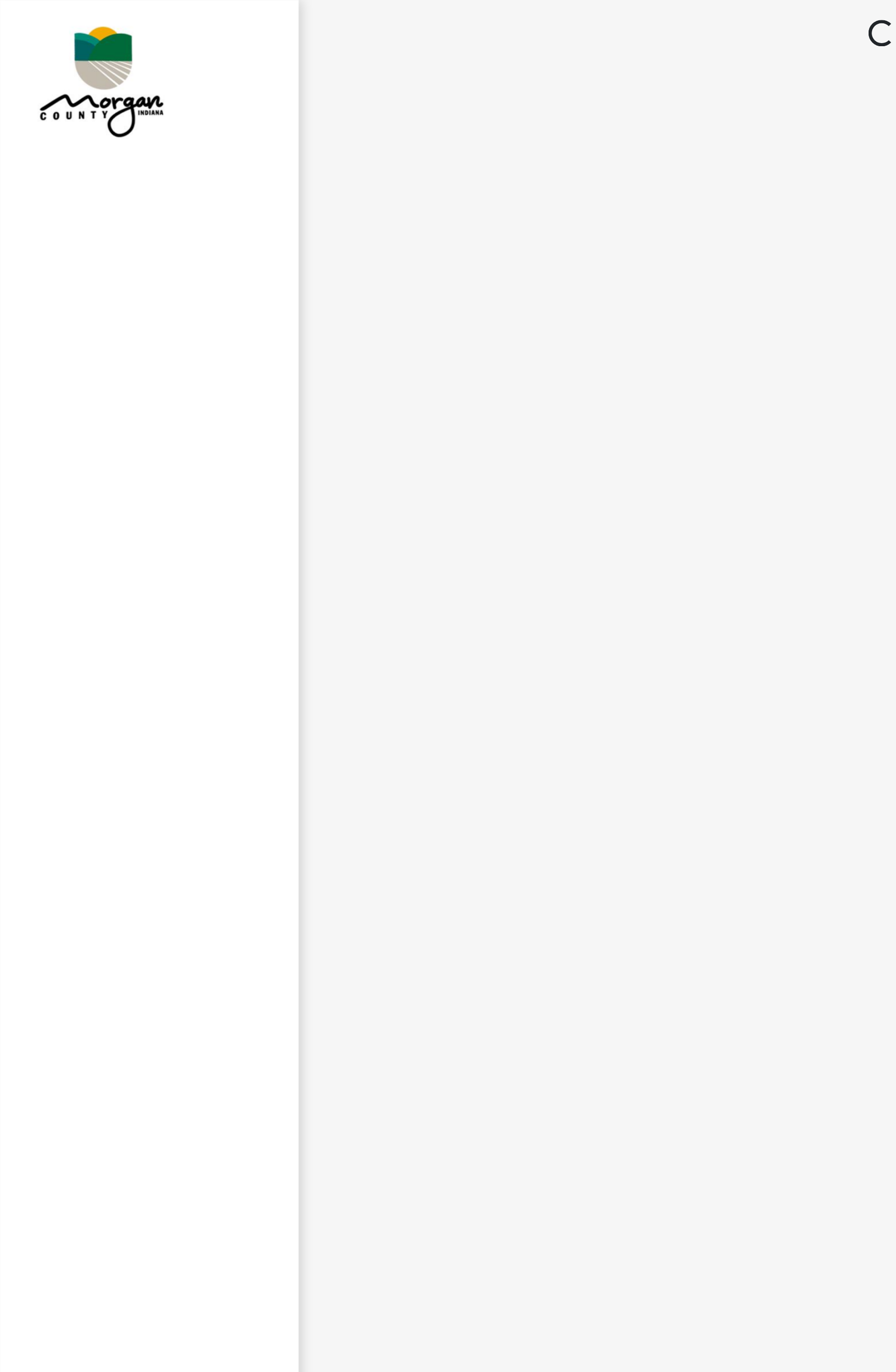
click at [107, 273] on div at bounding box center [91, 686] width 183 height 1372
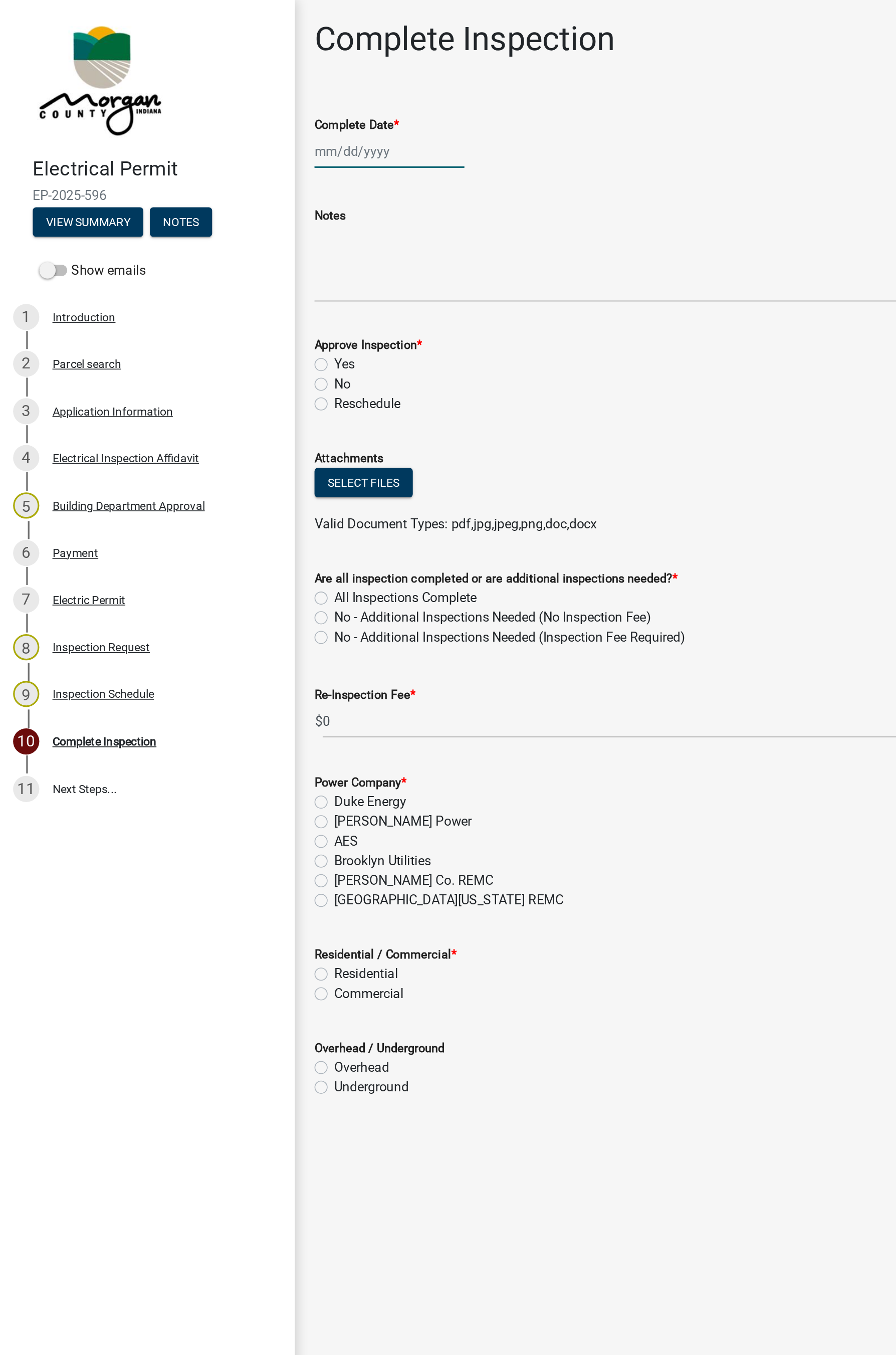
click at [224, 94] on div at bounding box center [238, 93] width 91 height 21
select select "9"
select select "2025"
click at [274, 182] on div "19" at bounding box center [267, 178] width 16 height 16
type input "[DATE]"
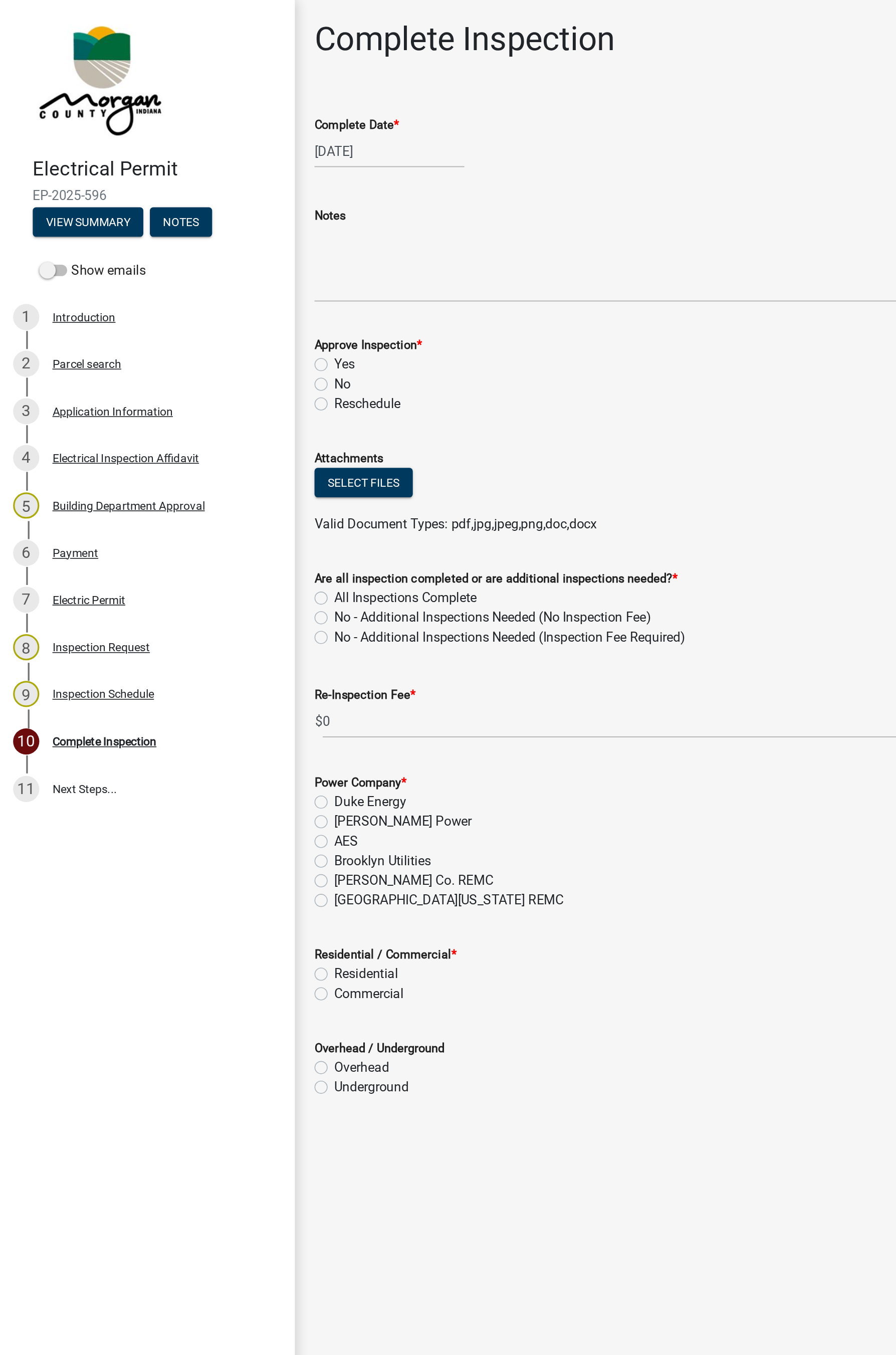
click at [204, 225] on label "Yes" at bounding box center [210, 223] width 13 height 12
click at [204, 224] on input "Yes" at bounding box center [207, 220] width 7 height 7
radio input "true"
click at [204, 367] on label "All Inspections Complete" at bounding box center [248, 366] width 87 height 12
click at [204, 367] on input "All Inspections Complete" at bounding box center [207, 363] width 7 height 7
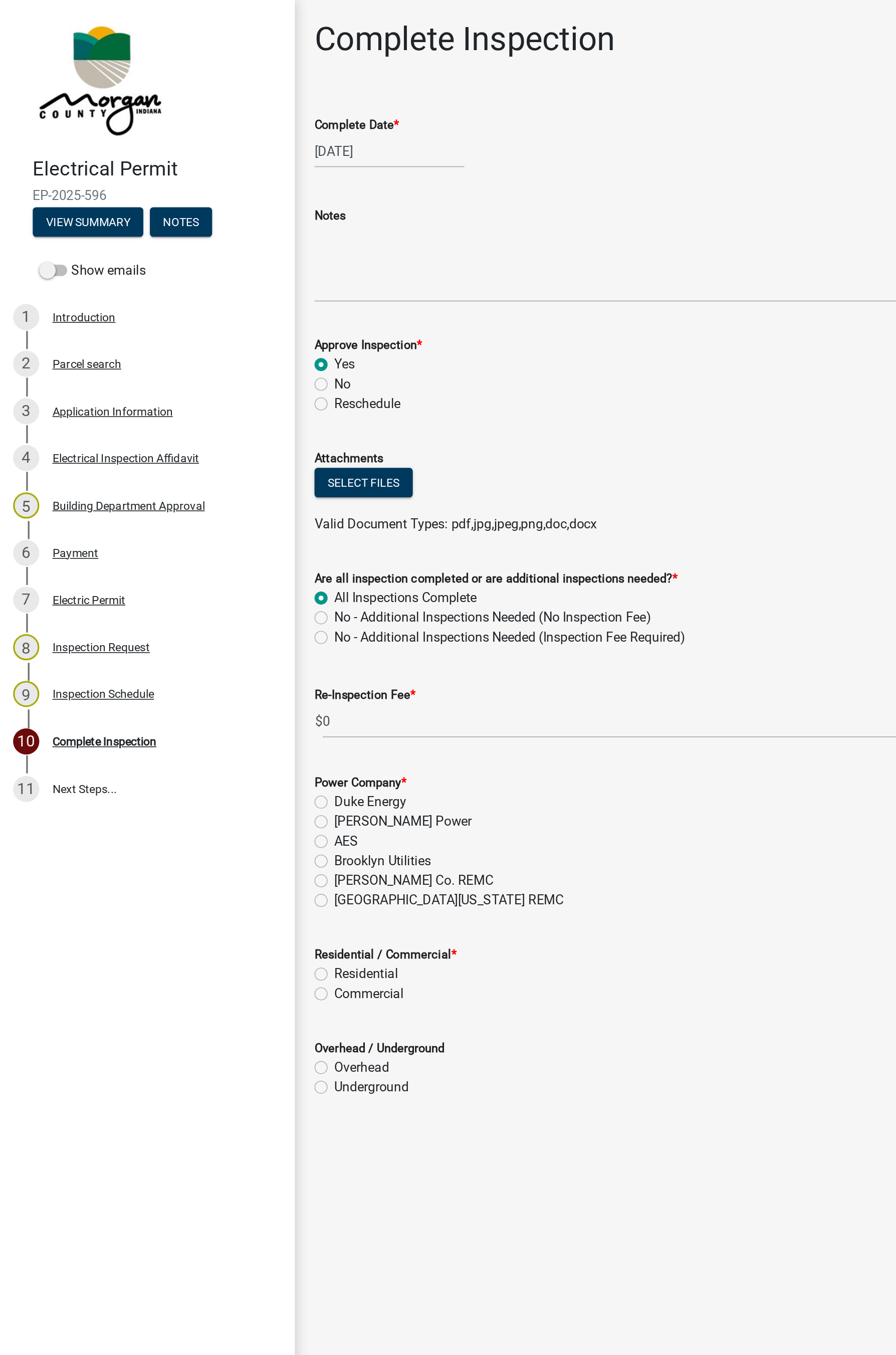
radio input "true"
click at [204, 552] on label "[GEOGRAPHIC_DATA][US_STATE] REMC" at bounding box center [274, 551] width 141 height 12
click at [204, 551] on input "[GEOGRAPHIC_DATA][US_STATE] REMC" at bounding box center [207, 548] width 7 height 7
radio input "true"
click at [204, 596] on label "Residential" at bounding box center [224, 596] width 39 height 12
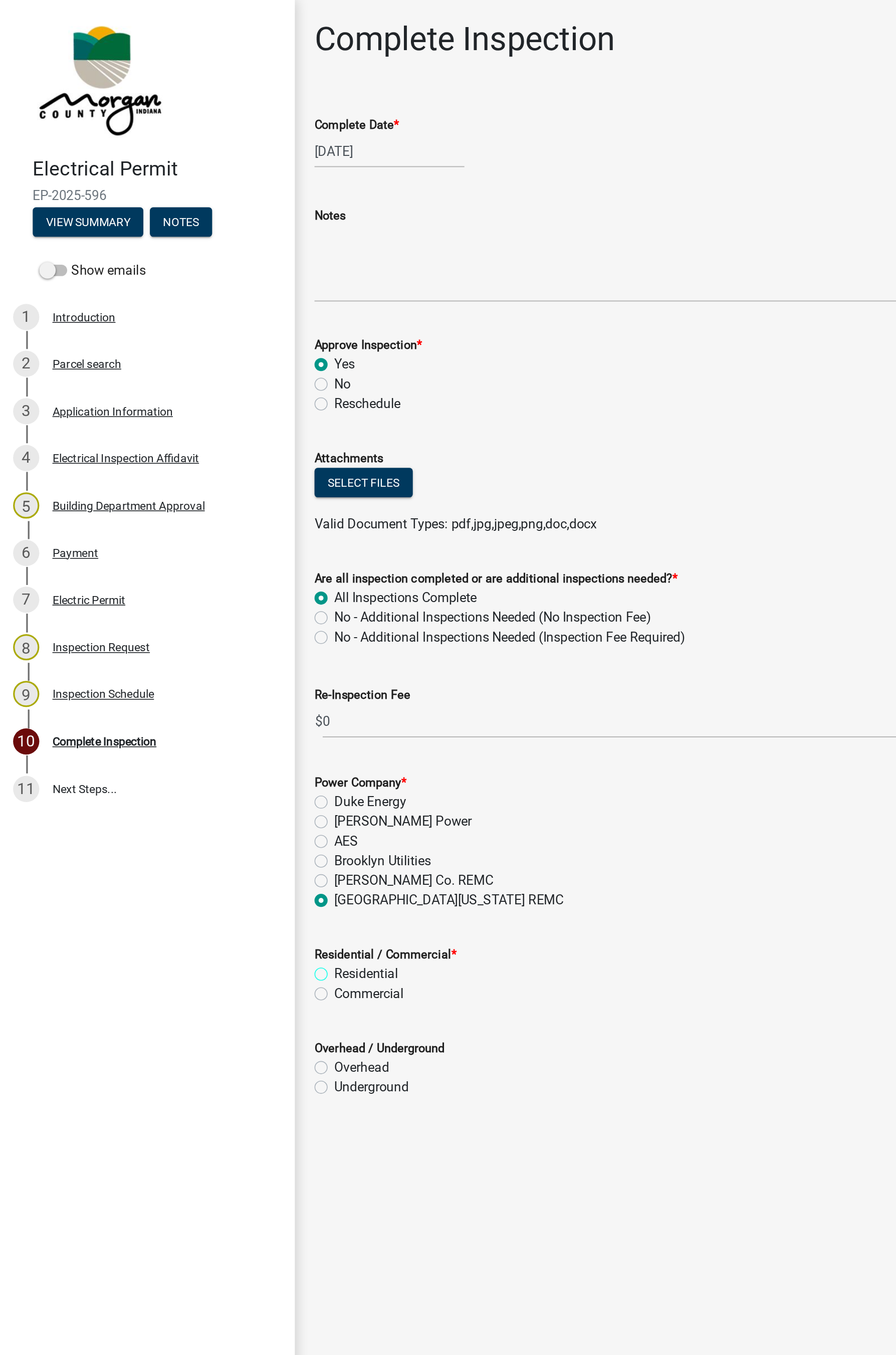
click at [204, 596] on input "Residential" at bounding box center [207, 593] width 7 height 7
radio input "true"
click at [204, 665] on label "Underground" at bounding box center [227, 665] width 45 height 12
click at [204, 665] on input "Underground" at bounding box center [207, 662] width 7 height 7
radio input "true"
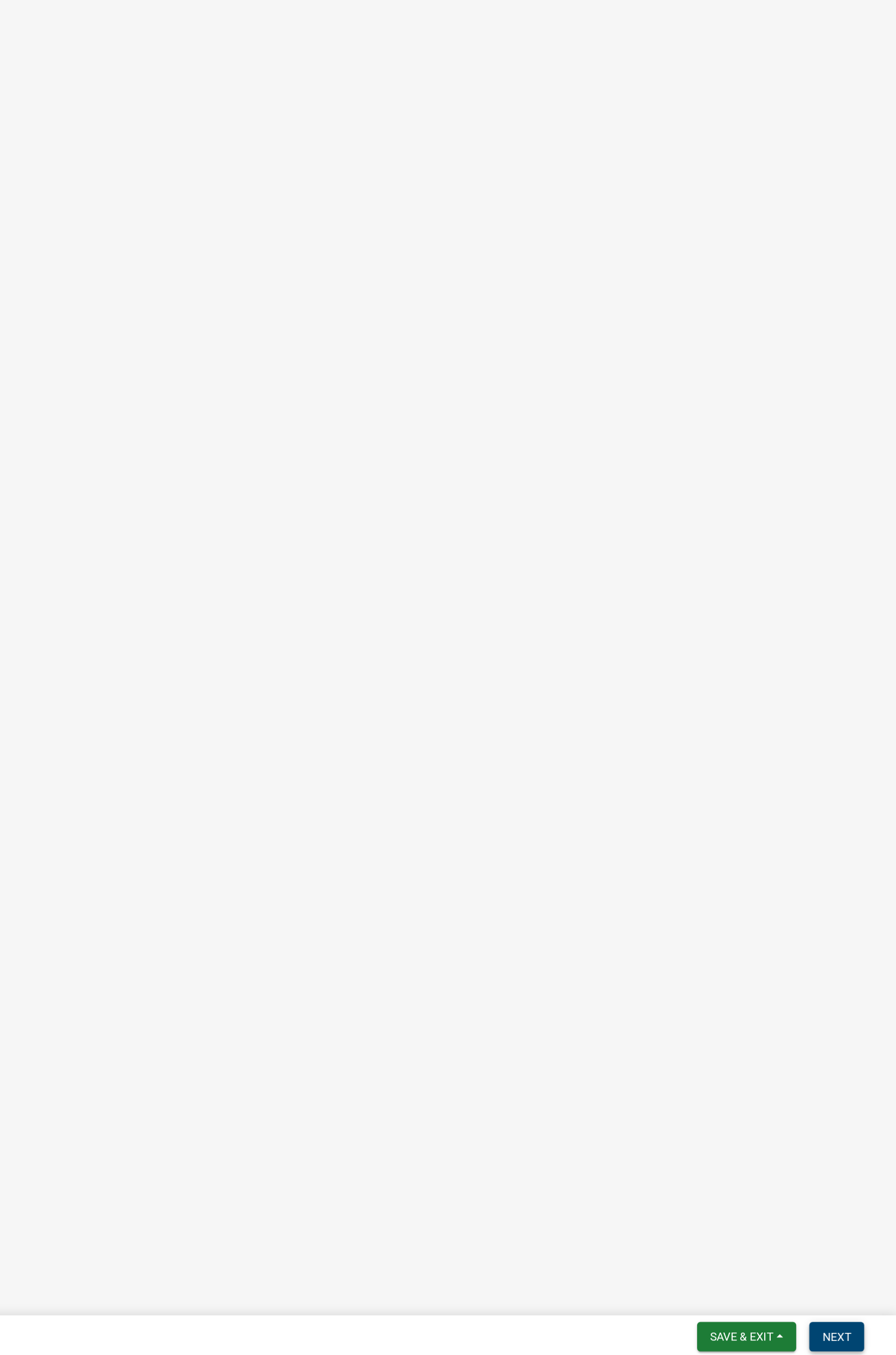
click at [714, 735] on span "Next" at bounding box center [859, 1342] width 18 height 8
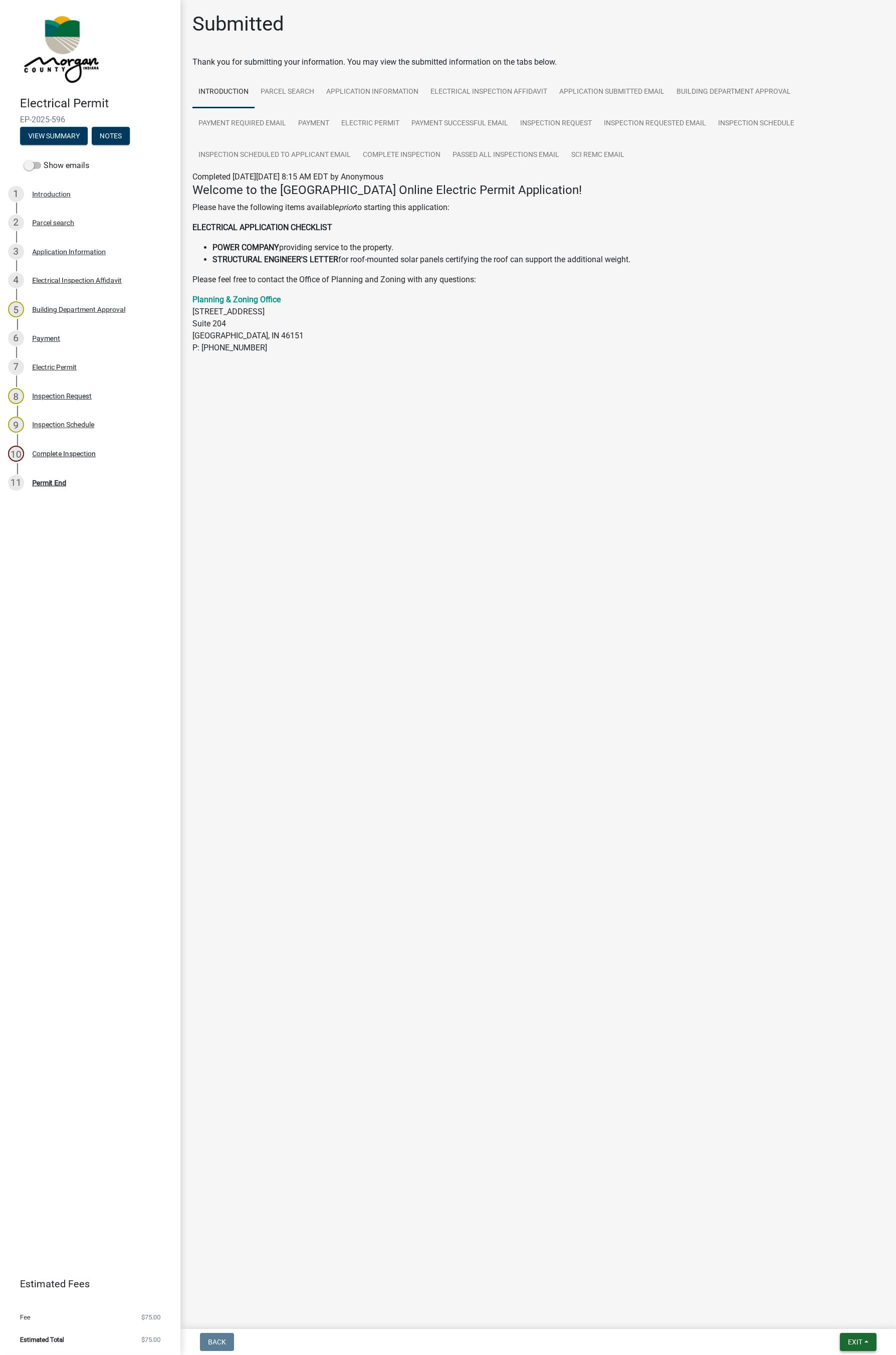
click at [714, 735] on button "Exit" at bounding box center [858, 1342] width 36 height 18
click at [714, 735] on button "Save & Exit" at bounding box center [836, 1316] width 80 height 24
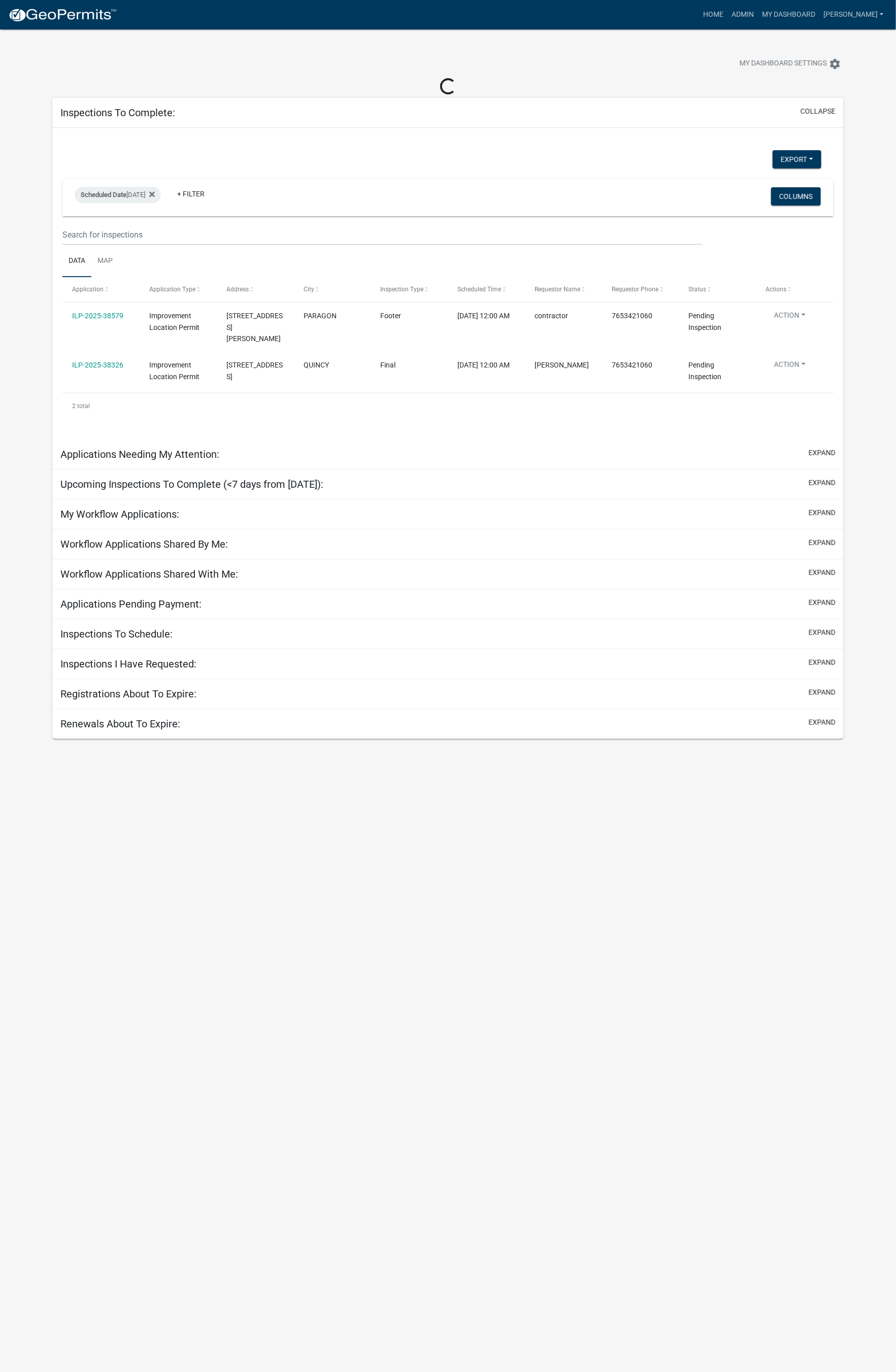
select select "1: 25"
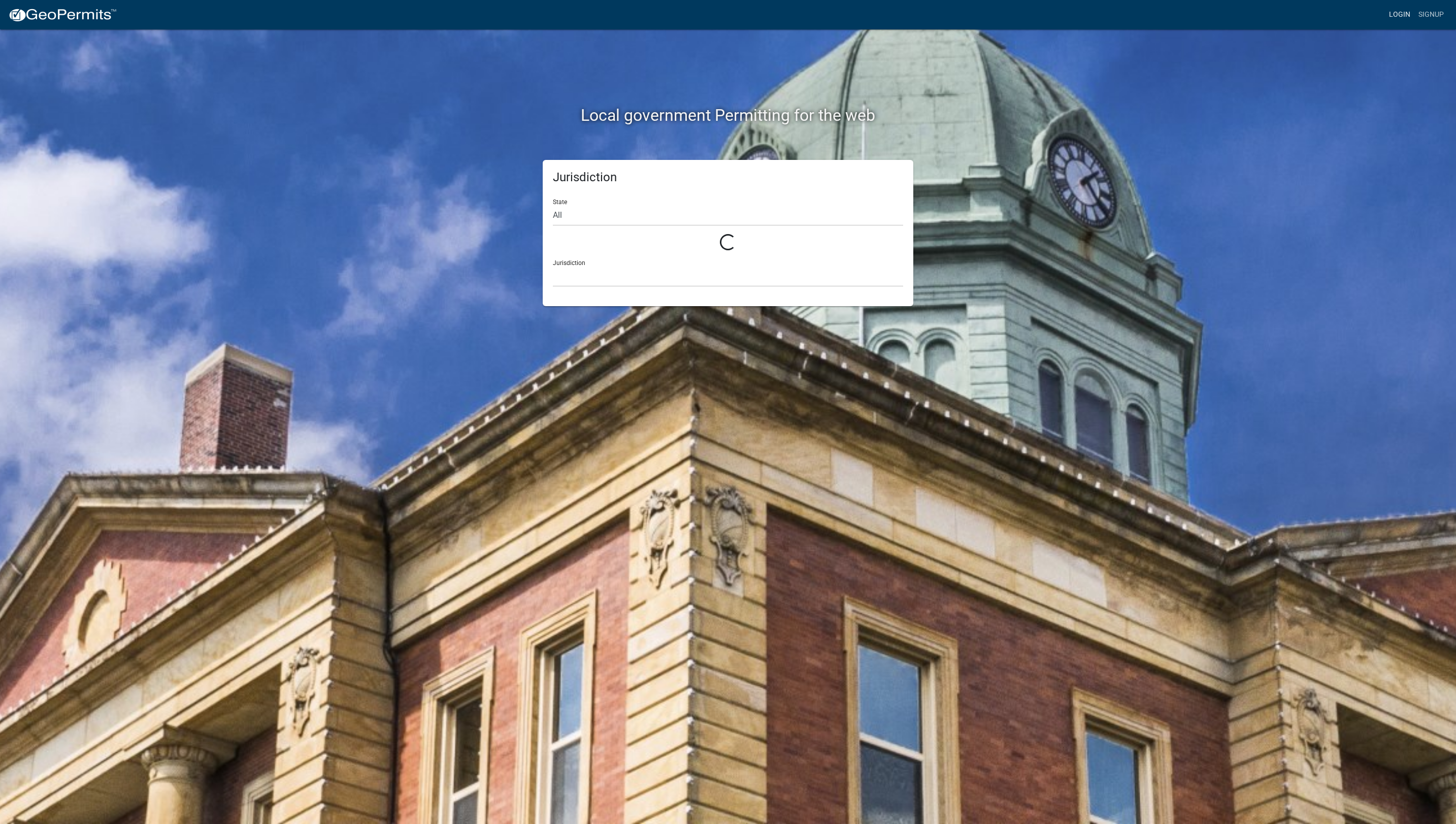
click at [723, 14] on link "Login" at bounding box center [1400, 14] width 29 height 19
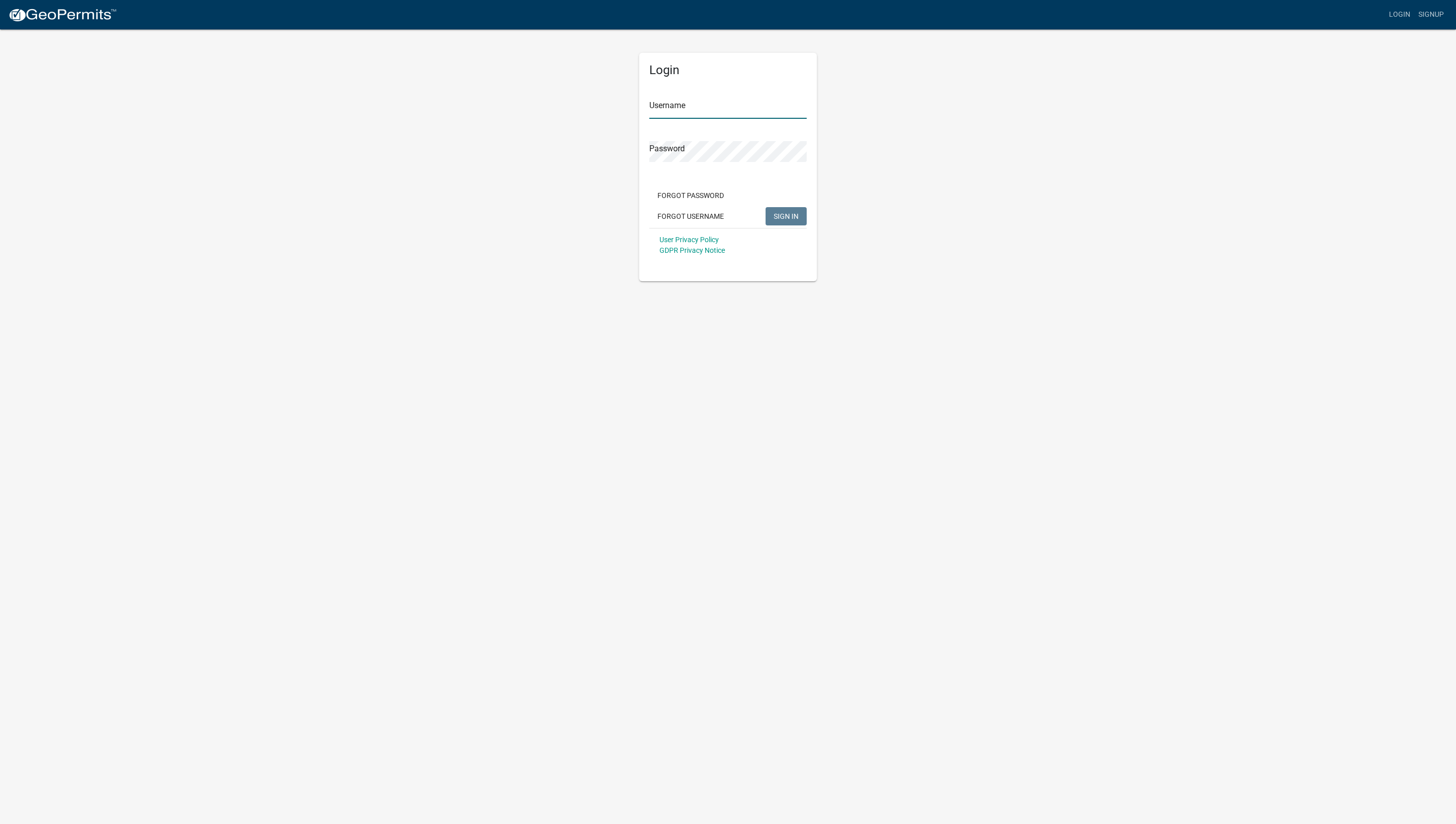
type input "[PERSON_NAME]"
click at [723, 219] on span "SIGN IN" at bounding box center [786, 216] width 25 height 8
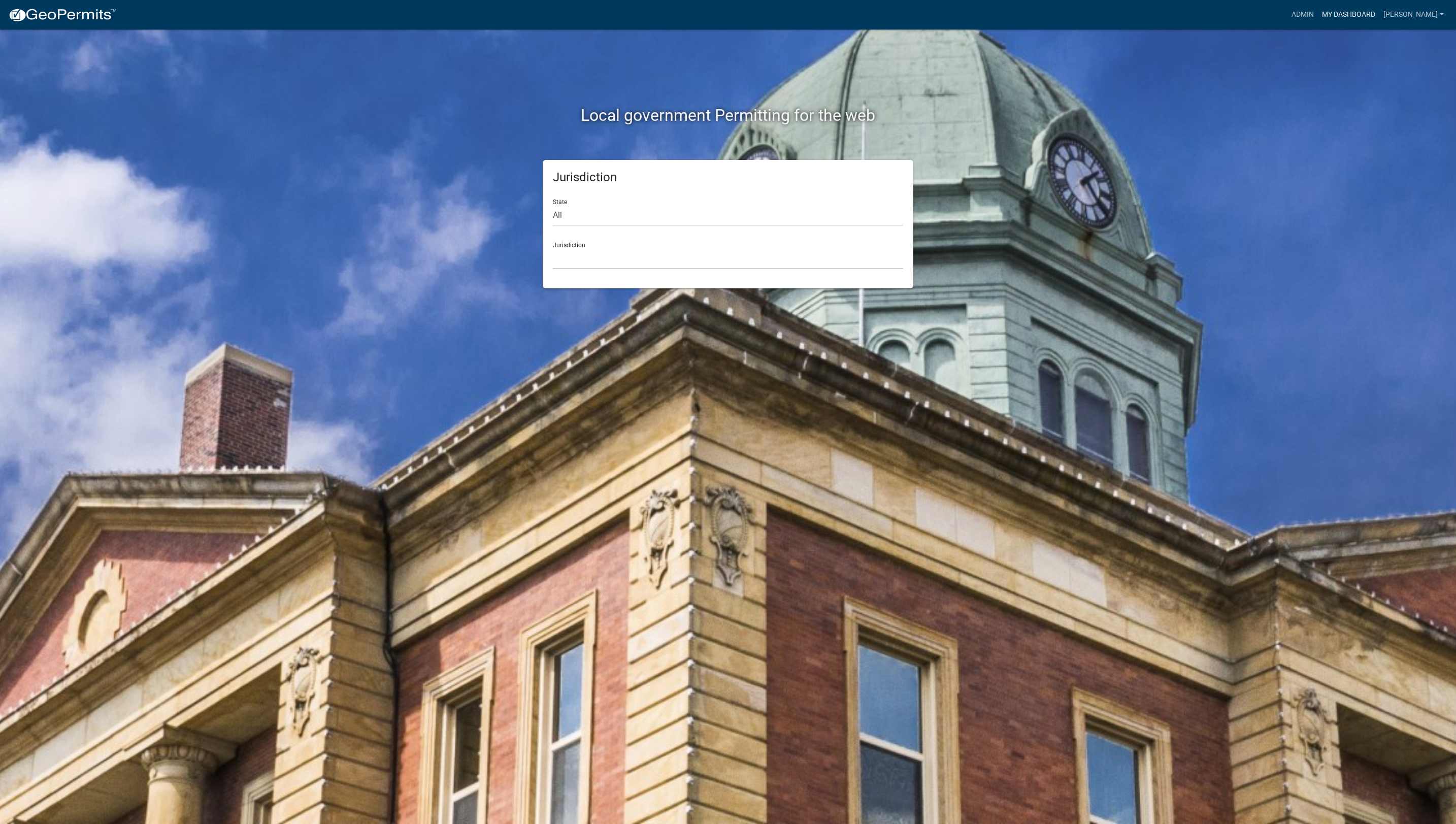
click at [723, 18] on link "My Dashboard" at bounding box center [1349, 14] width 61 height 19
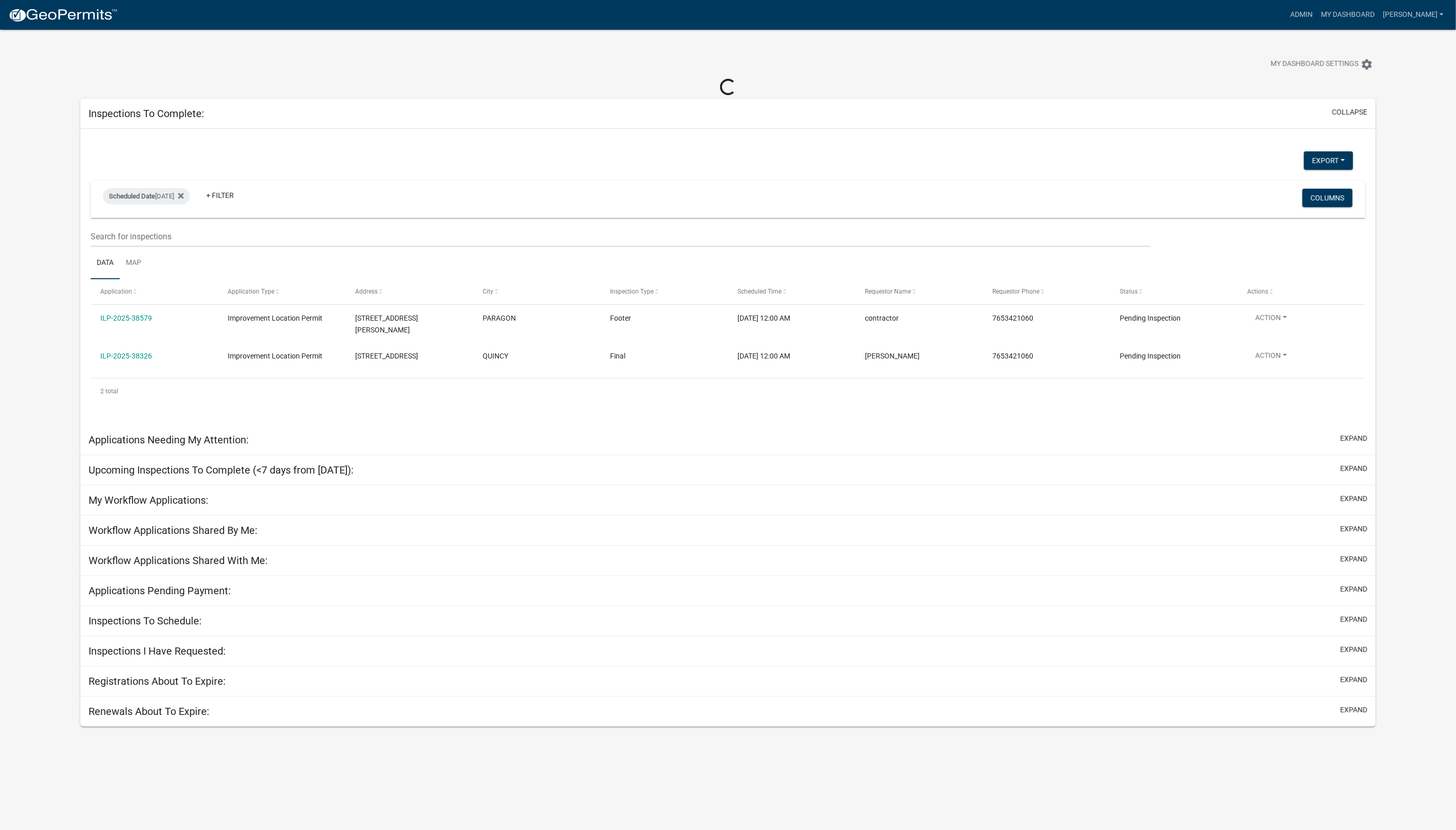
scroll to position [2, 0]
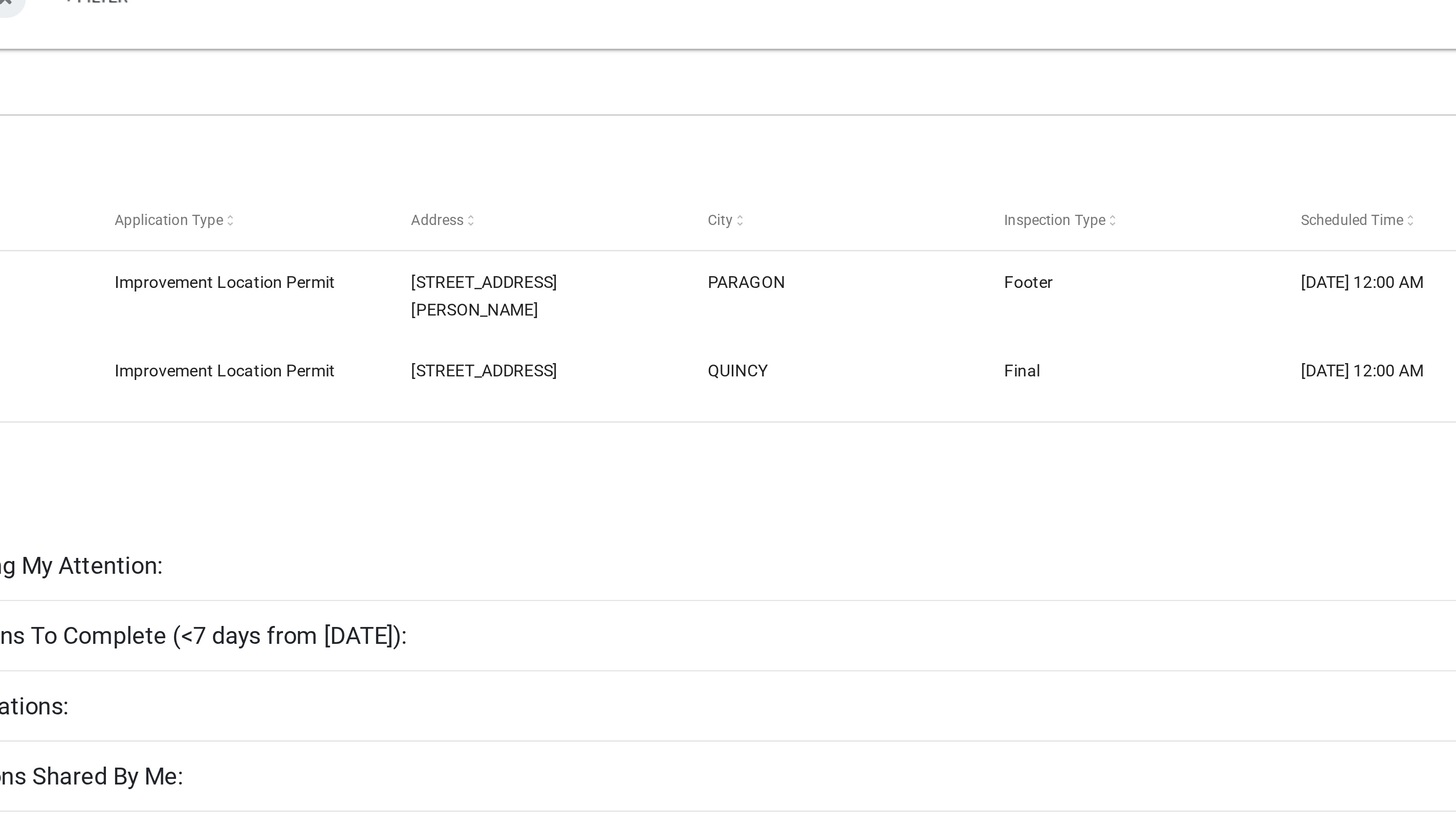
select select "1: 25"
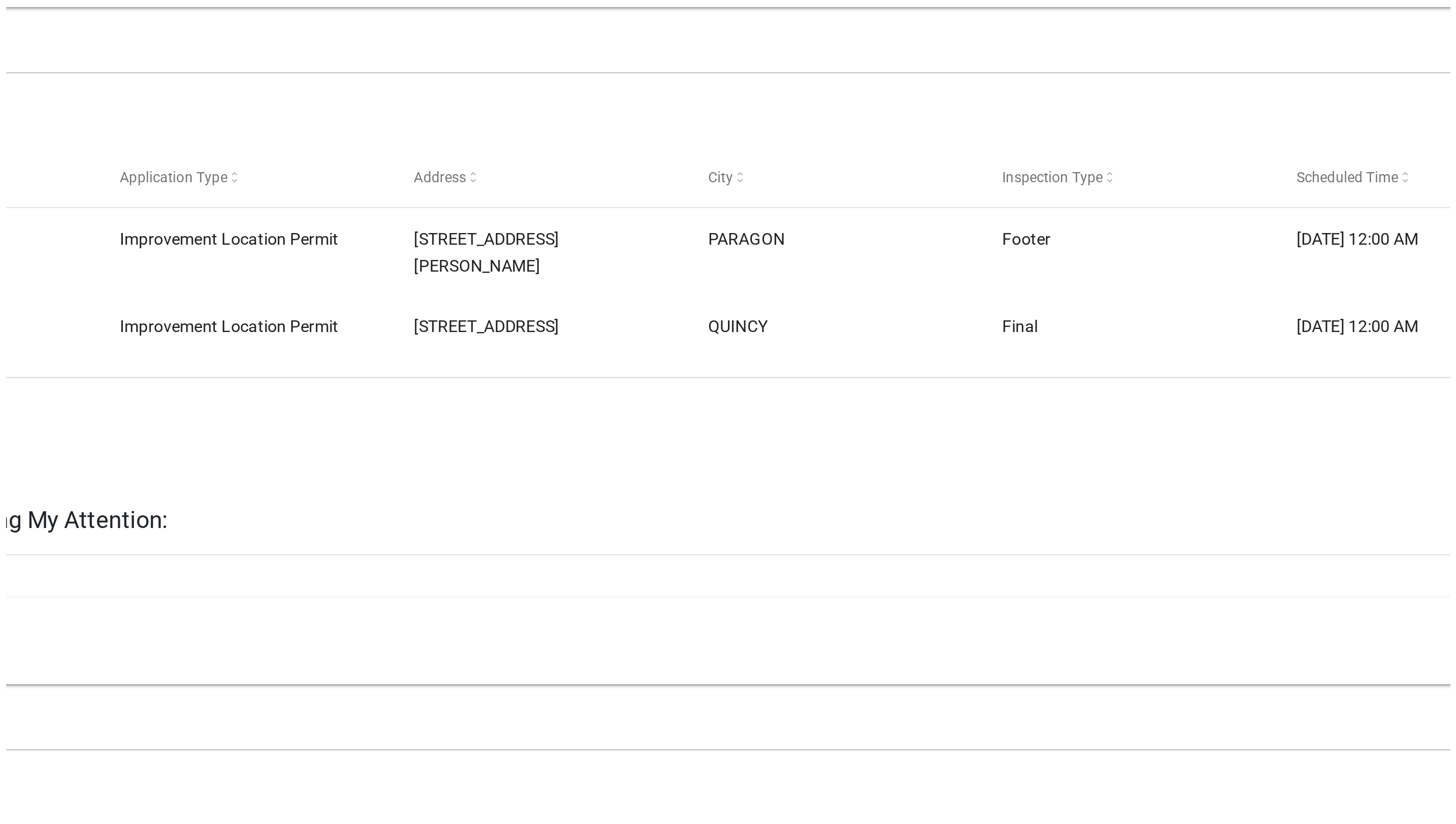
scroll to position [0, 0]
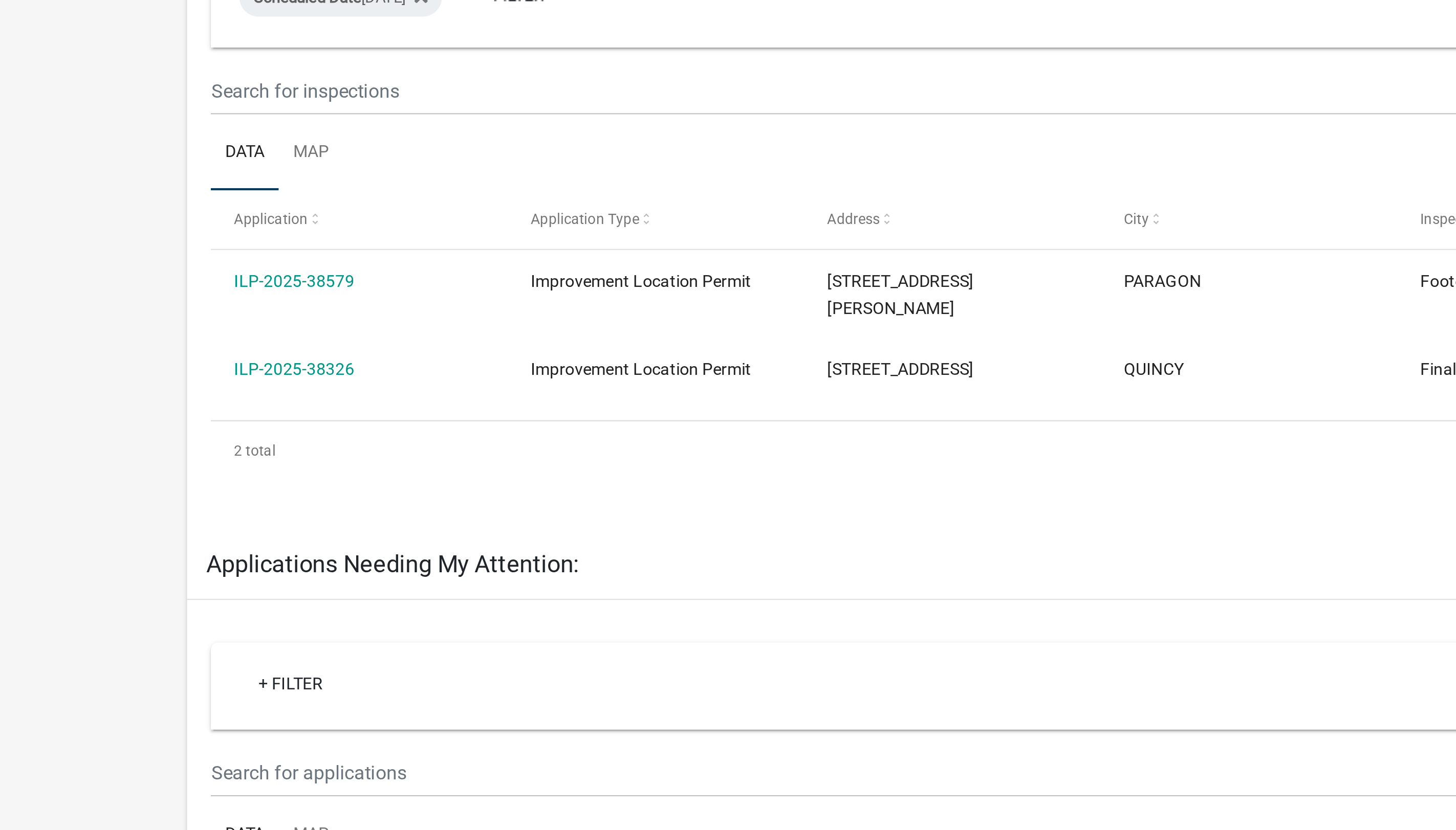
click at [136, 336] on link "ILP-2025-38326" at bounding box center [126, 338] width 52 height 8
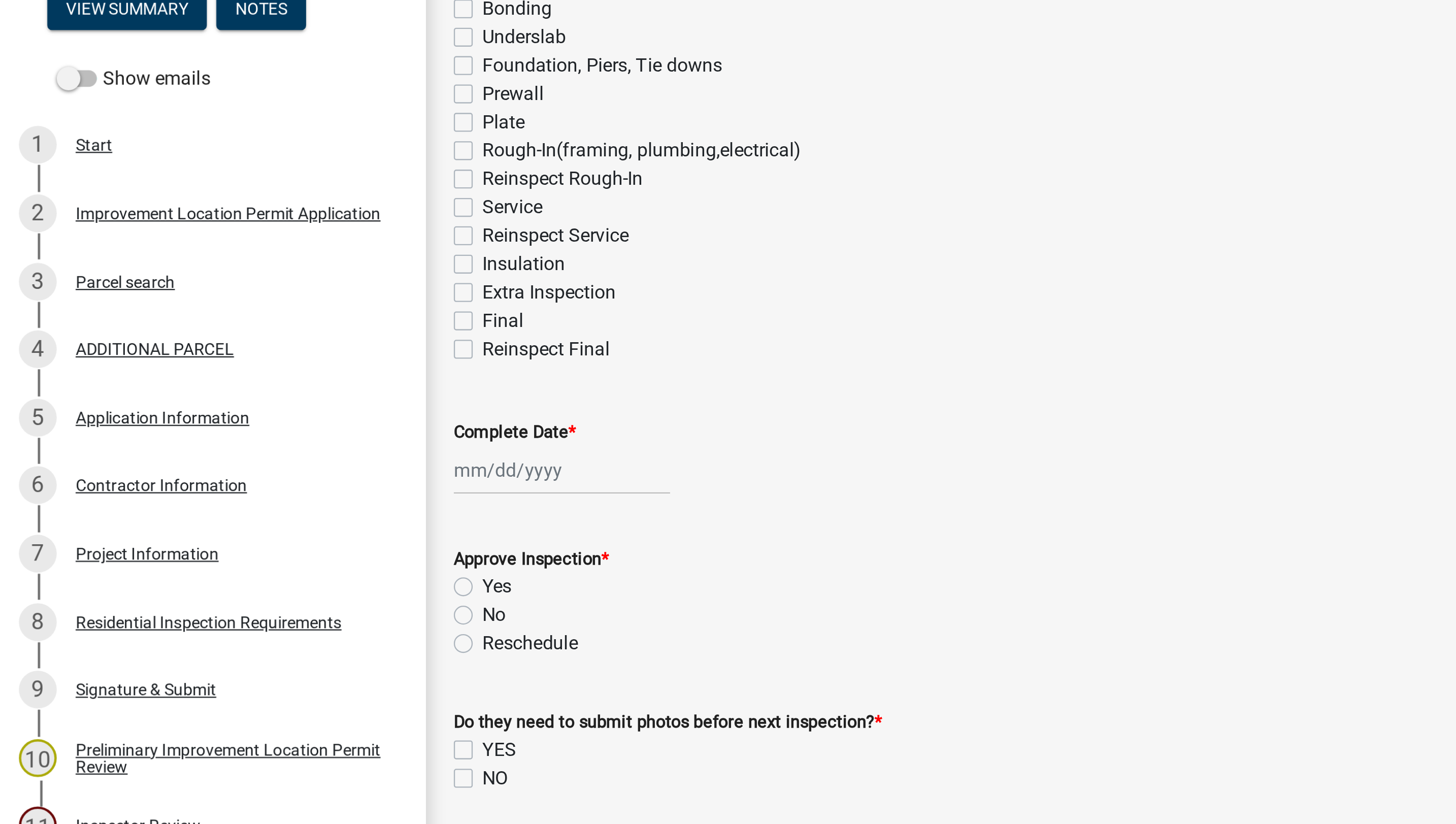
click at [207, 288] on label "Final" at bounding box center [215, 287] width 18 height 12
click at [207, 287] on input "Final" at bounding box center [210, 284] width 7 height 7
checkbox input "true"
checkbox input "false"
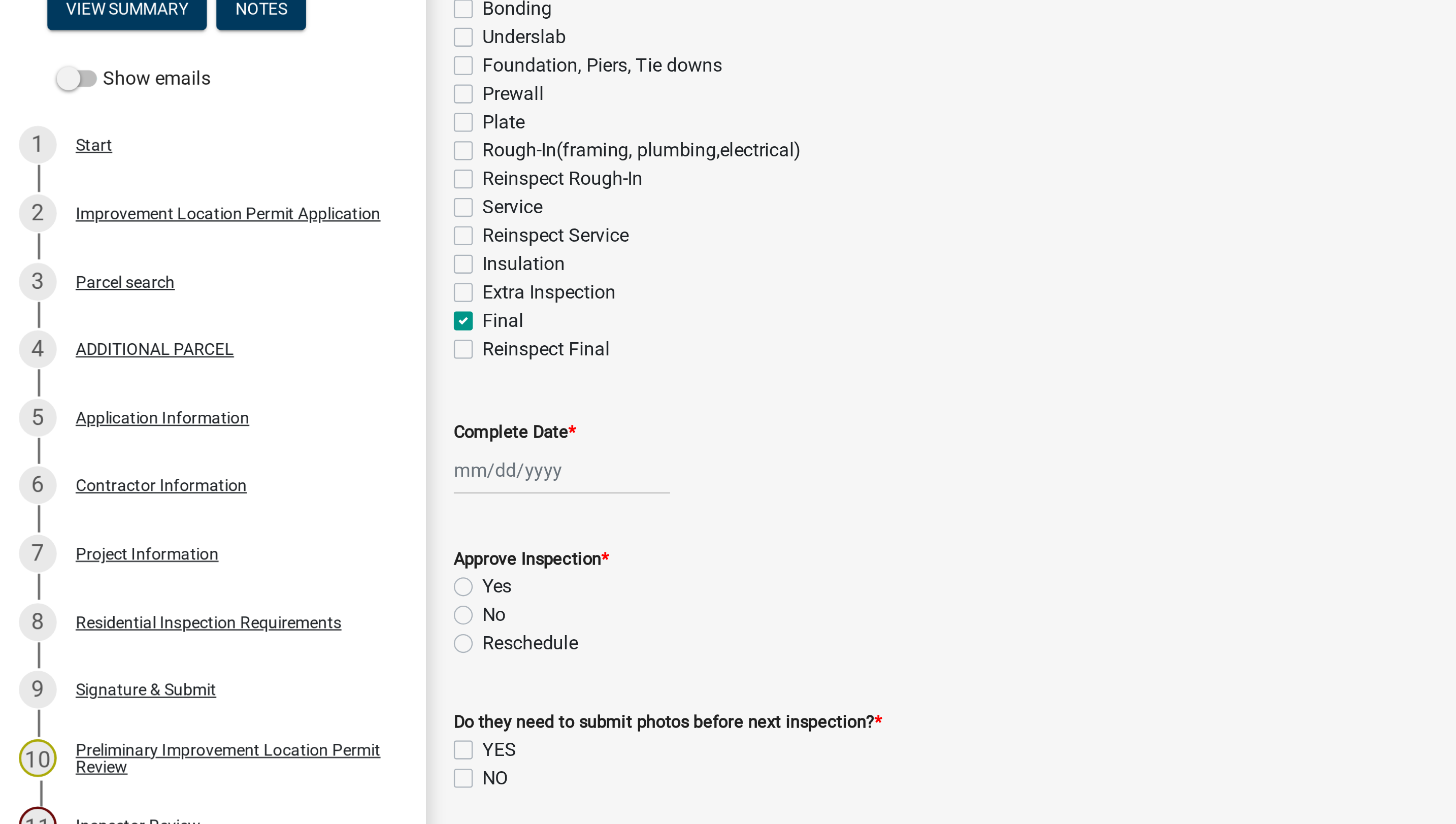
checkbox input "false"
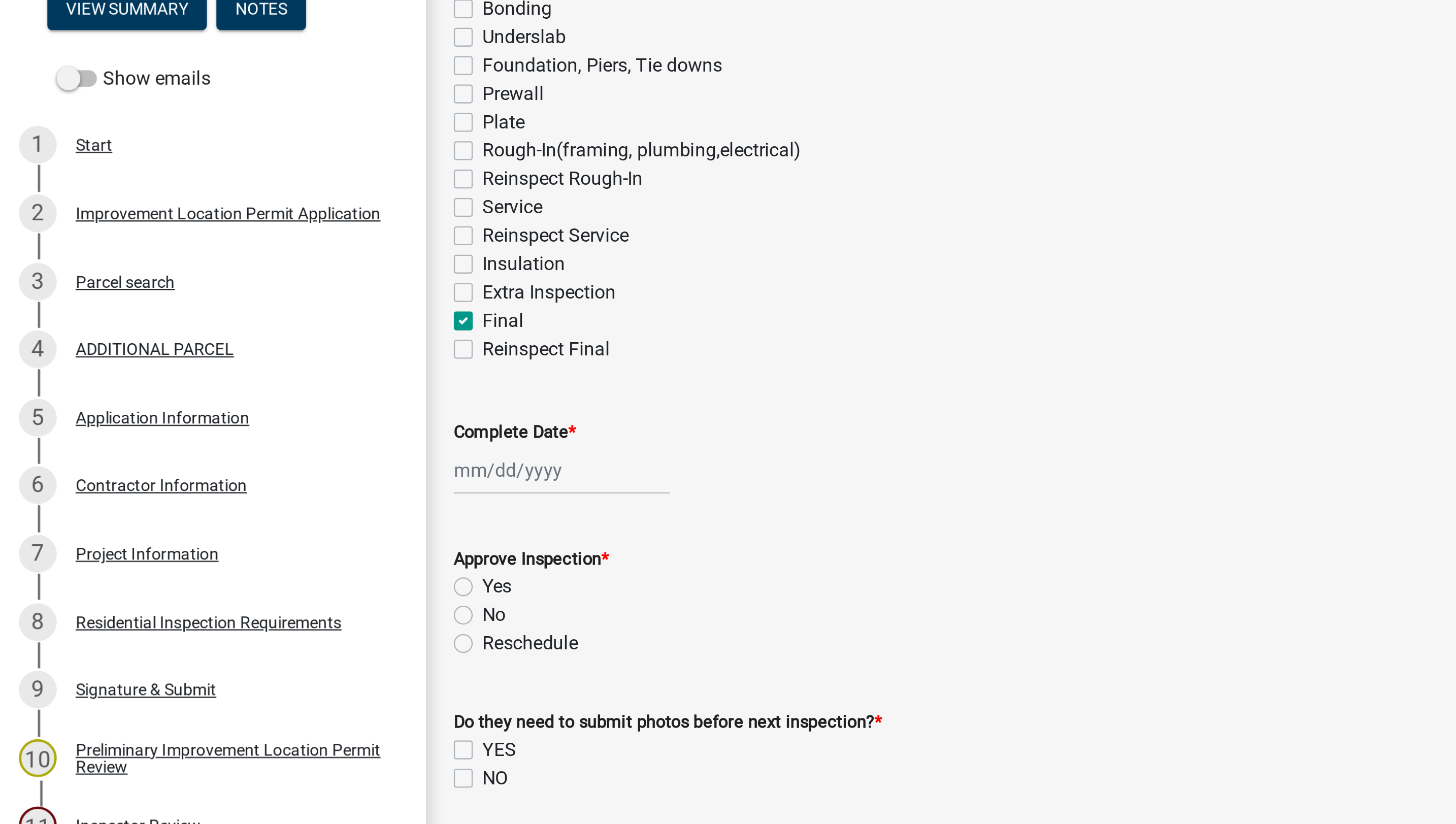
checkbox input "false"
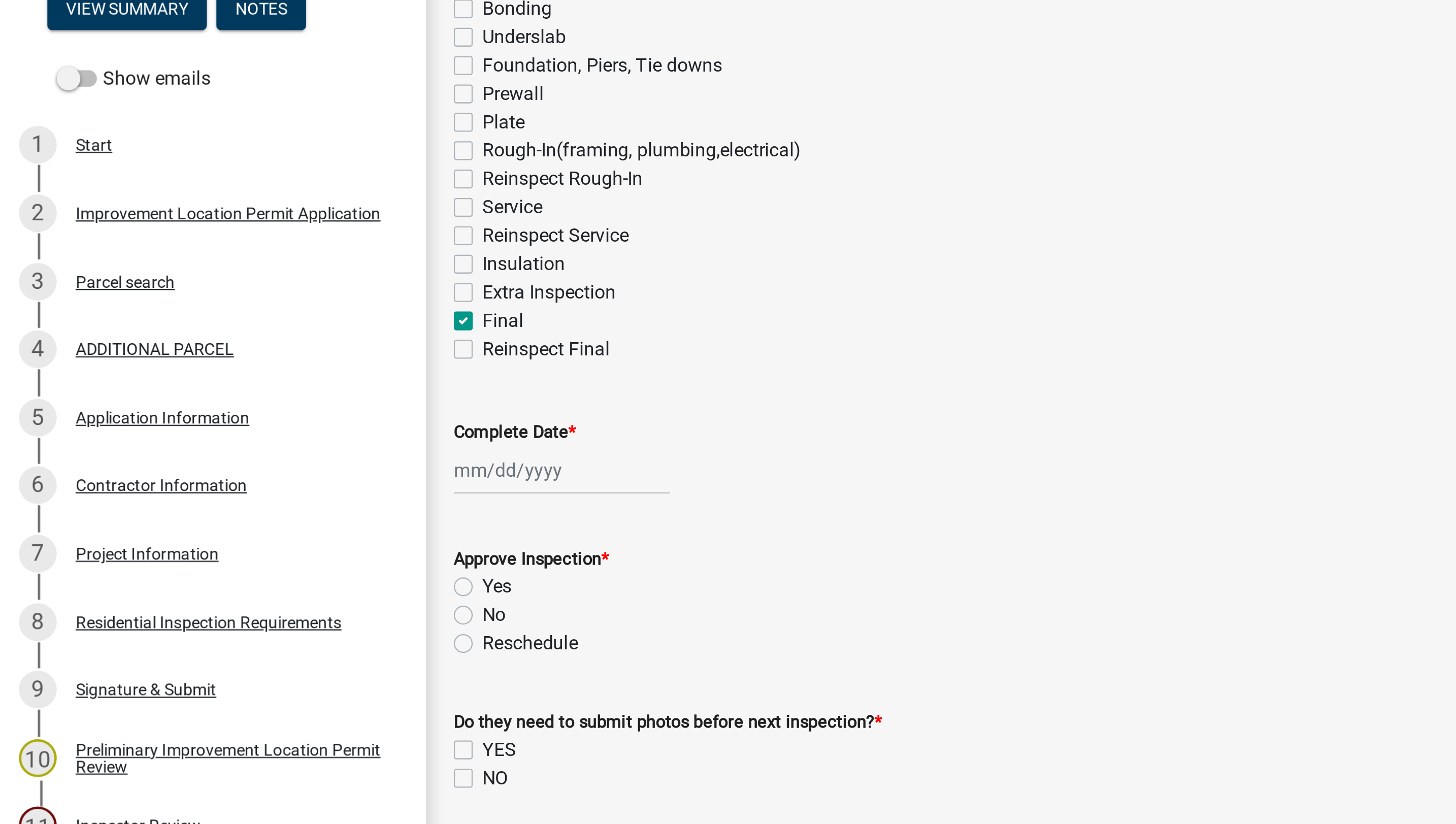
checkbox input "false"
checkbox input "true"
checkbox input "false"
click at [216, 354] on div at bounding box center [241, 351] width 93 height 21
select select "9"
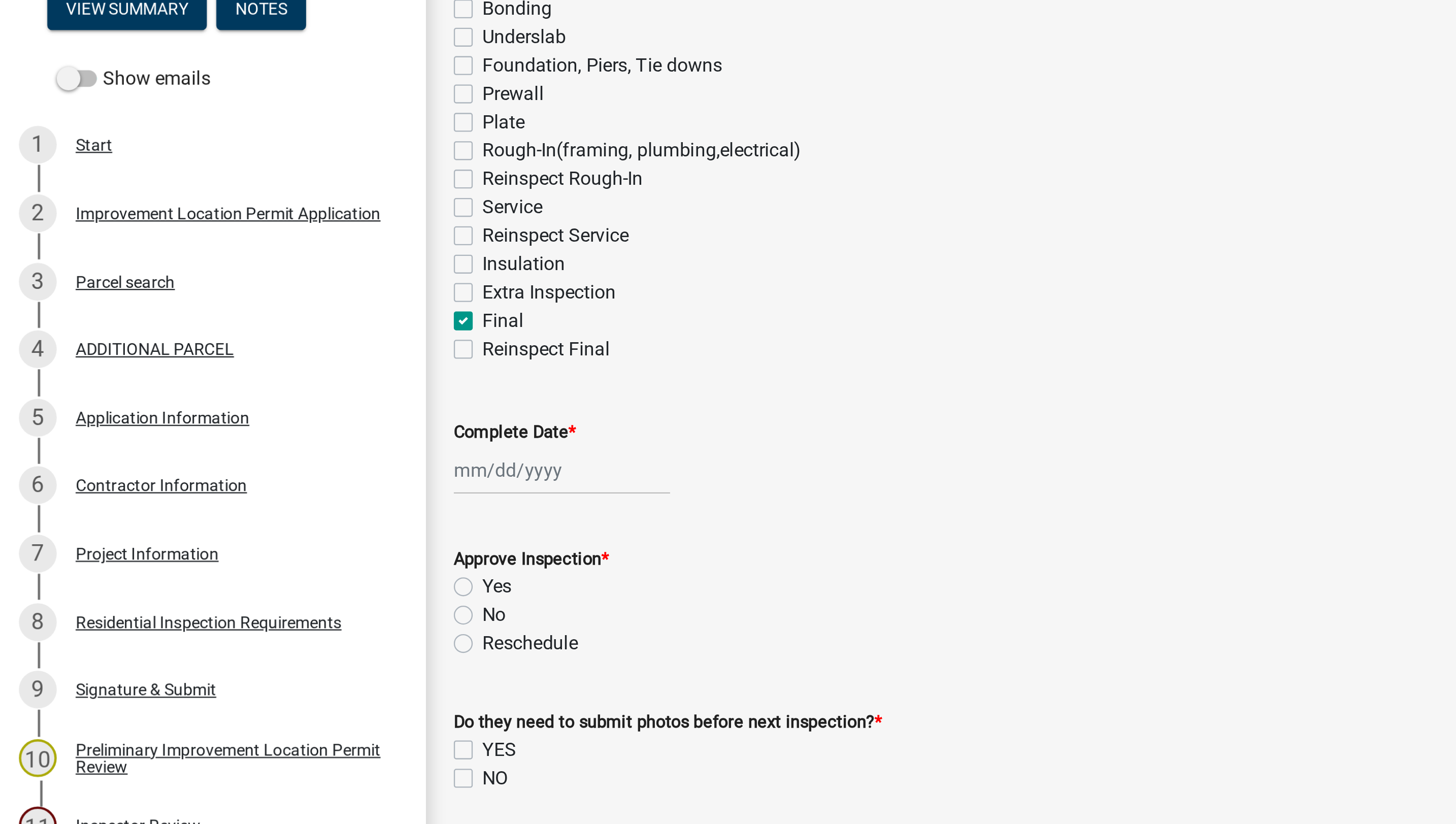
select select "2025"
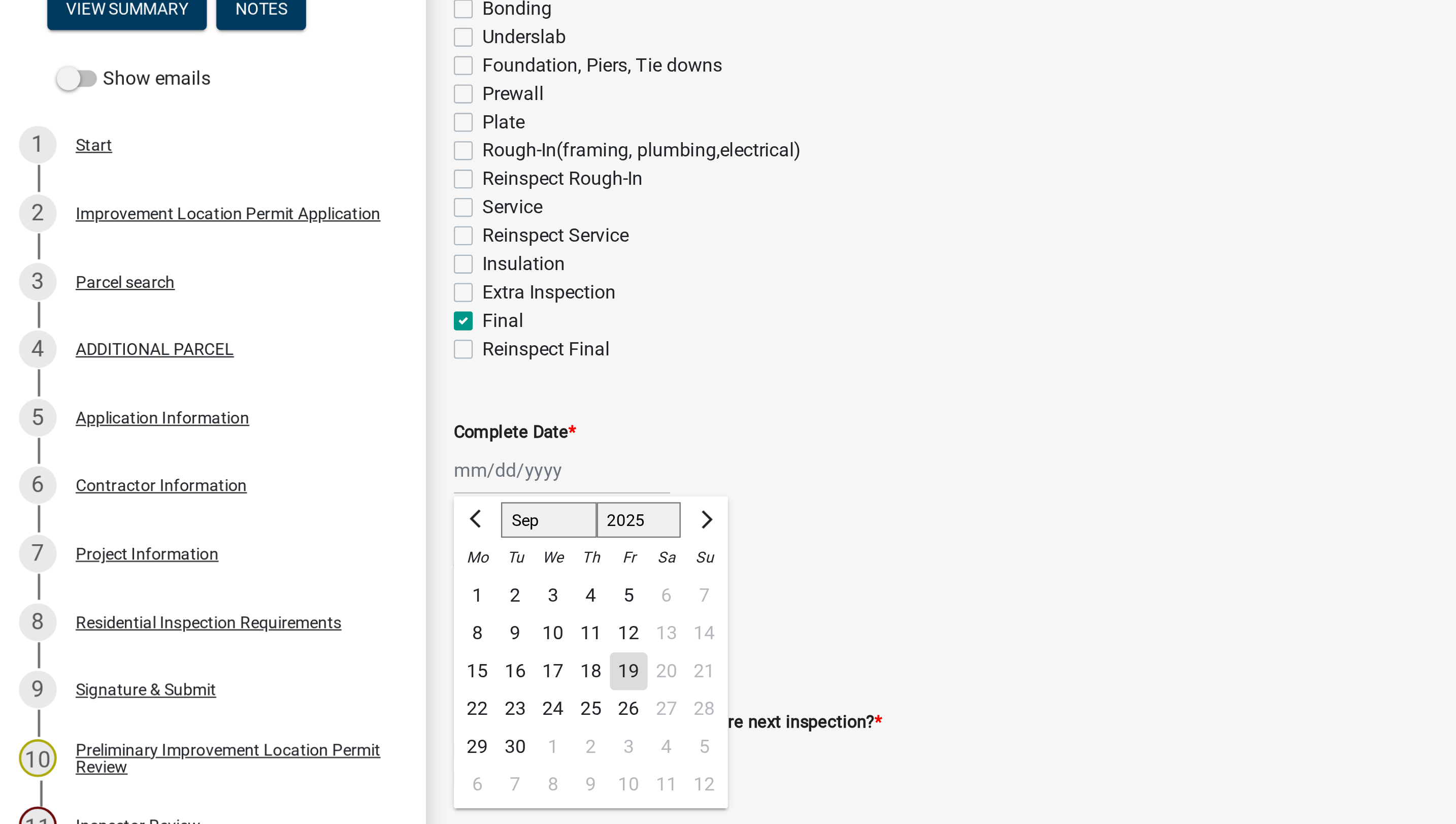
click at [272, 435] on div "19" at bounding box center [270, 437] width 16 height 16
type input "[DATE]"
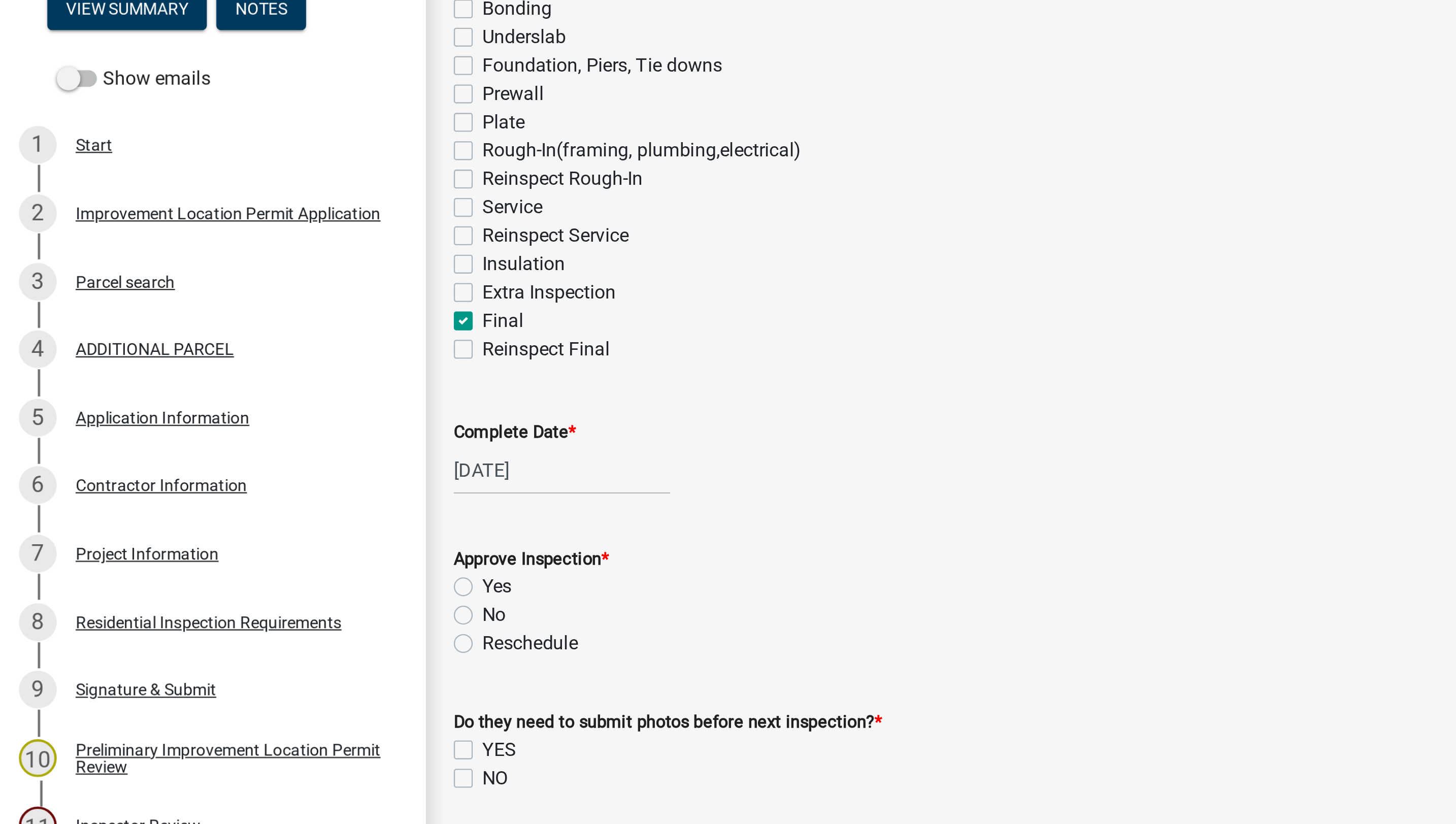
click at [207, 401] on label "Yes" at bounding box center [213, 401] width 13 height 12
click at [207, 401] on input "Yes" at bounding box center [210, 398] width 7 height 7
radio input "true"
click at [207, 486] on label "NO" at bounding box center [212, 483] width 11 height 12
click at [207, 483] on input "NO" at bounding box center [210, 480] width 7 height 7
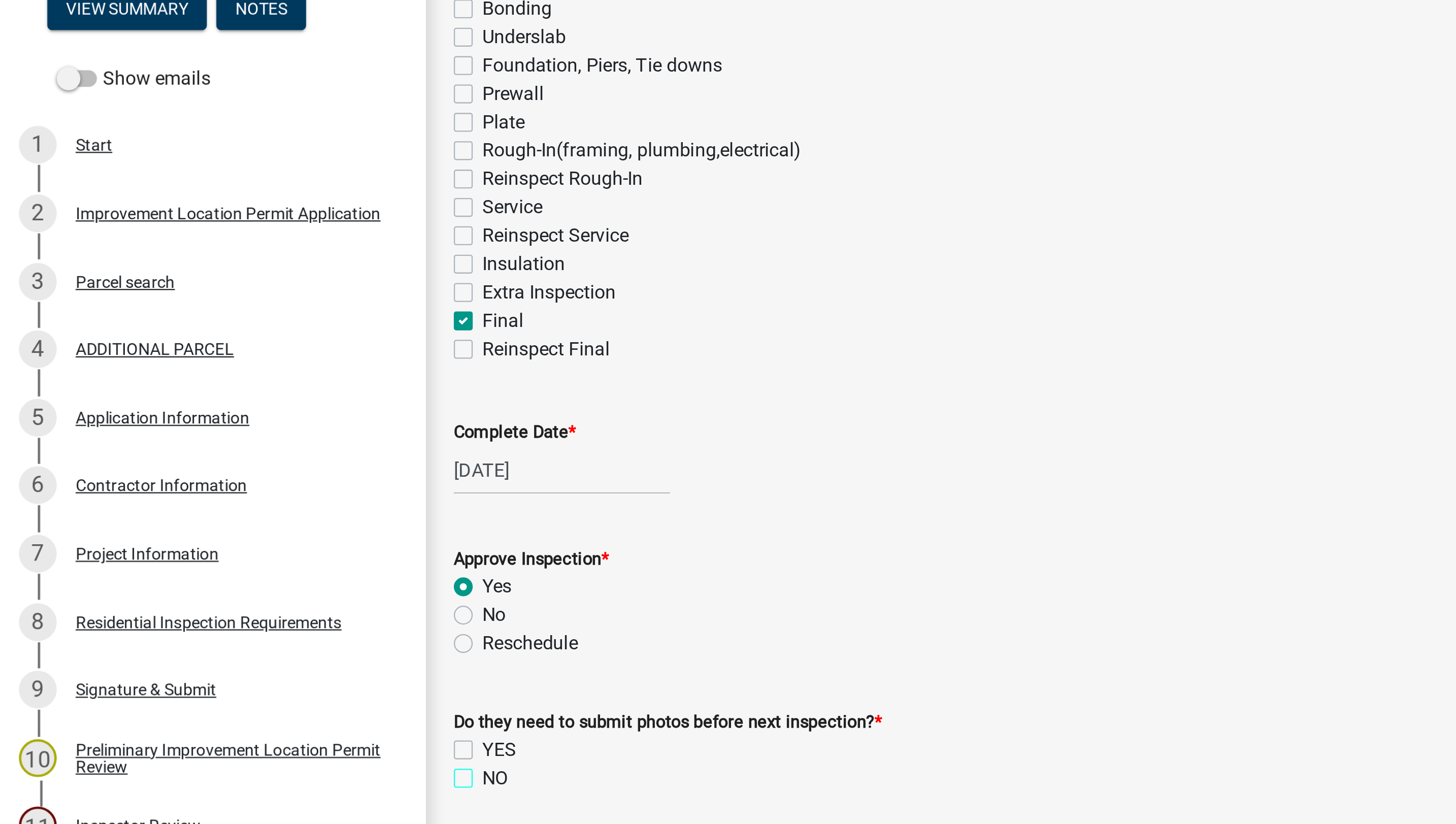
checkbox input "true"
checkbox input "false"
checkbox input "true"
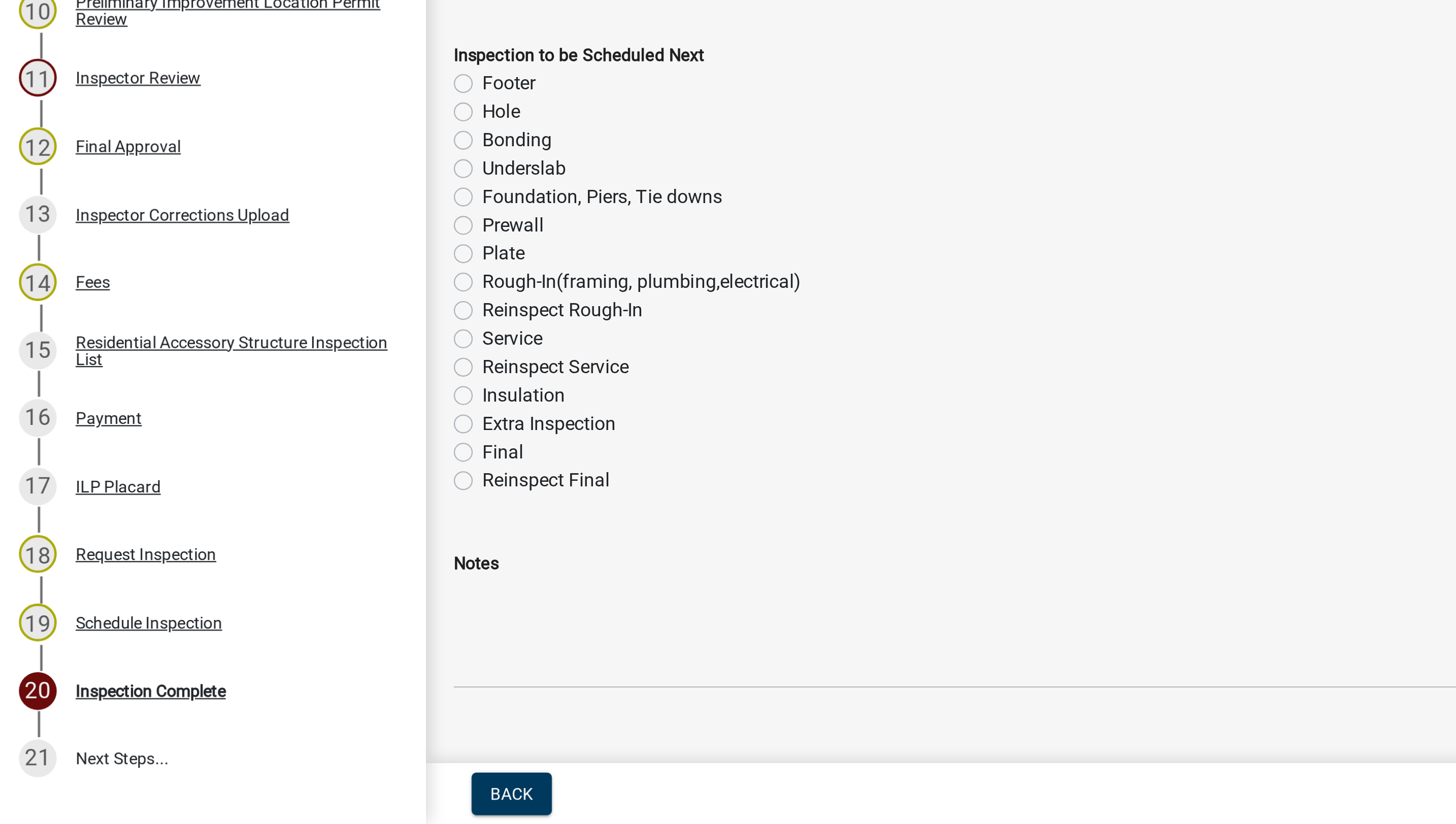
scroll to position [200, 0]
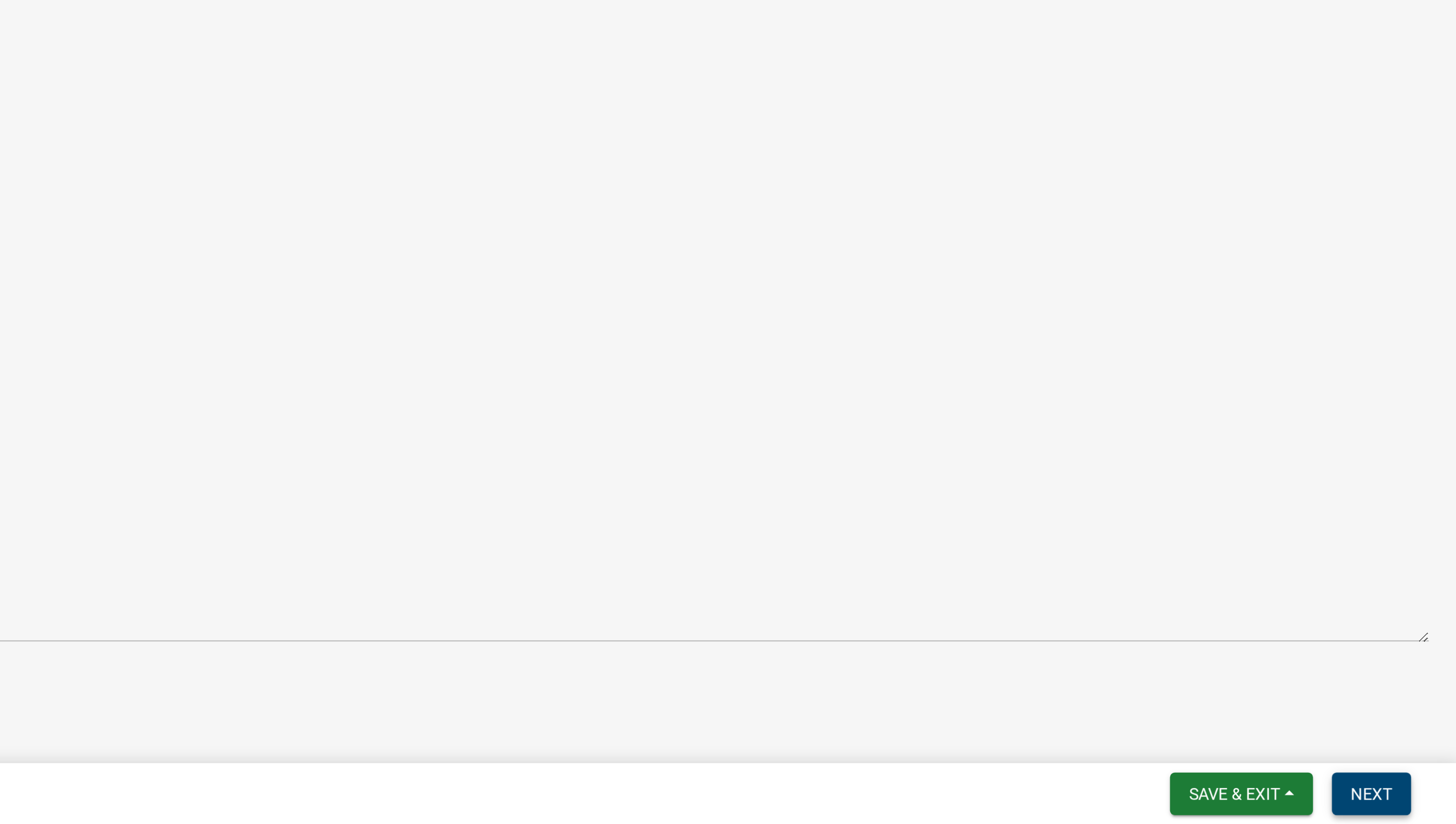
click at [723, 745] on span "Next" at bounding box center [1419, 810] width 18 height 8
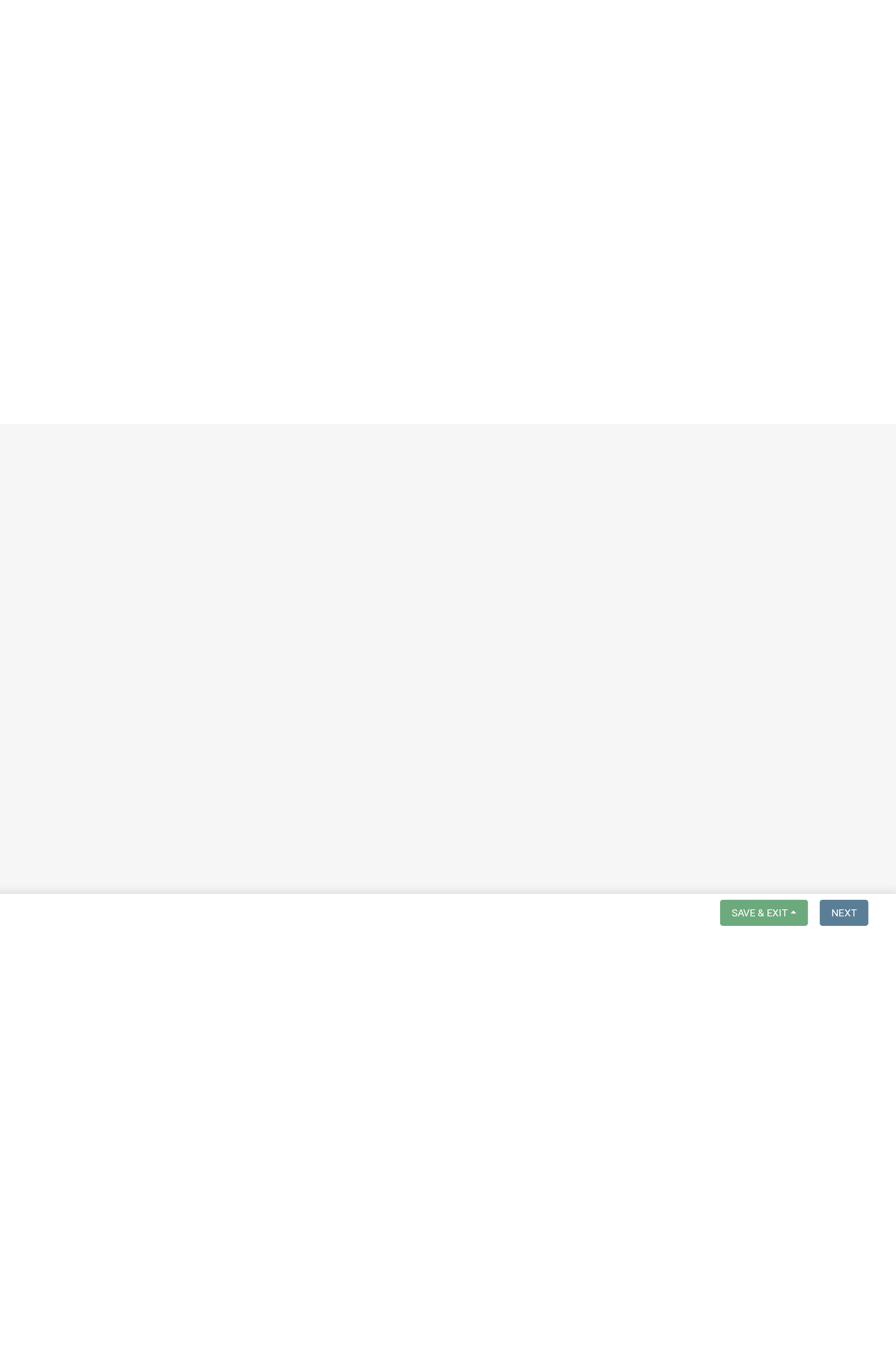
scroll to position [0, 0]
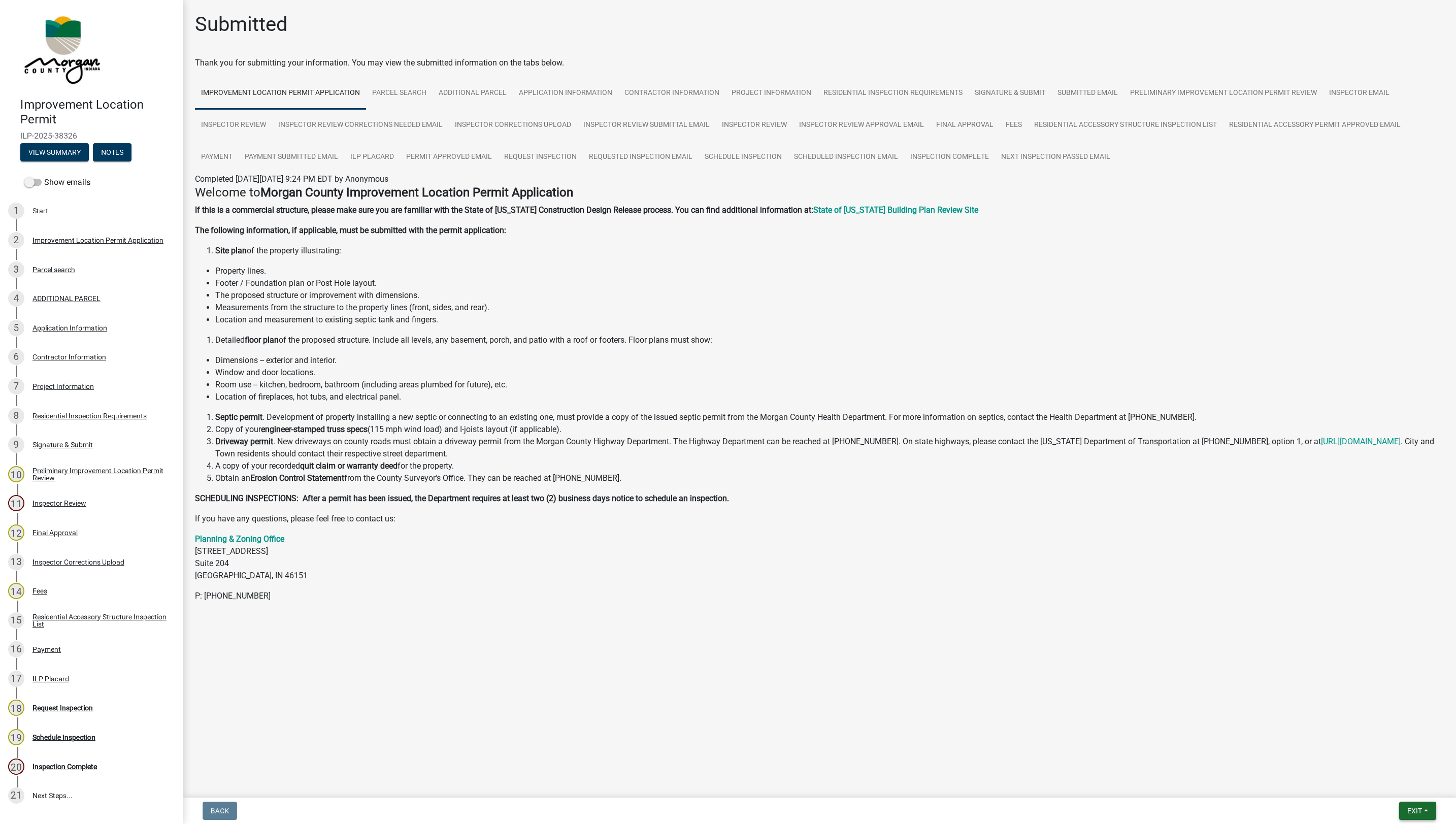
click at [723, 745] on span "Exit" at bounding box center [1415, 810] width 15 height 8
click at [723, 745] on button "Save & Exit" at bounding box center [1396, 785] width 81 height 25
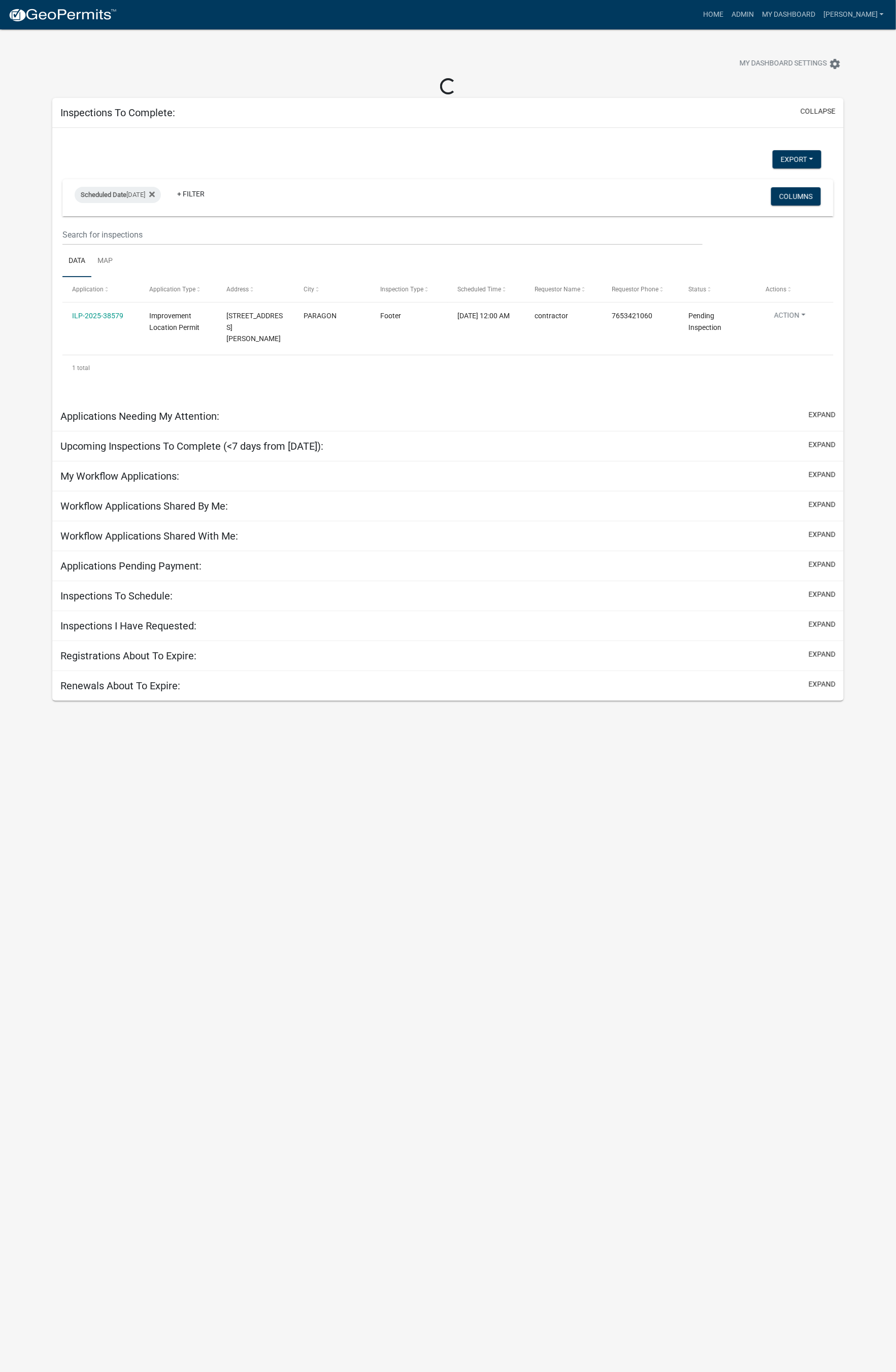
select select "1: 25"
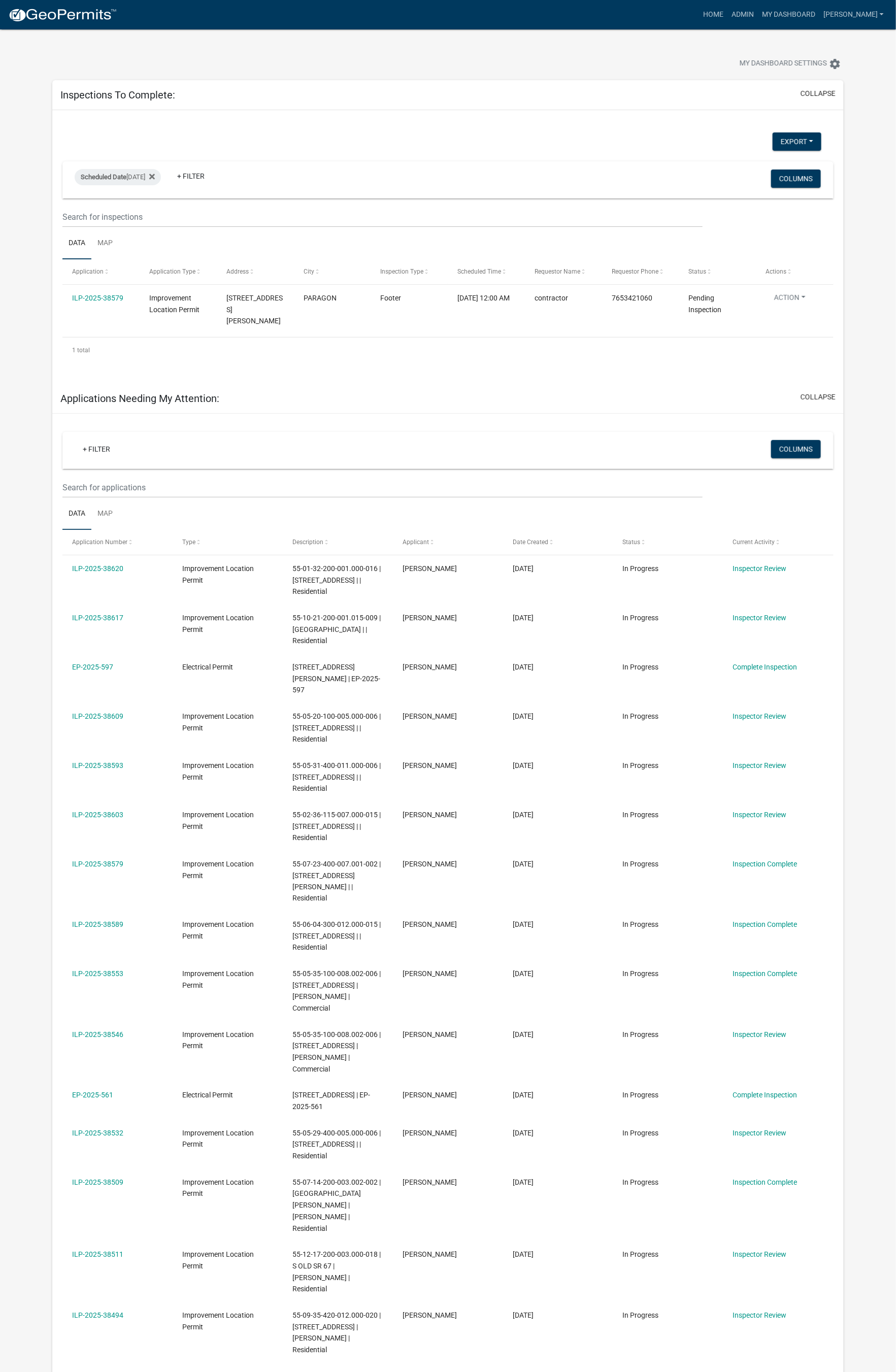
click at [95, 298] on link "ILP-2025-38579" at bounding box center [98, 298] width 52 height 8
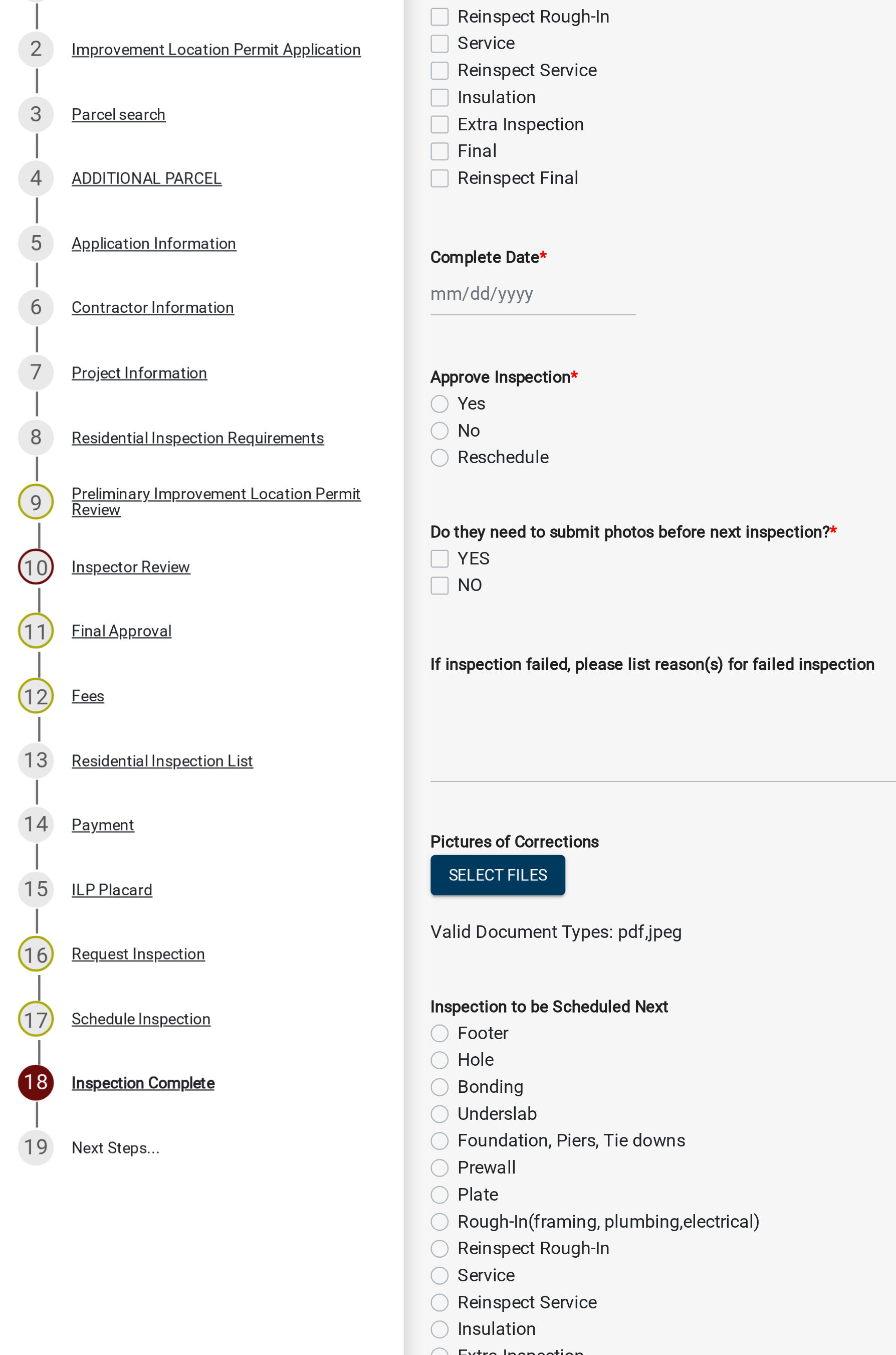
click at [59, 379] on div "Project Information" at bounding box center [62, 382] width 61 height 7
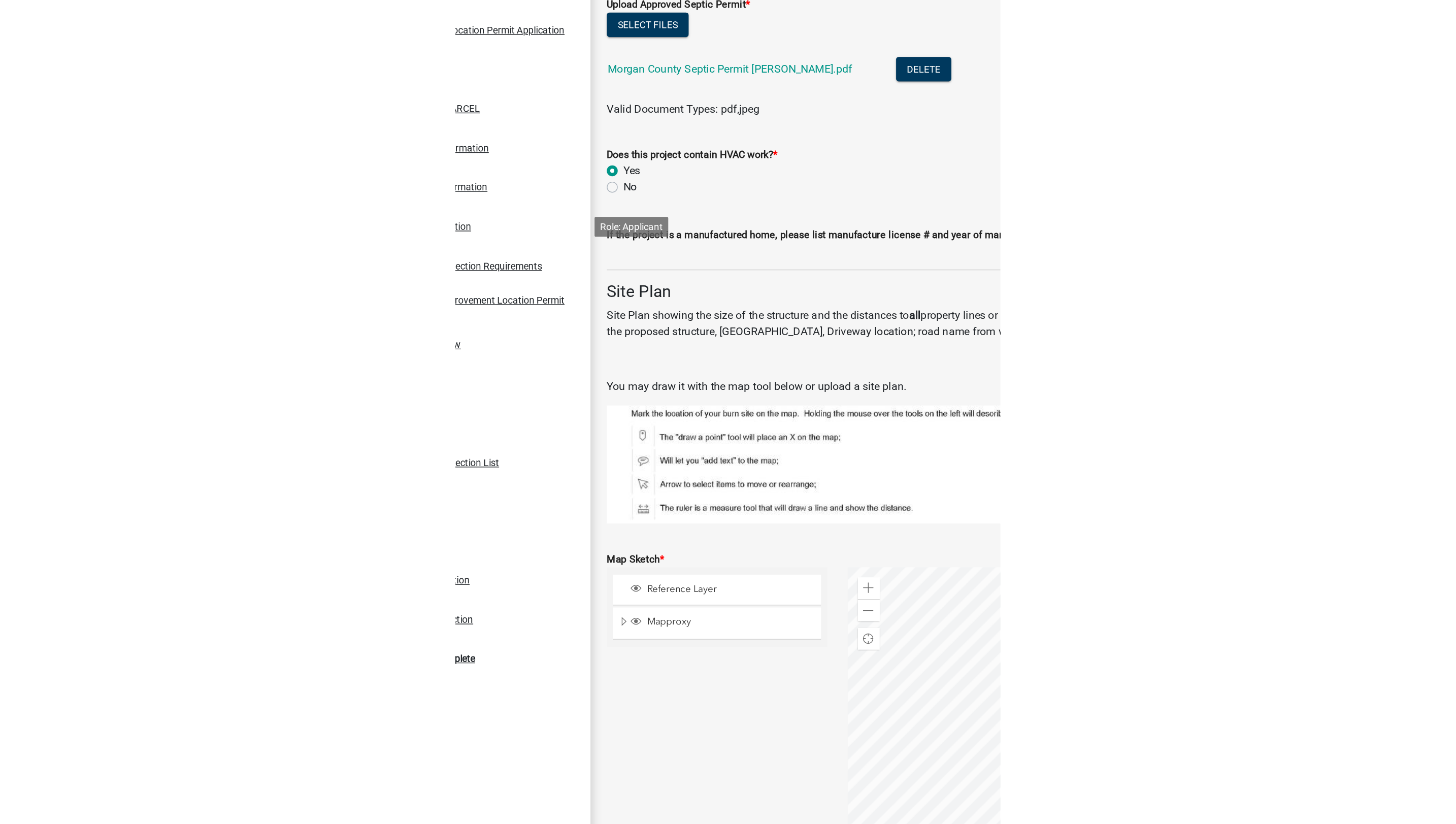
scroll to position [1620, 0]
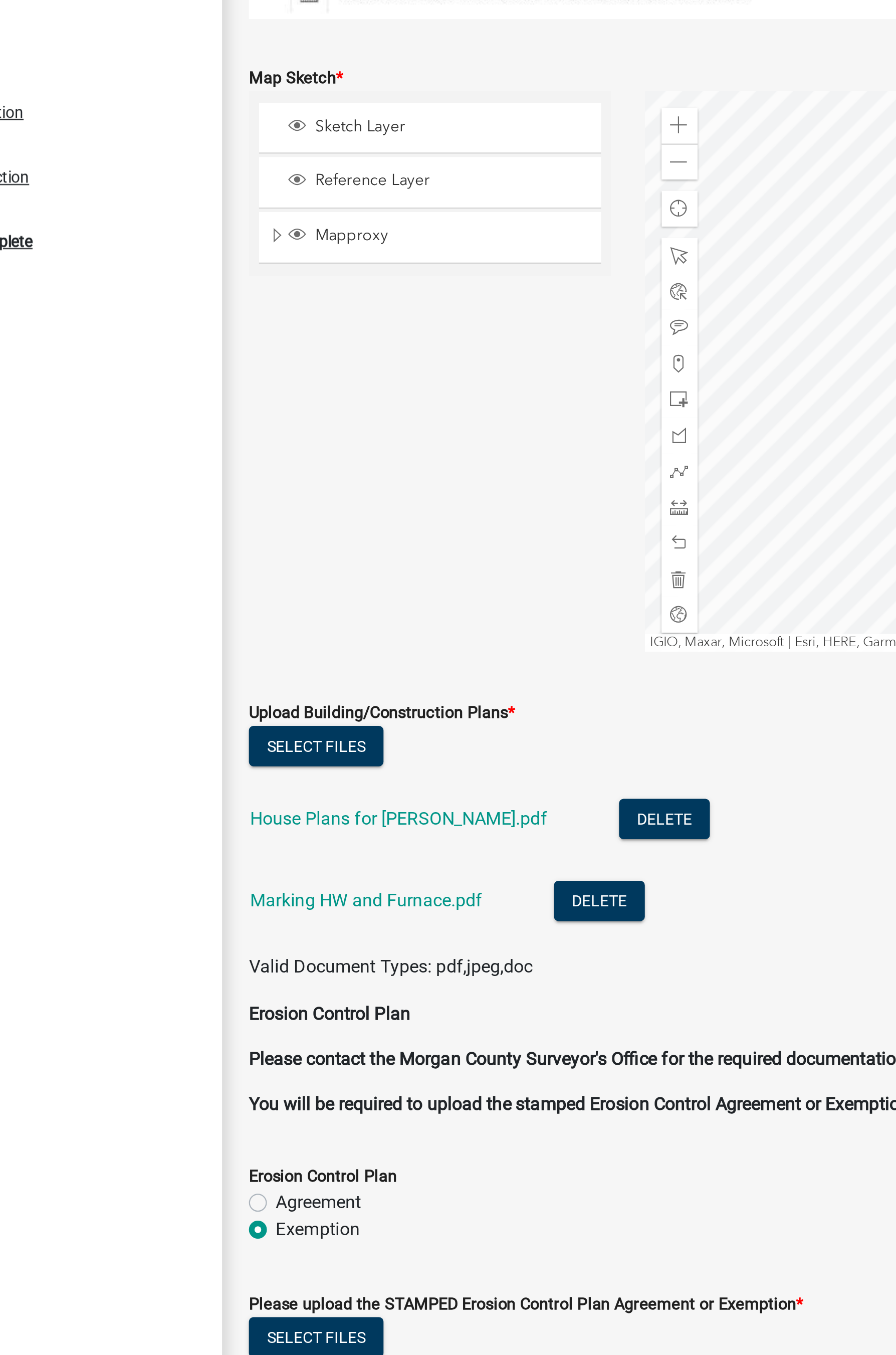
click at [283, 735] on link "House Plans for [PERSON_NAME].pdf" at bounding box center [259, 957] width 133 height 10
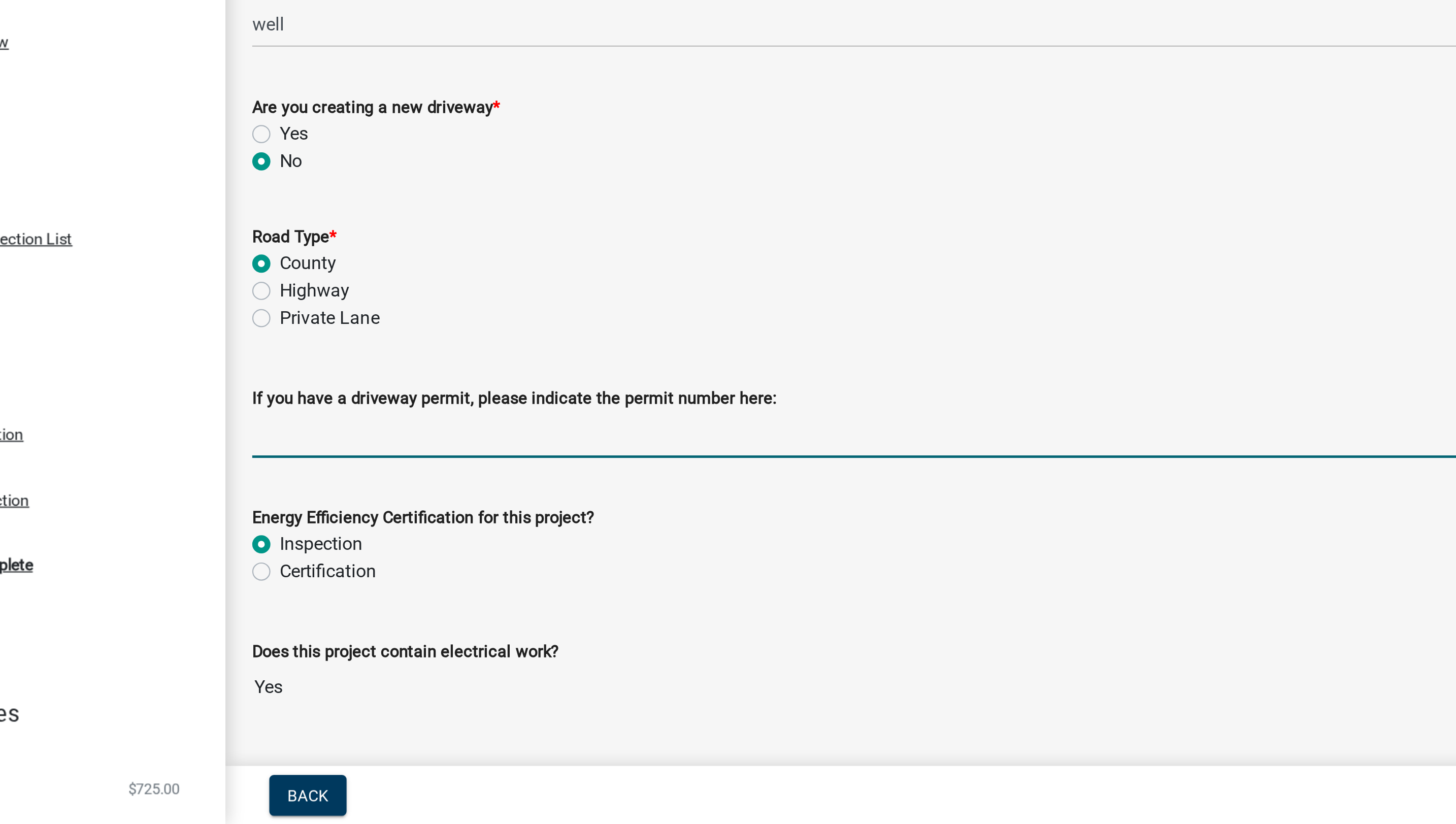
click at [463, 642] on input "If you have a driveway permit, please indicate the permit number here:" at bounding box center [819, 650] width 1249 height 21
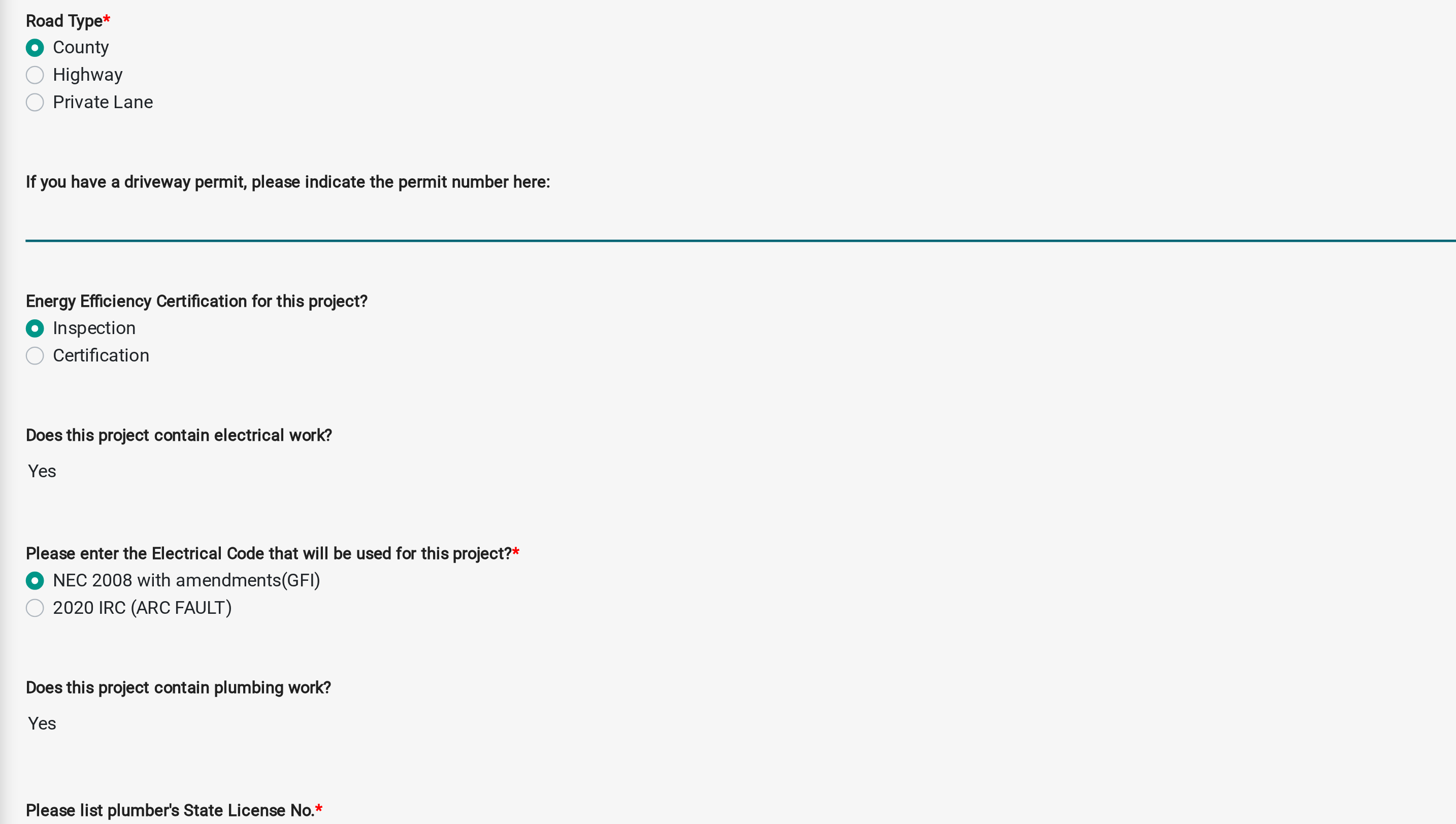
type input "I"
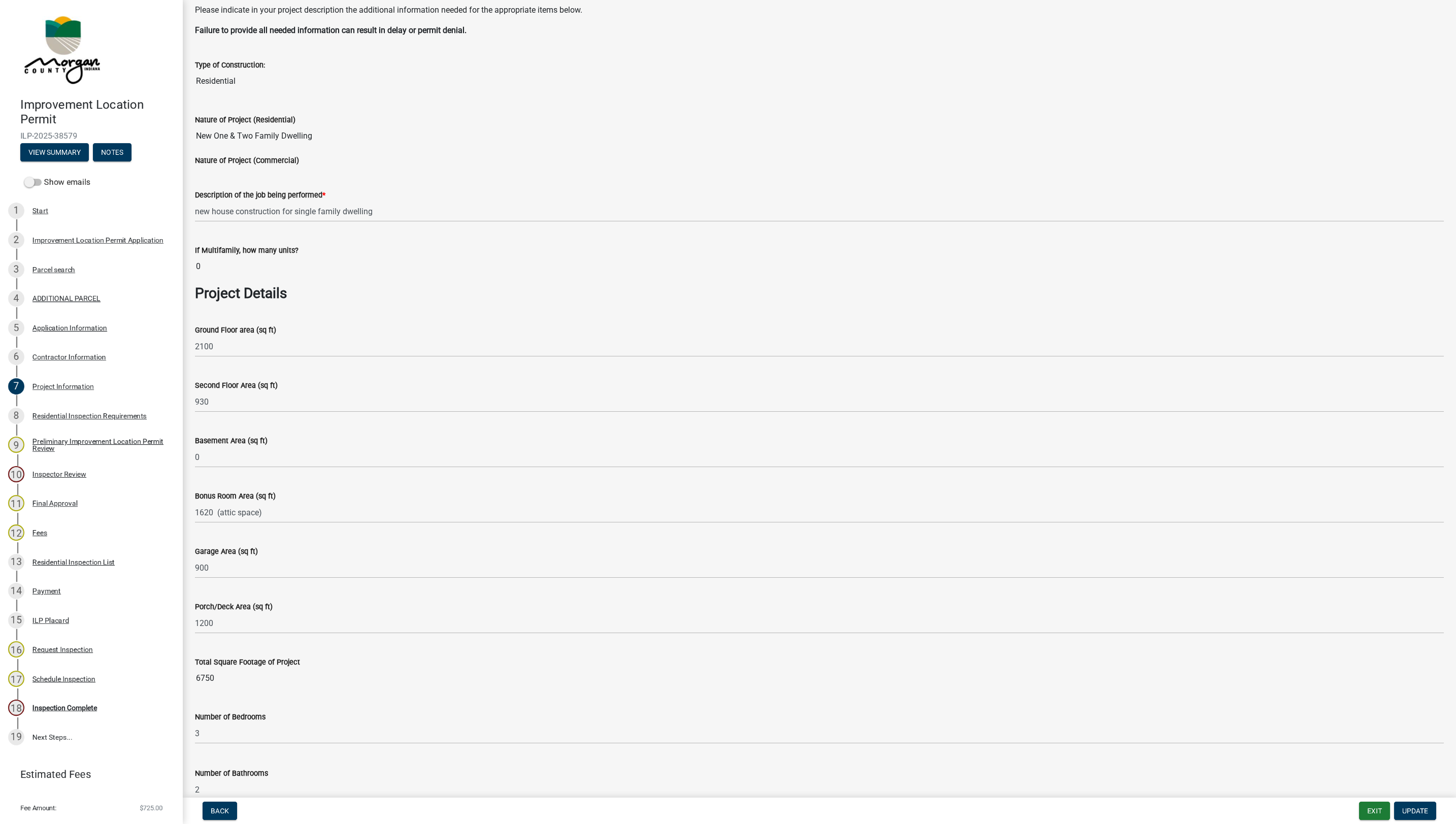
scroll to position [22, 0]
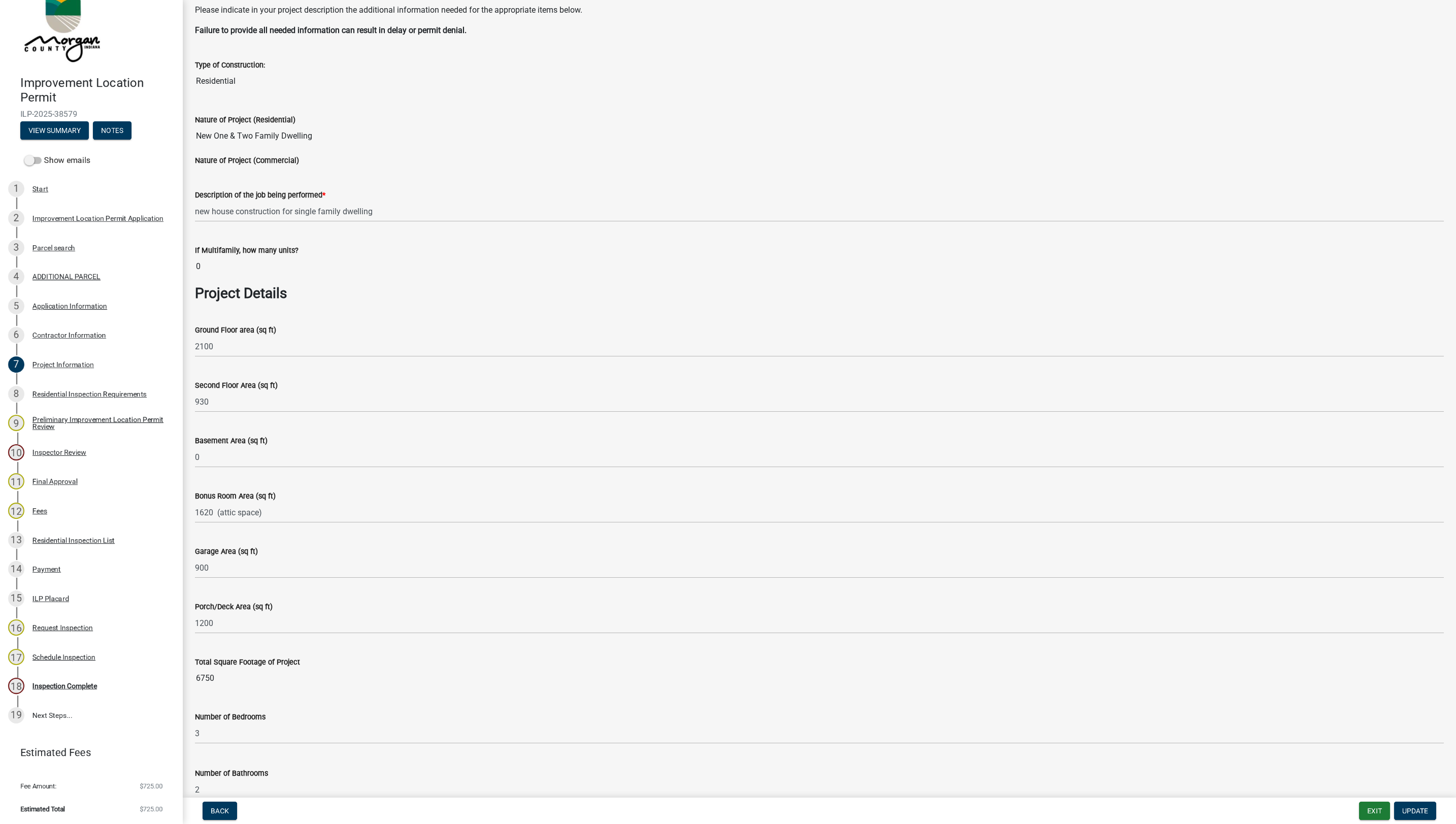
click at [78, 687] on div "Inspection Complete" at bounding box center [64, 686] width 64 height 7
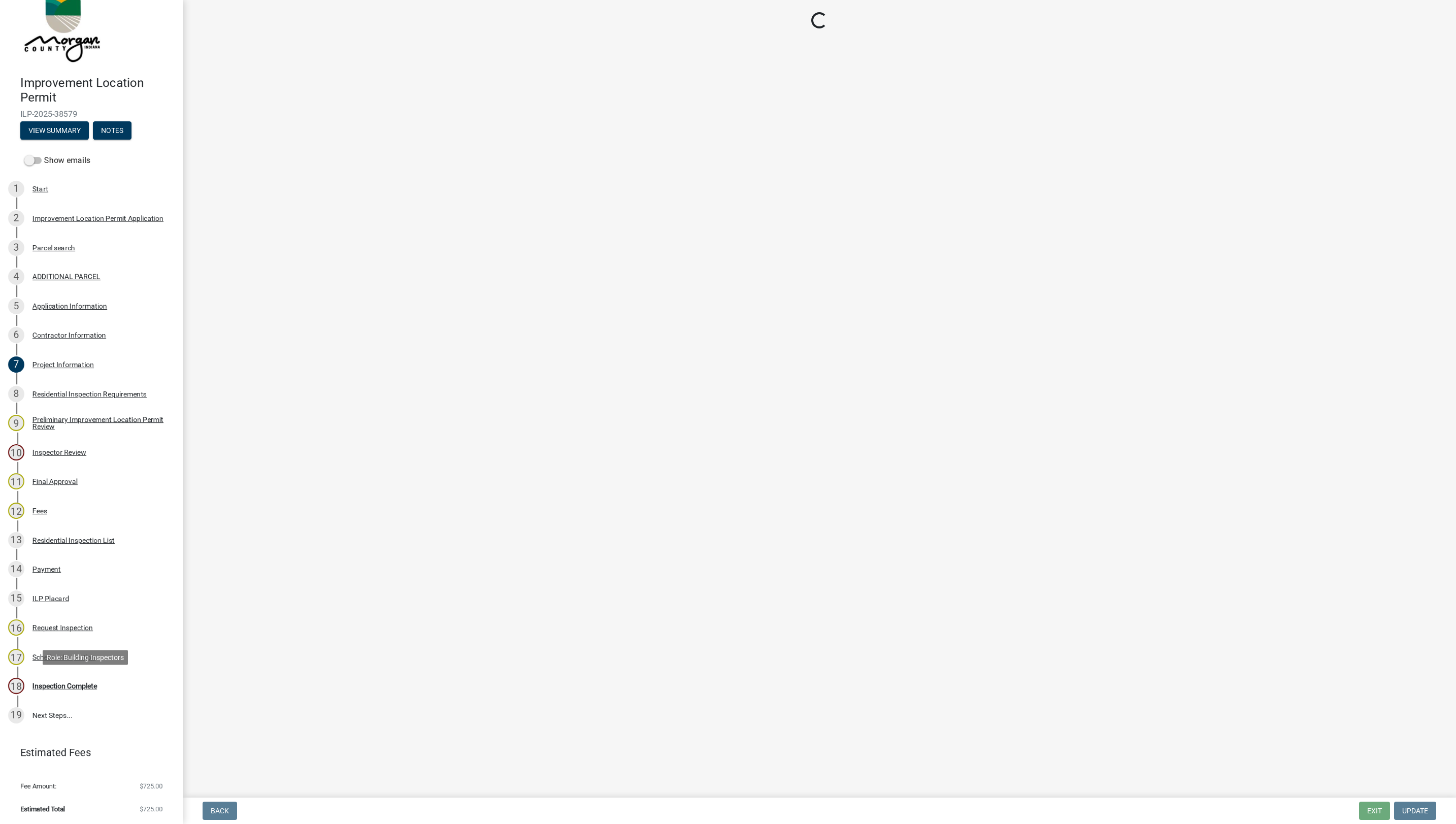
scroll to position [0, 0]
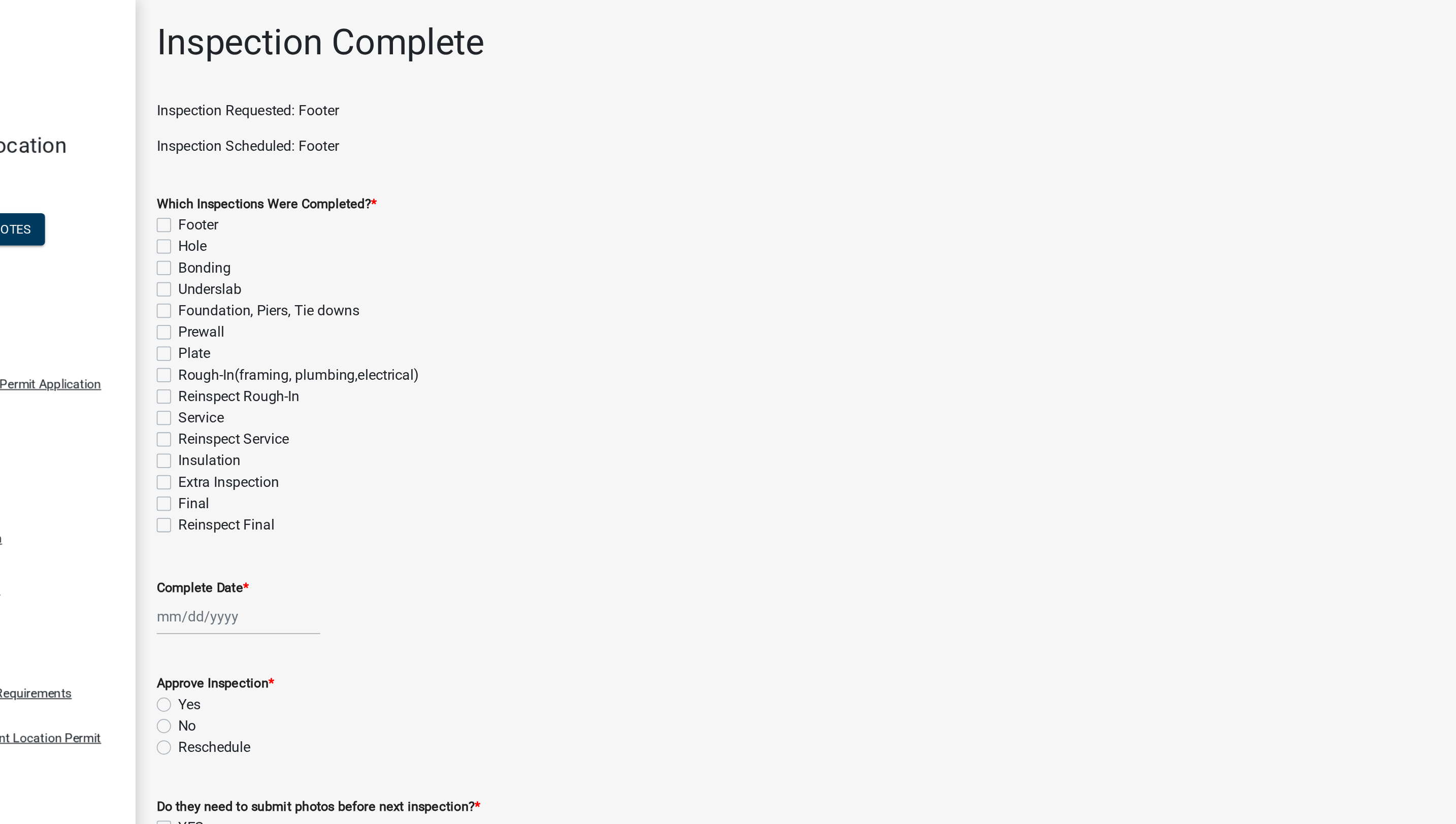
click at [207, 127] on label "Footer" at bounding box center [218, 128] width 23 height 12
click at [207, 127] on input "Footer" at bounding box center [210, 125] width 7 height 7
checkbox input "true"
checkbox input "false"
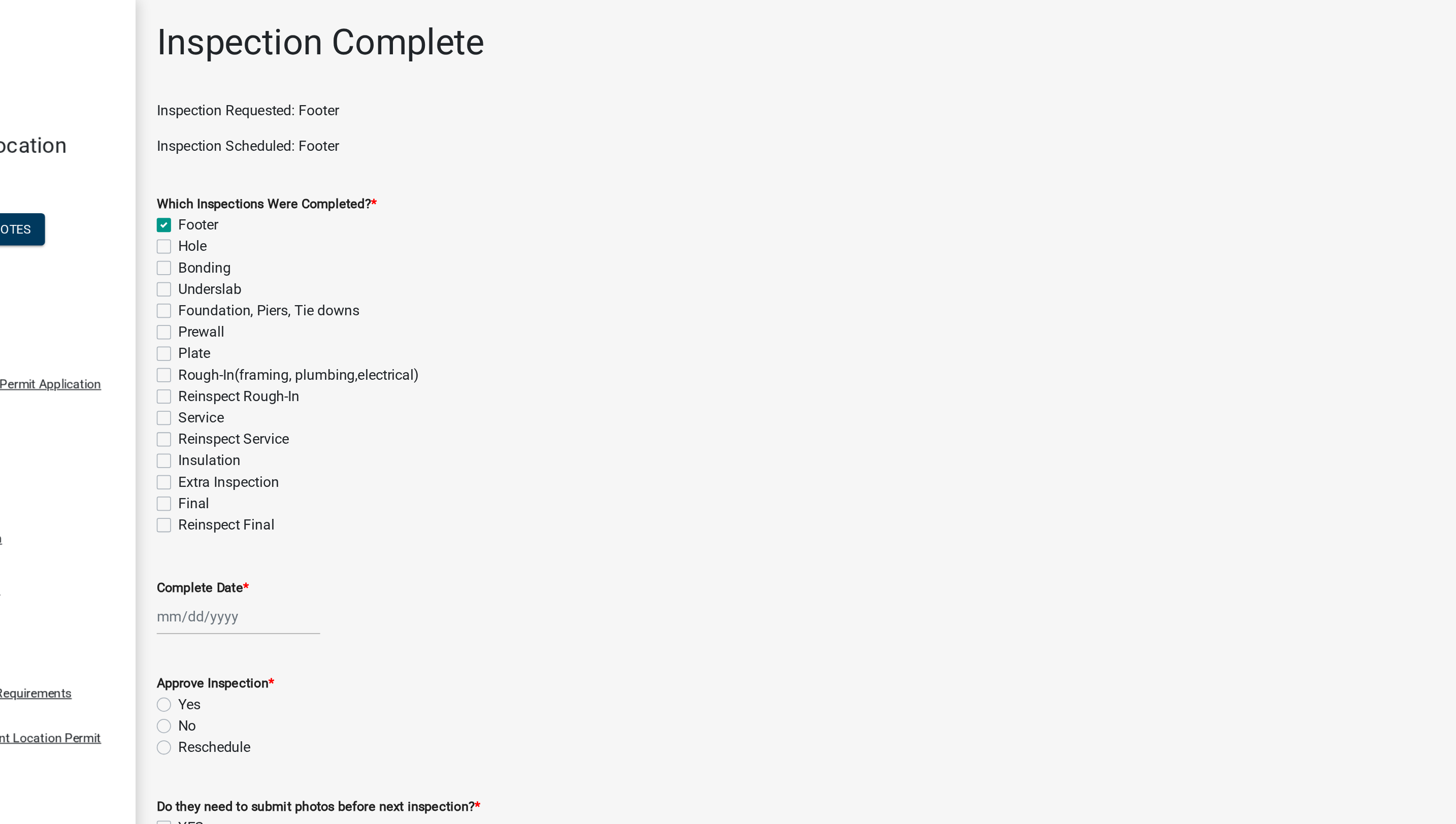
checkbox input "false"
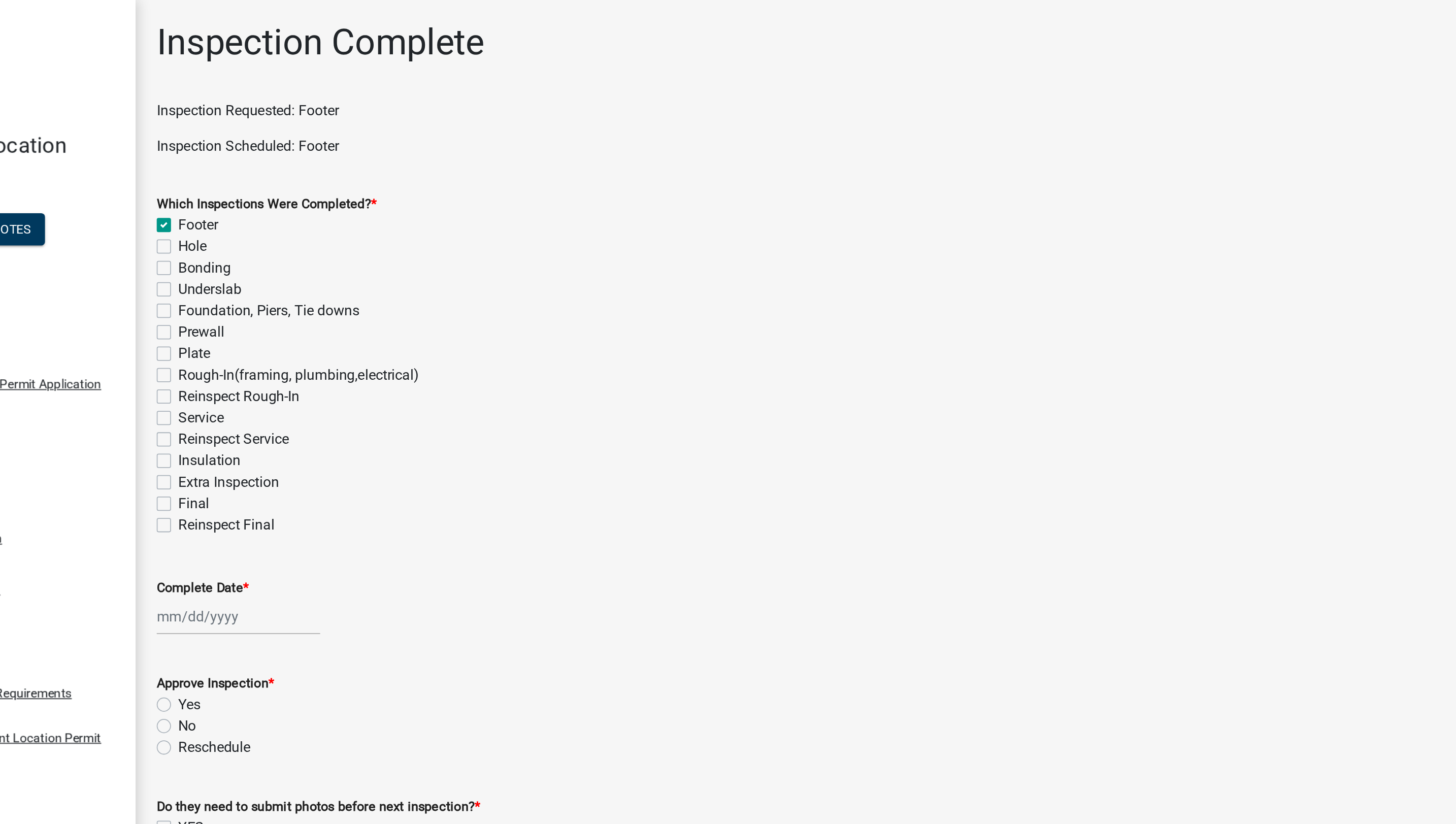
checkbox input "false"
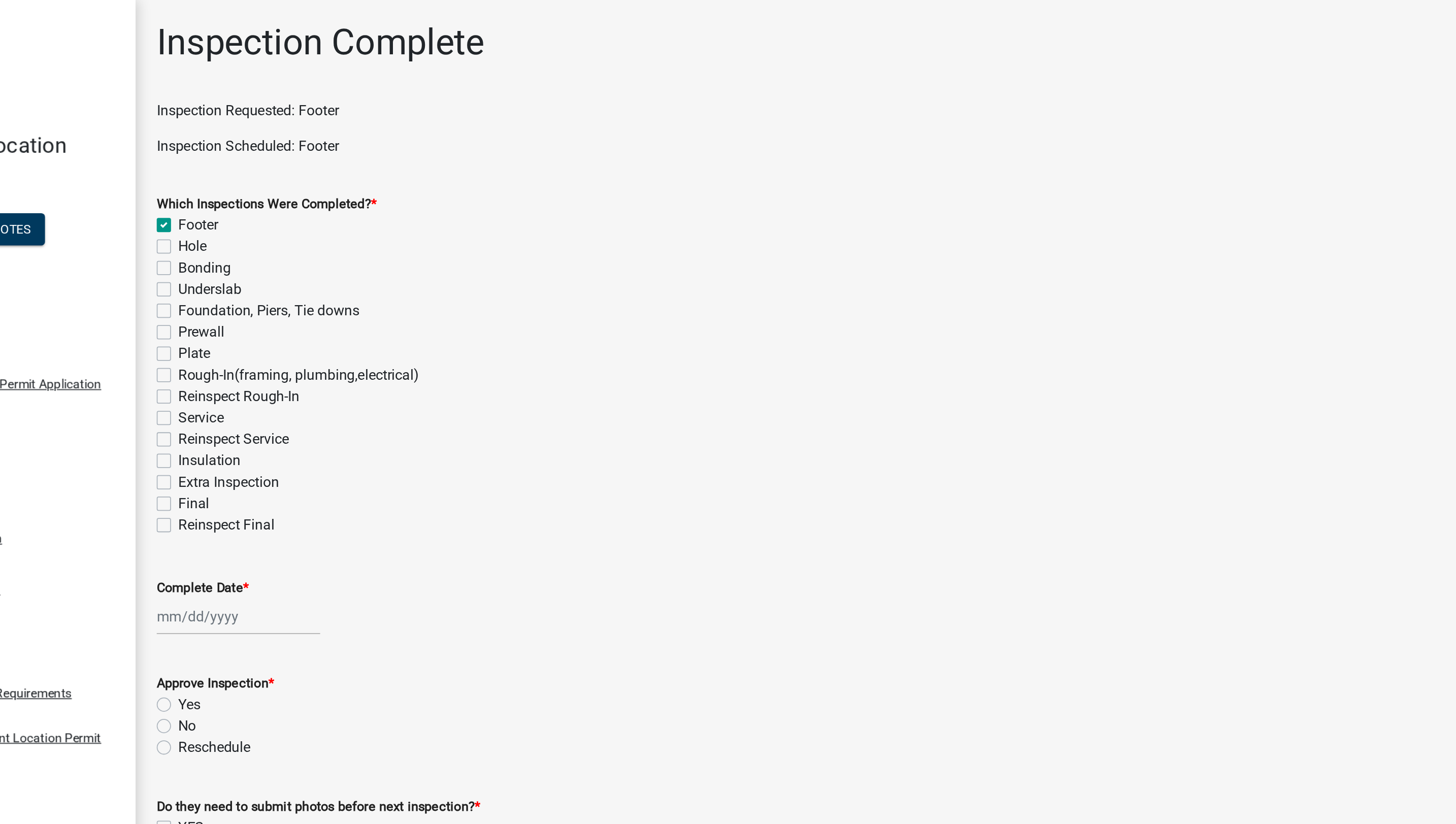
checkbox input "false"
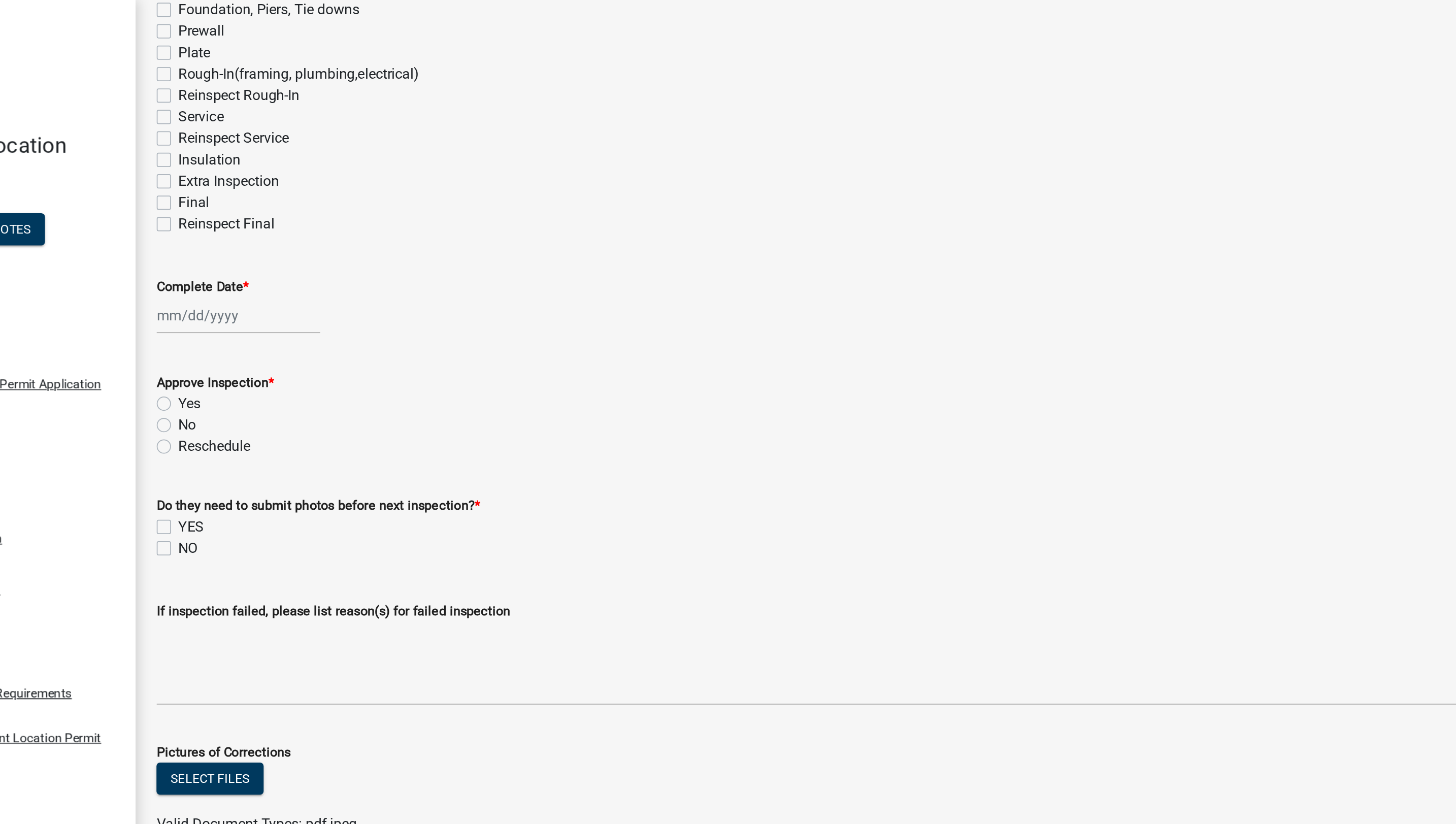
scroll to position [174, 0]
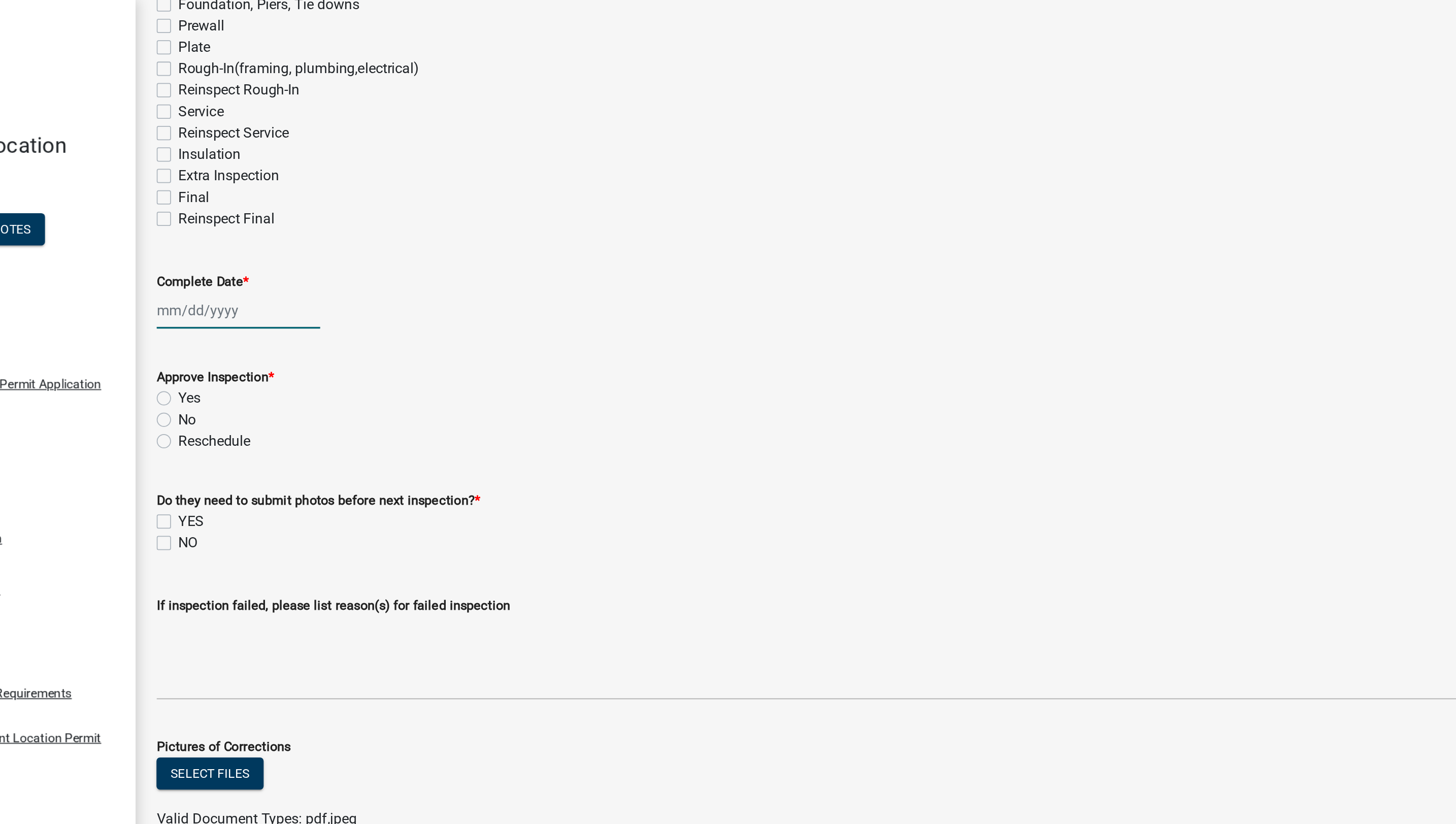
click at [234, 177] on div at bounding box center [241, 176] width 93 height 21
select select "9"
select select "2025"
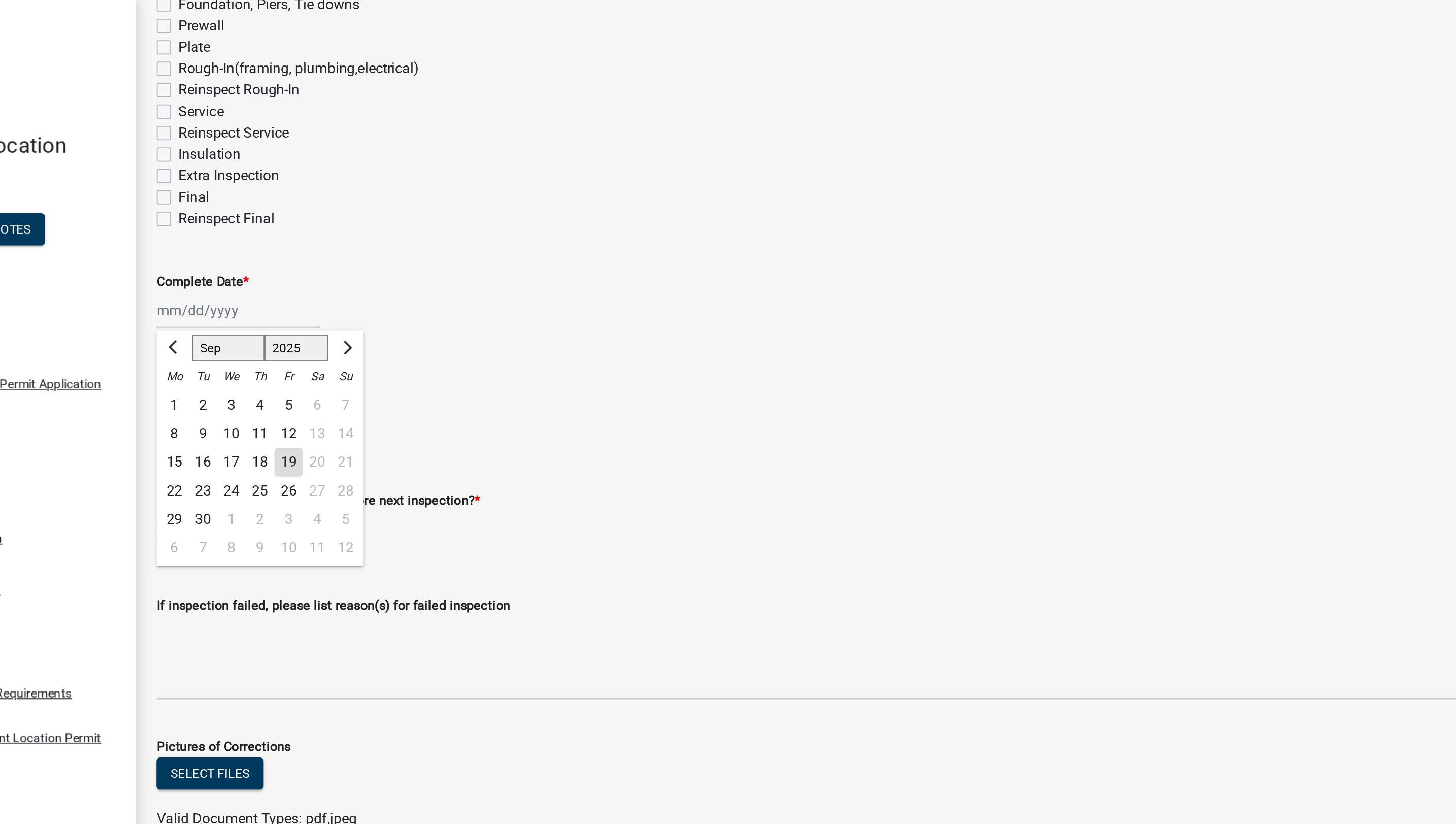
click at [276, 261] on div "19" at bounding box center [270, 263] width 16 height 16
type input "[DATE]"
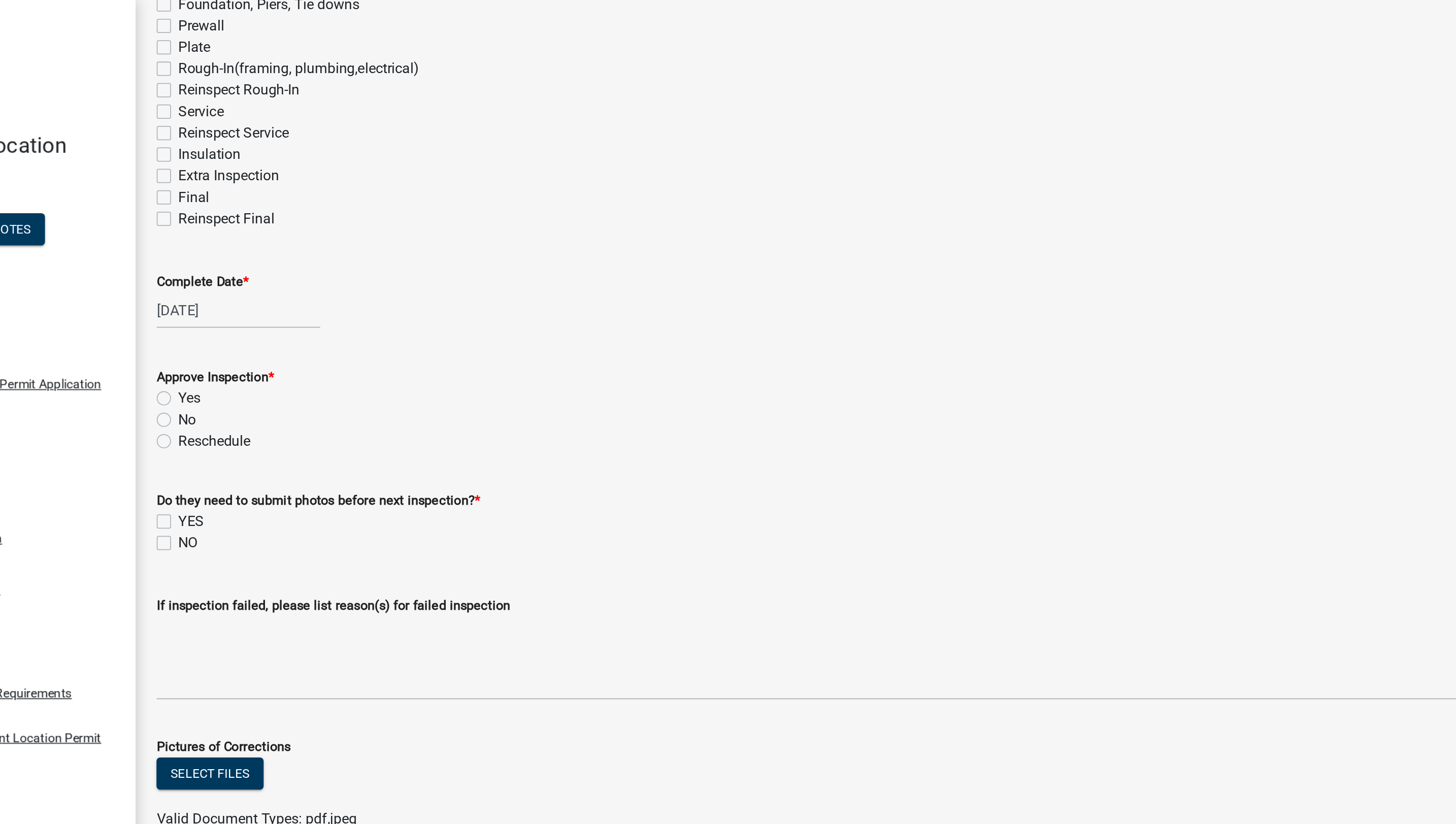
click at [207, 224] on label "Yes" at bounding box center [213, 227] width 13 height 12
click at [207, 224] on input "Yes" at bounding box center [210, 223] width 7 height 7
radio input "true"
click at [207, 314] on label "NO" at bounding box center [212, 309] width 11 height 12
click at [207, 309] on input "NO" at bounding box center [210, 306] width 7 height 7
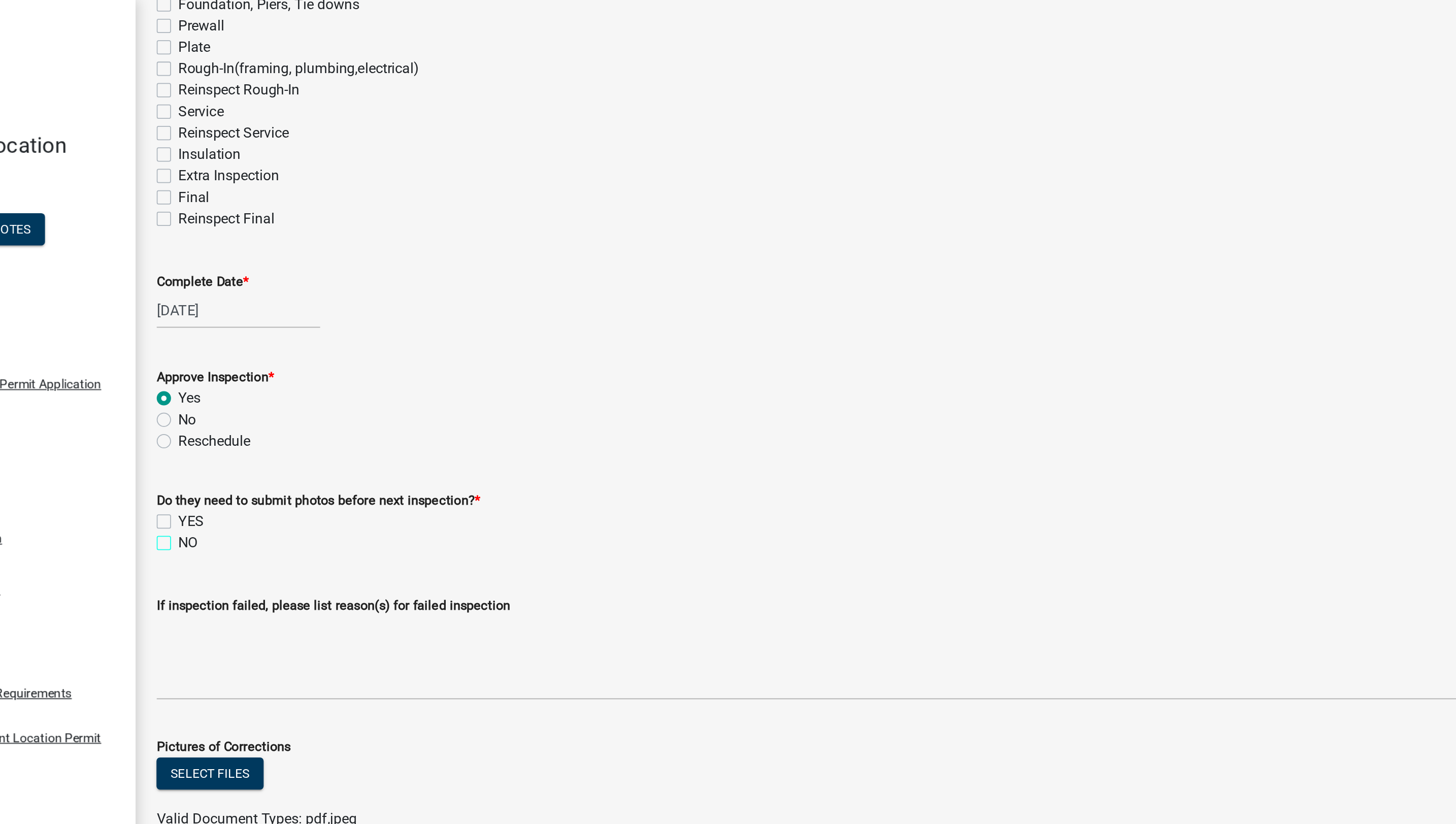
checkbox input "true"
checkbox input "false"
checkbox input "true"
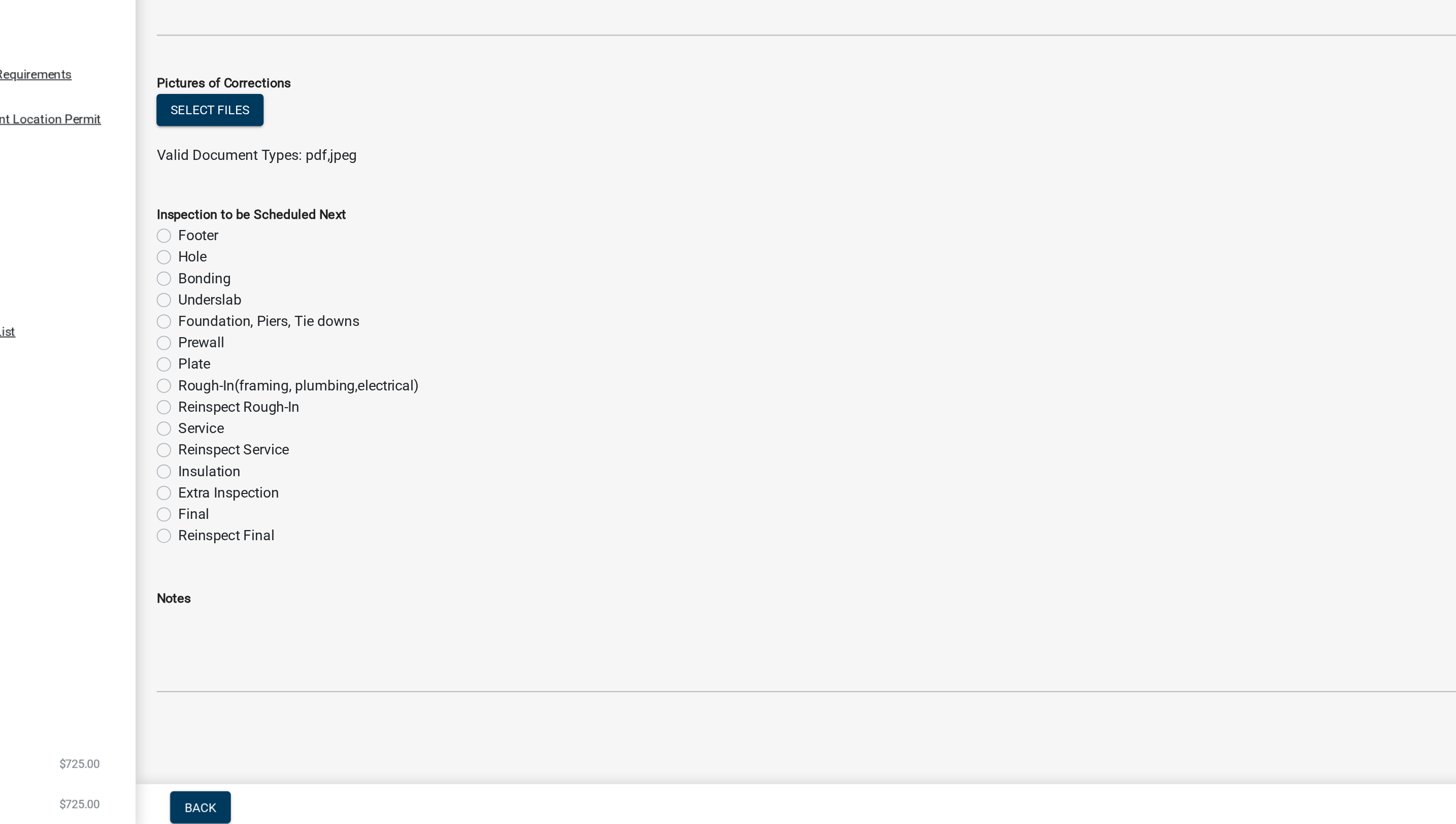
scroll to position [0, 0]
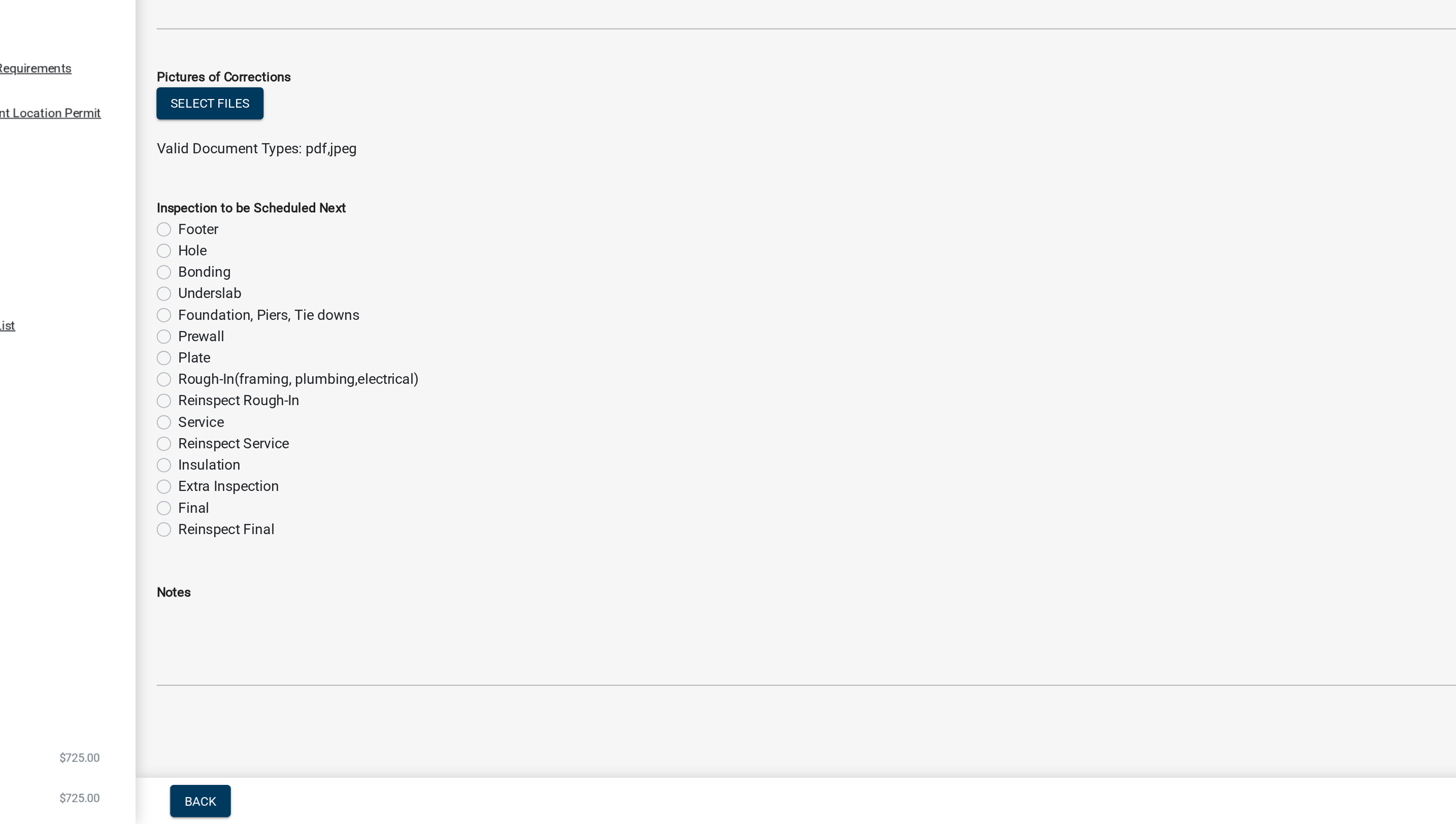
click at [207, 531] on label "Foundation, Piers, Tie downs" at bounding box center [258, 535] width 103 height 12
click at [207, 531] on input "Foundation, Piers, Tie downs" at bounding box center [210, 532] width 7 height 7
radio input "true"
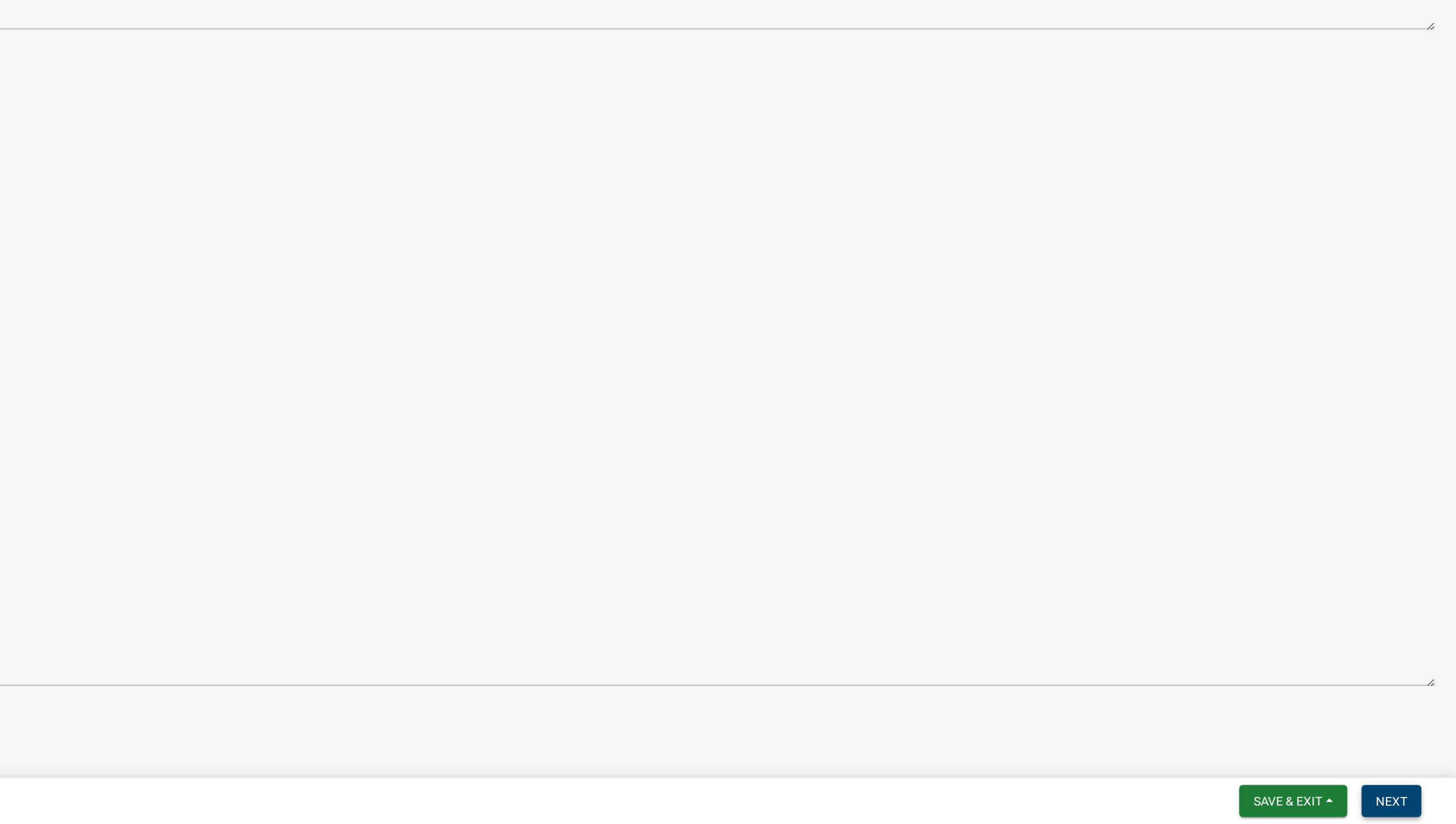
click at [723, 745] on button "Next" at bounding box center [1419, 811] width 34 height 18
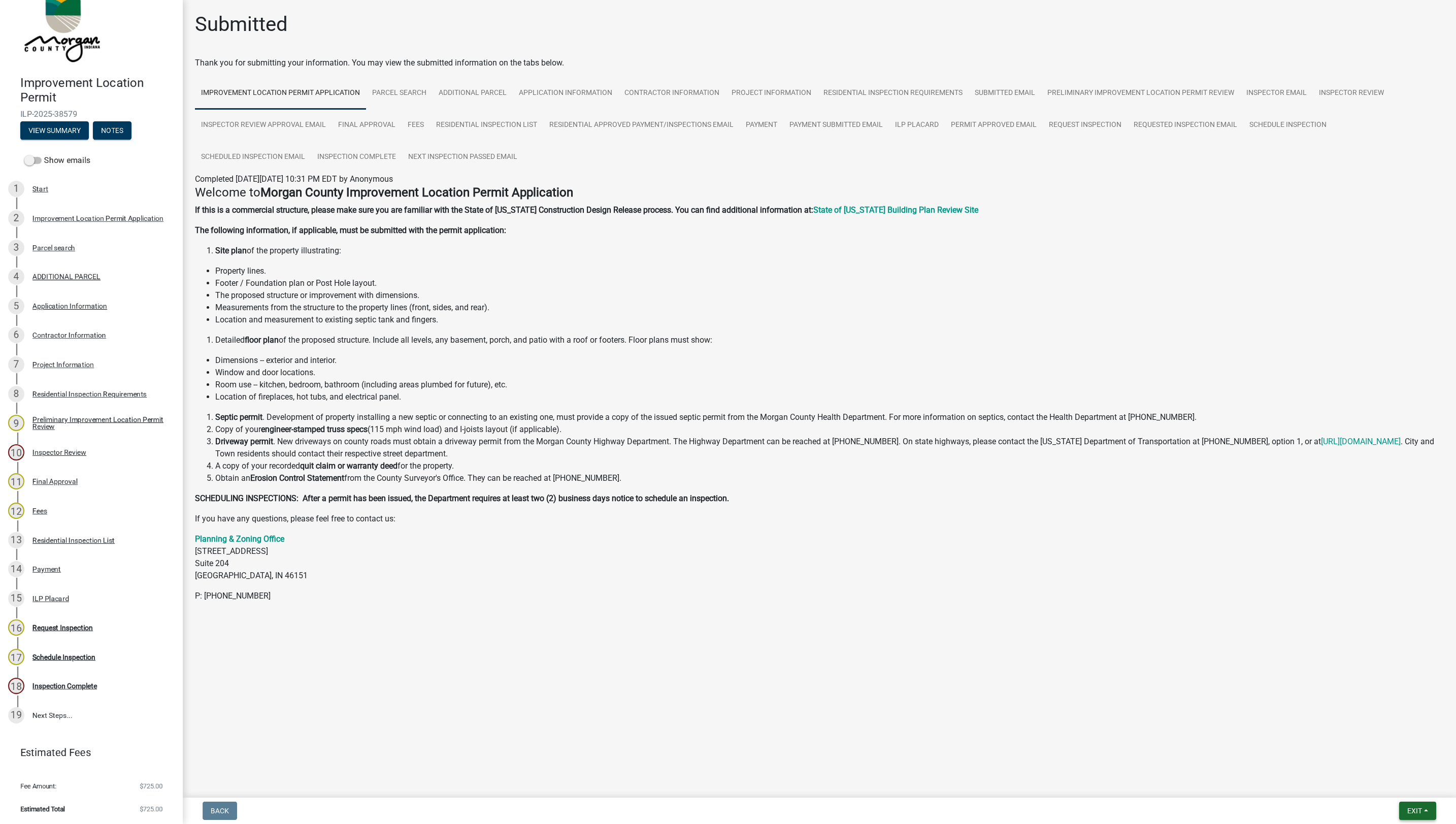
click at [723, 745] on span "Exit" at bounding box center [1415, 810] width 15 height 8
click at [723, 745] on button "Save & Exit" at bounding box center [1396, 785] width 81 height 25
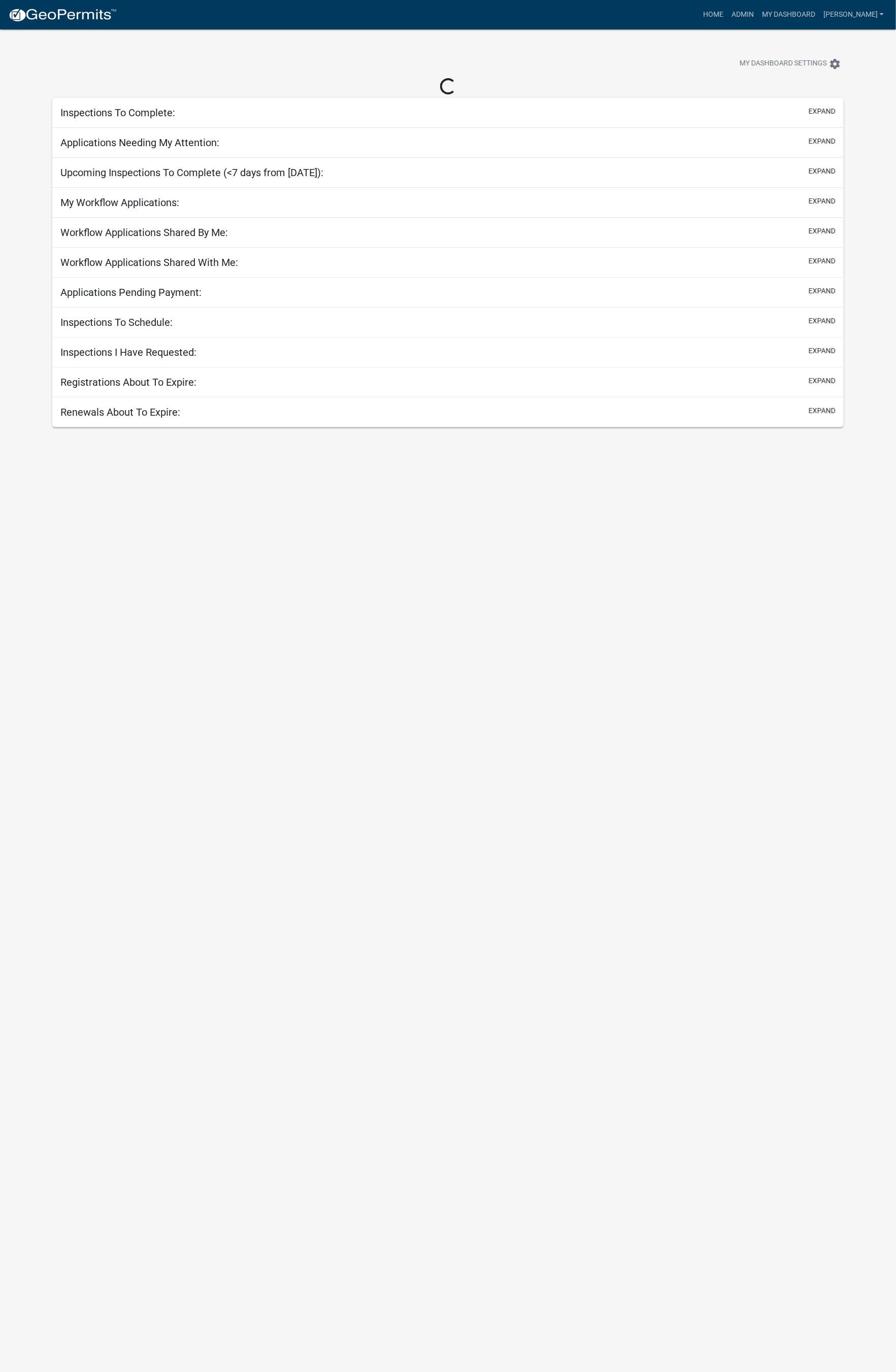
select select "1: 25"
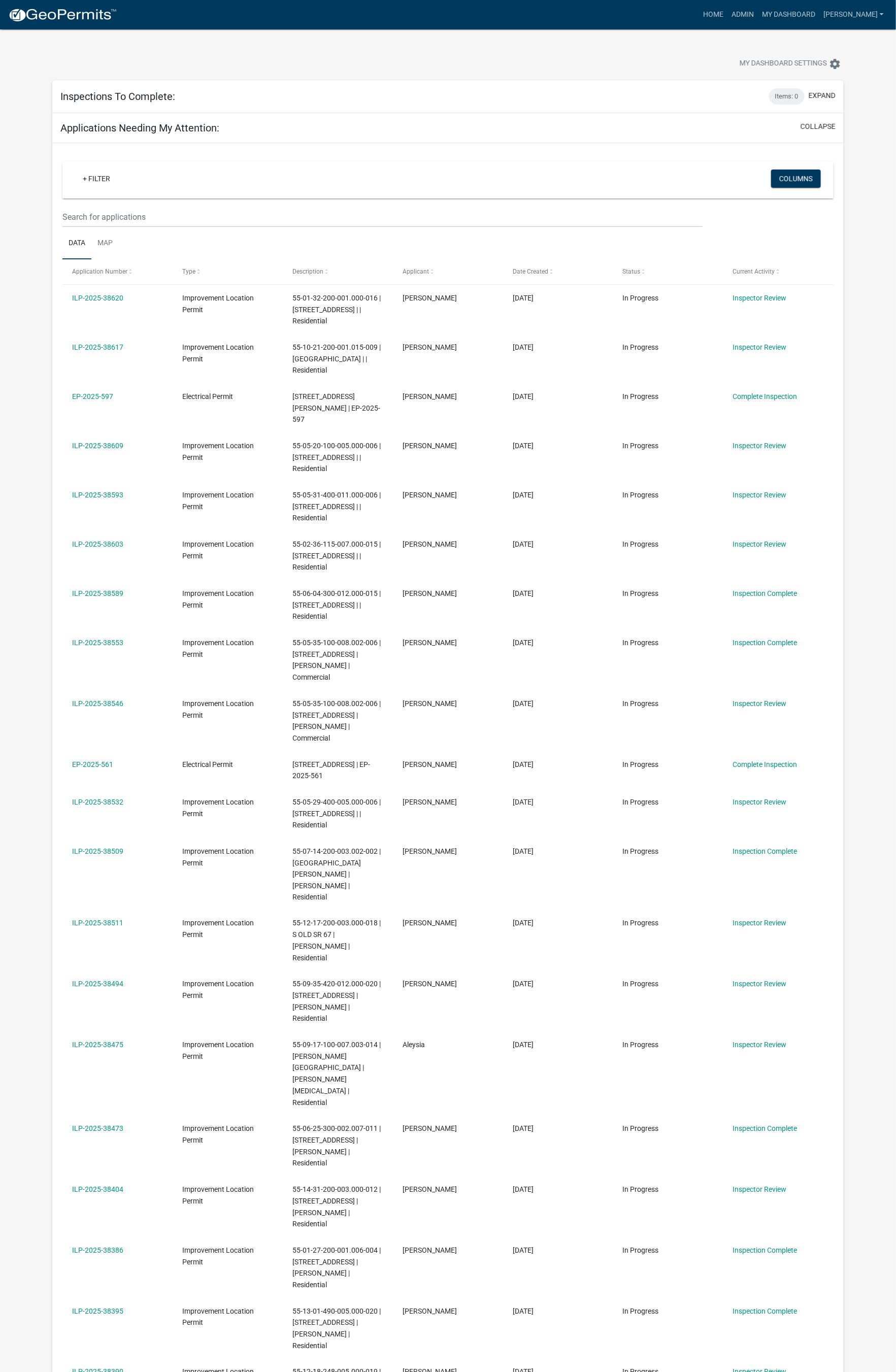
click at [349, 744] on span "55-12-18-248-005.000-019 | [STREET_ADDRESS][PERSON_NAME] | [PERSON_NAME] | Resi…" at bounding box center [336, 1395] width 88 height 55
click at [340, 744] on span "55-12-18-248-005.000-019 | [STREET_ADDRESS][PERSON_NAME] | [PERSON_NAME] | Resi…" at bounding box center [336, 1395] width 88 height 55
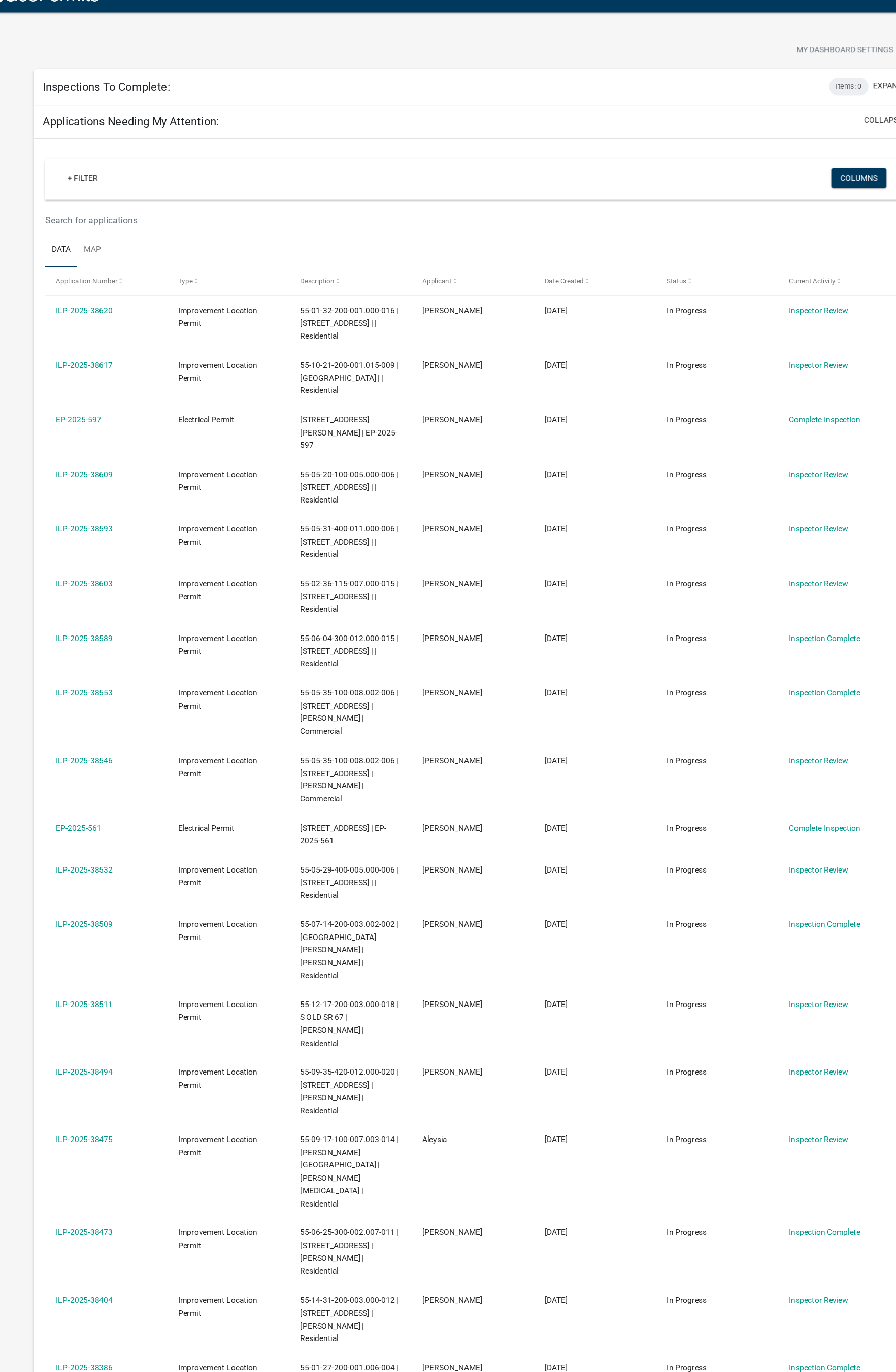
scroll to position [5, 0]
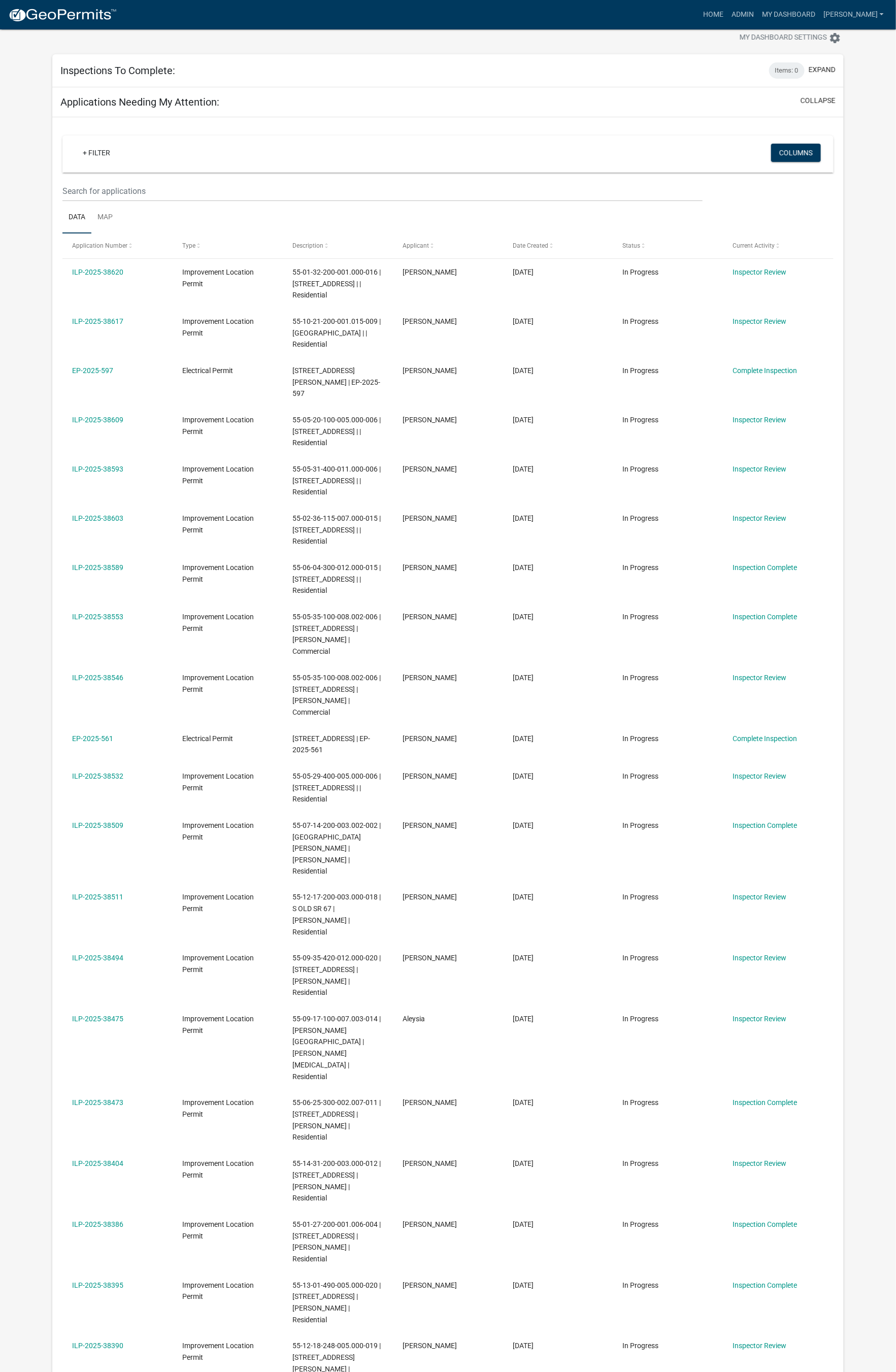
click at [323, 11] on div "Home Admin My Dashboard [PERSON_NAME] Admin Account Logout" at bounding box center [506, 14] width 763 height 19
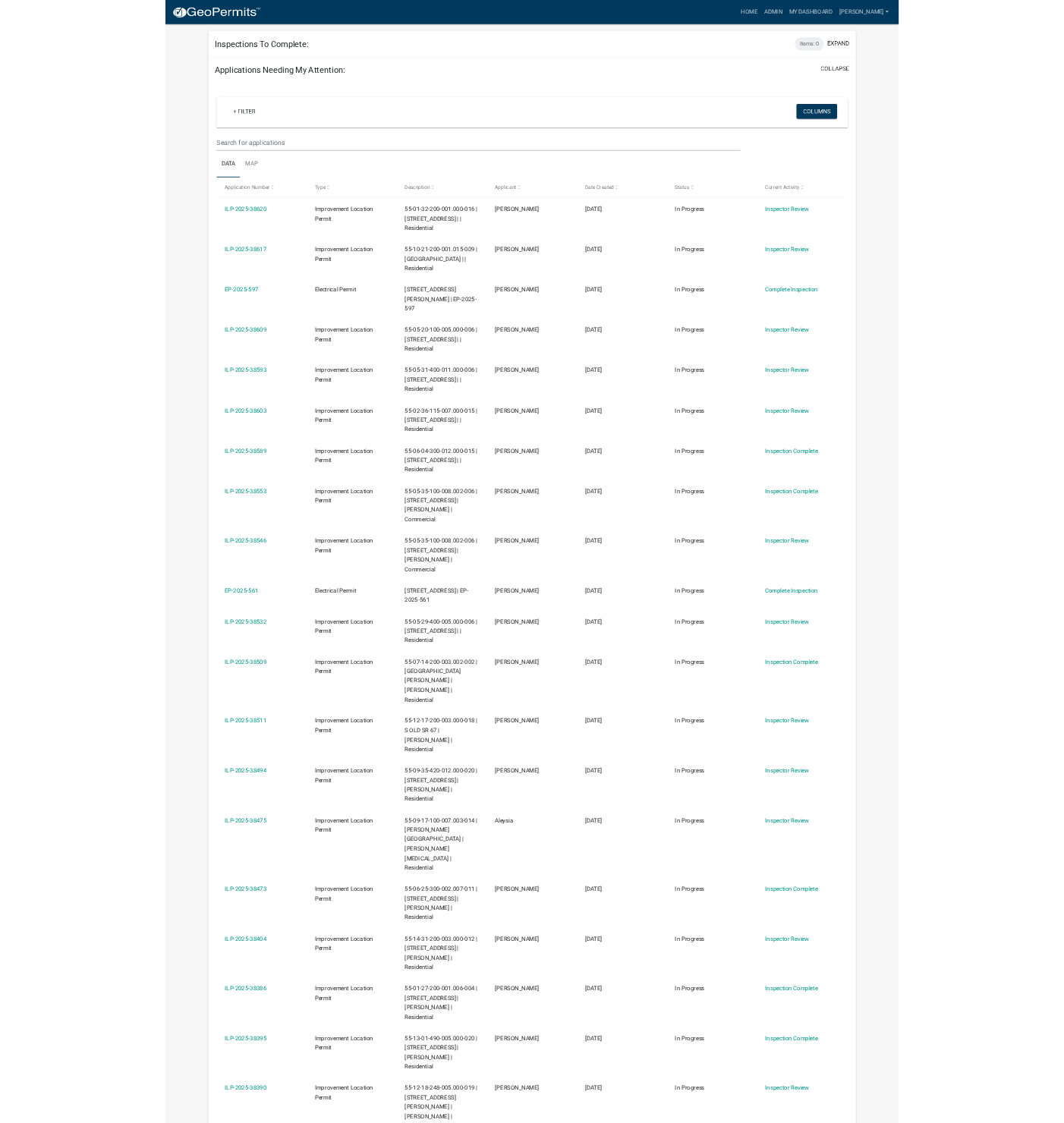
scroll to position [48, 0]
